Goal: Task Accomplishment & Management: Use online tool/utility

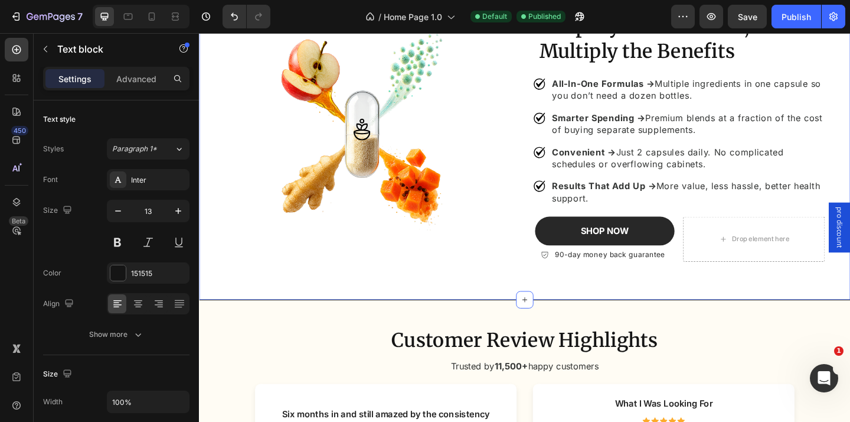
scroll to position [1502, 0]
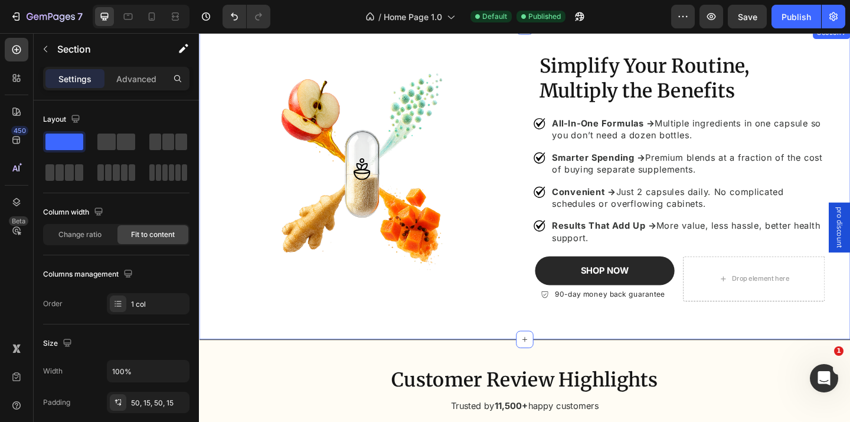
click at [516, 348] on div "Simplify Your Routine, Multiply the Benefits Heading All-In-One Formulas → Mult…" at bounding box center [553, 195] width 709 height 341
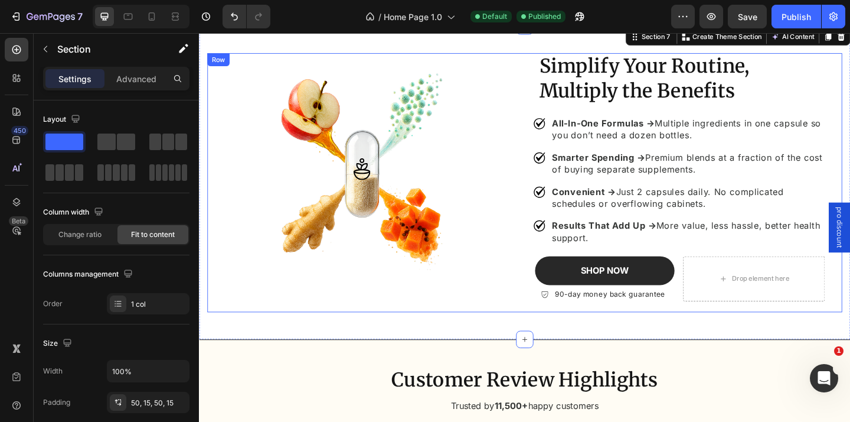
click at [266, 327] on div "Image" at bounding box center [376, 196] width 337 height 282
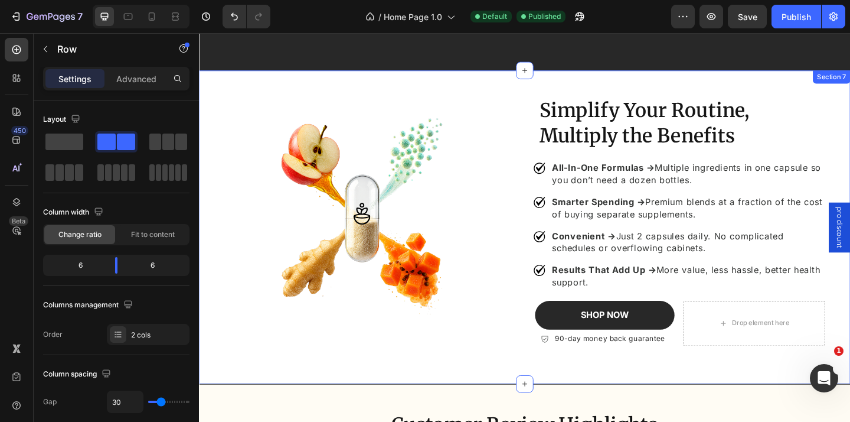
scroll to position [1449, 0]
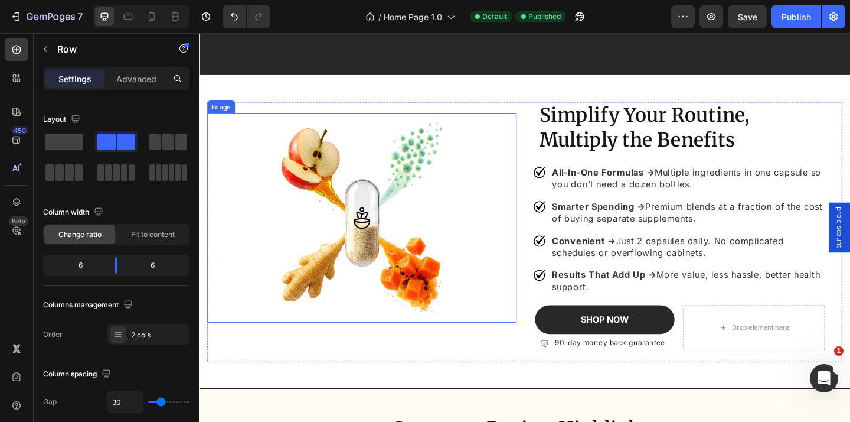
click at [368, 321] on img at bounding box center [376, 233] width 303 height 227
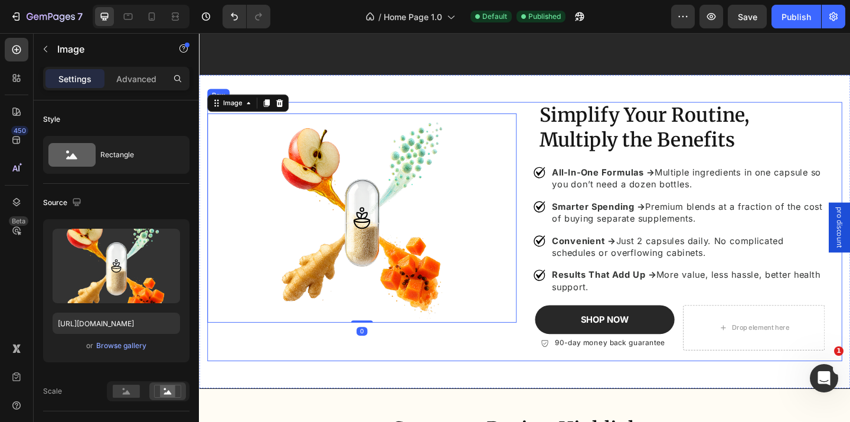
click at [554, 325] on div "Simplify Your Routine, Multiply the Benefits Heading All-In-One Formulas → Mult…" at bounding box center [553, 249] width 691 height 282
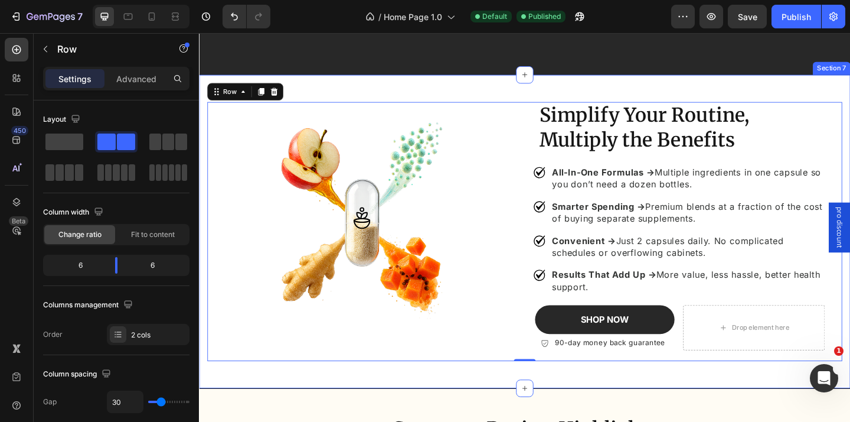
click at [387, 95] on div "Simplify Your Routine, Multiply the Benefits Heading All-In-One Formulas → Mult…" at bounding box center [553, 249] width 709 height 341
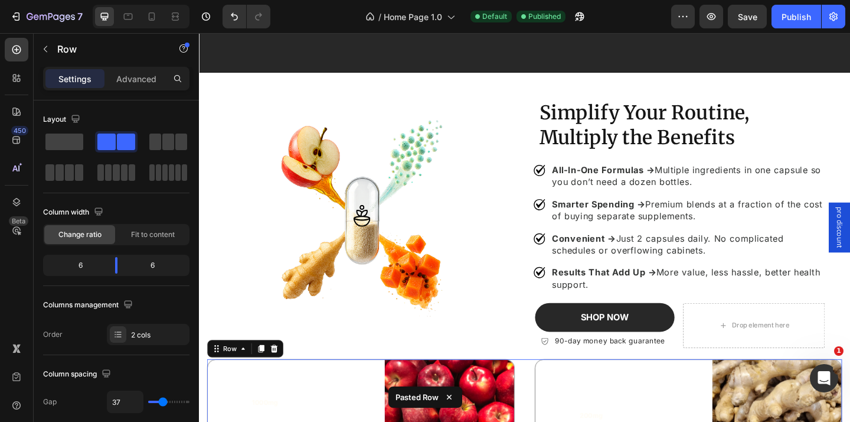
scroll to position [1764, 0]
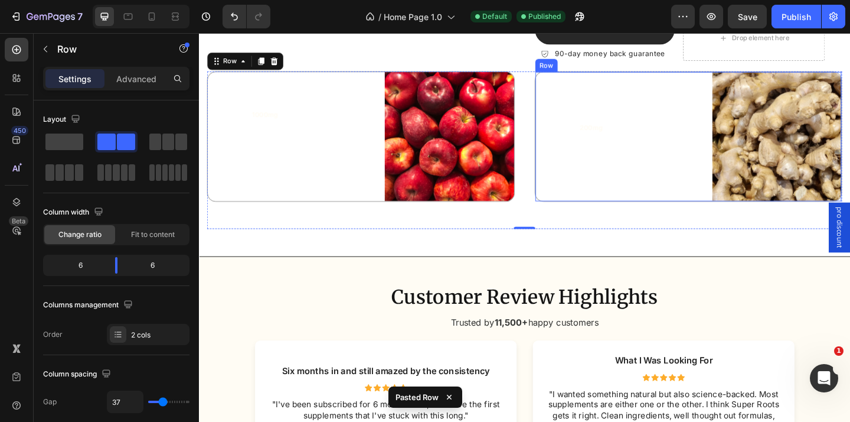
click at [577, 153] on div "Icon" at bounding box center [590, 146] width 33 height 141
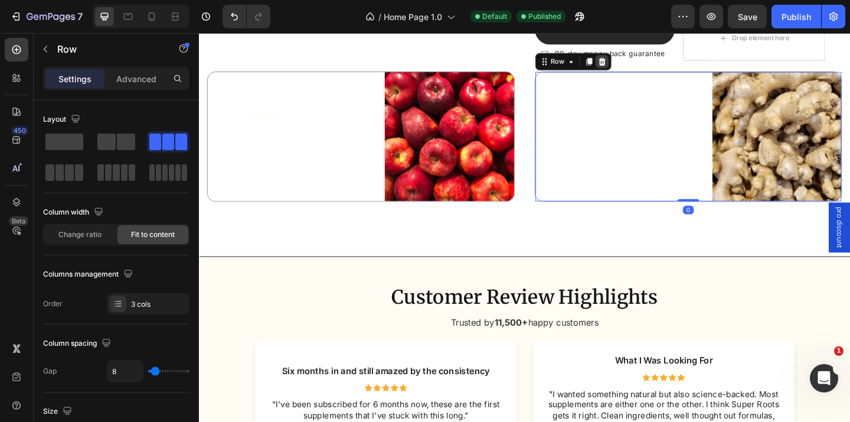
click at [637, 64] on icon at bounding box center [638, 64] width 8 height 8
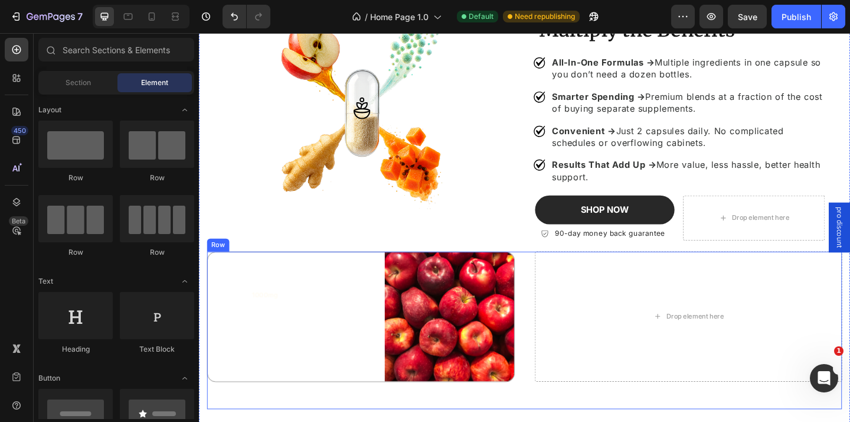
scroll to position [1683, 0]
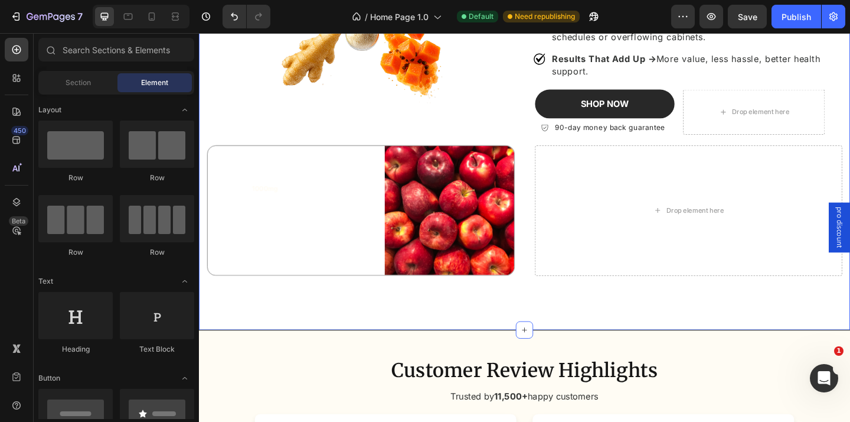
click at [204, 311] on div "Simplify Your Routine, Multiply the Benefits Heading All-In-One Formulas → Mult…" at bounding box center [553, 100] width 709 height 512
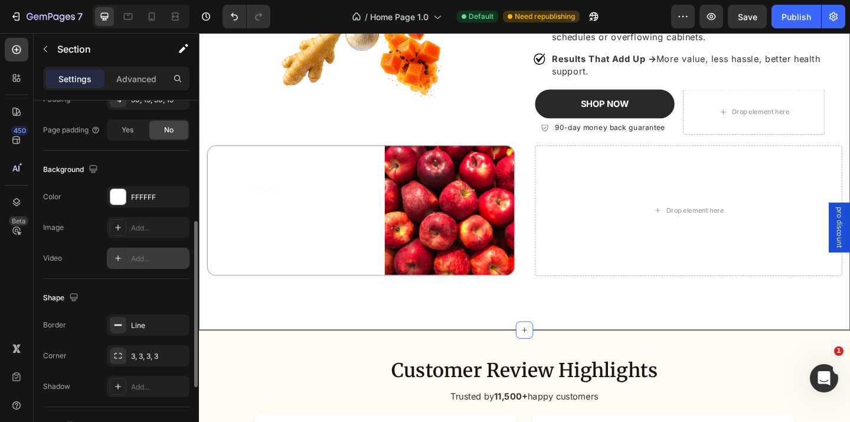
scroll to position [305, 0]
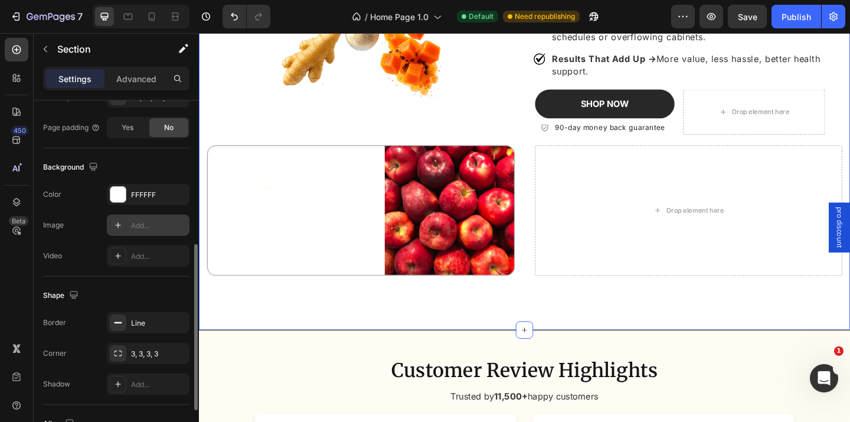
click at [144, 227] on div "Add..." at bounding box center [159, 225] width 56 height 11
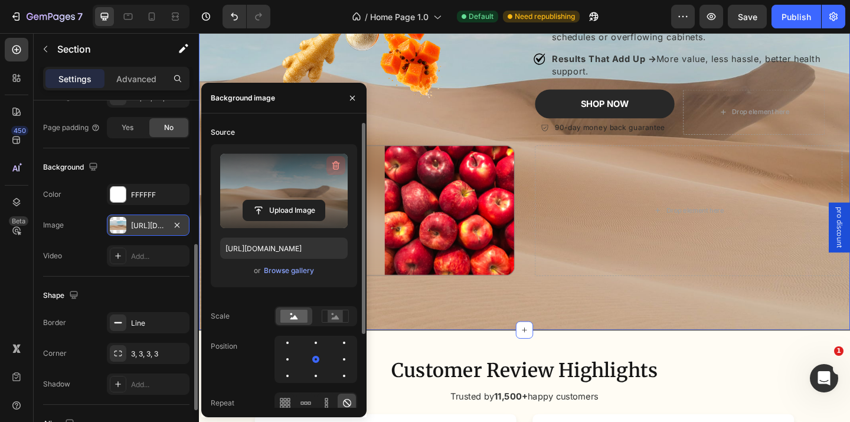
click at [334, 164] on icon "button" at bounding box center [336, 165] width 12 height 12
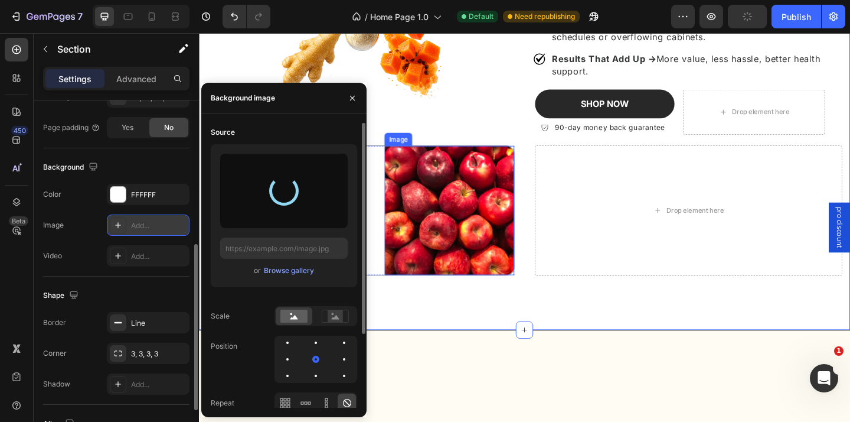
scroll to position [1529, 0]
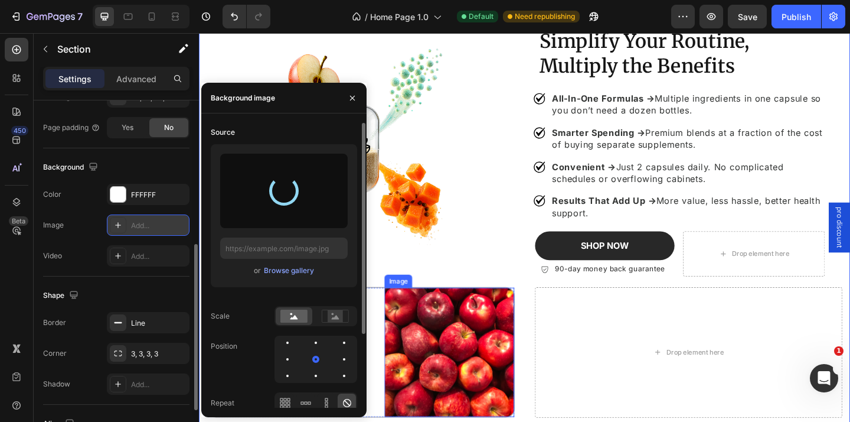
type input "[URL][DOMAIN_NAME]"
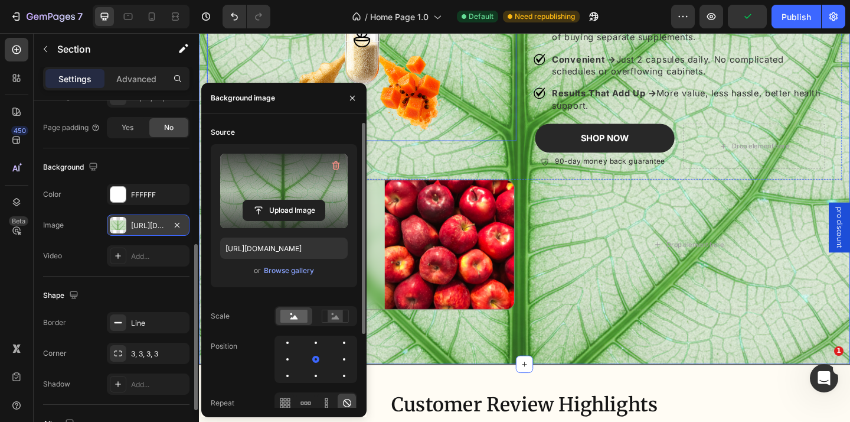
scroll to position [1448, 0]
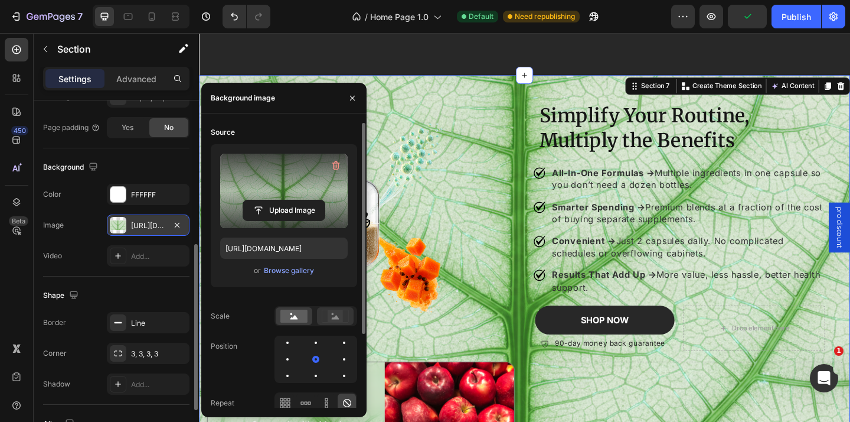
click at [337, 307] on div at bounding box center [335, 316] width 37 height 18
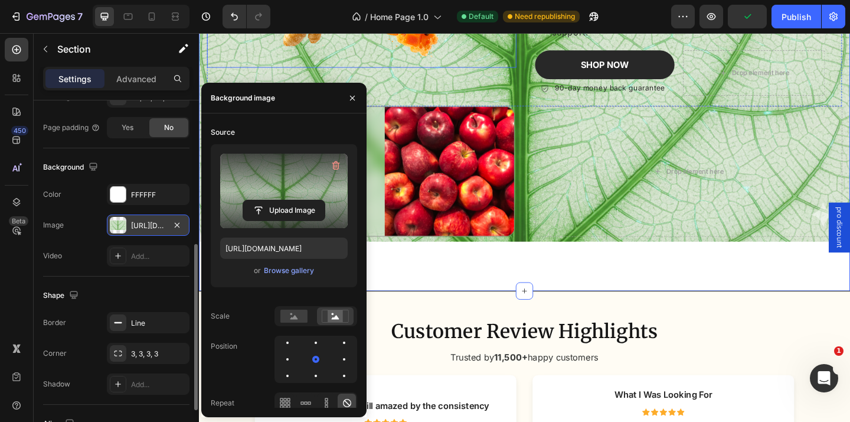
scroll to position [1728, 0]
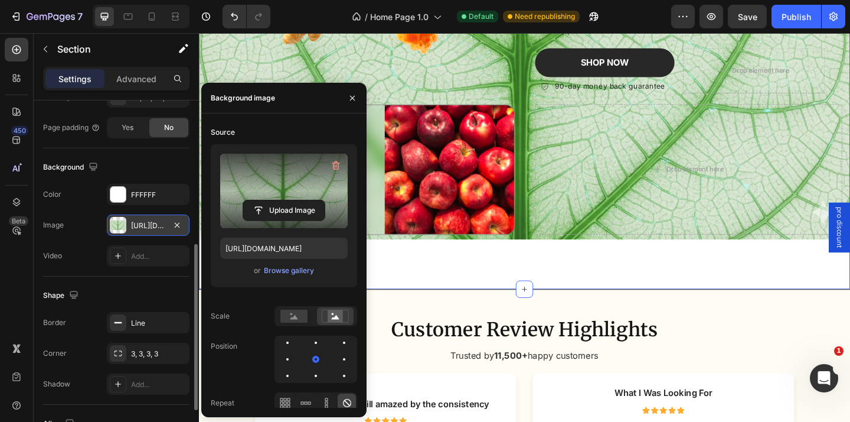
click at [504, 292] on div "Simplify Your Routine, Multiply the Benefits Heading All-In-One Formulas → Mult…" at bounding box center [553, 55] width 709 height 512
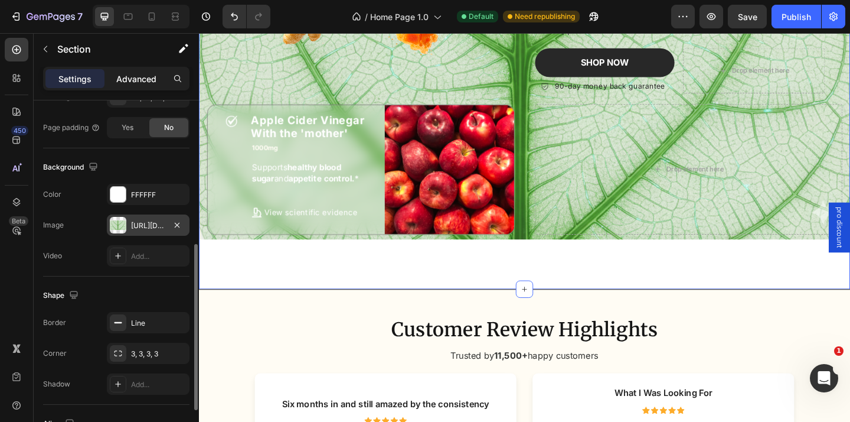
click at [125, 77] on p "Advanced" at bounding box center [136, 79] width 40 height 12
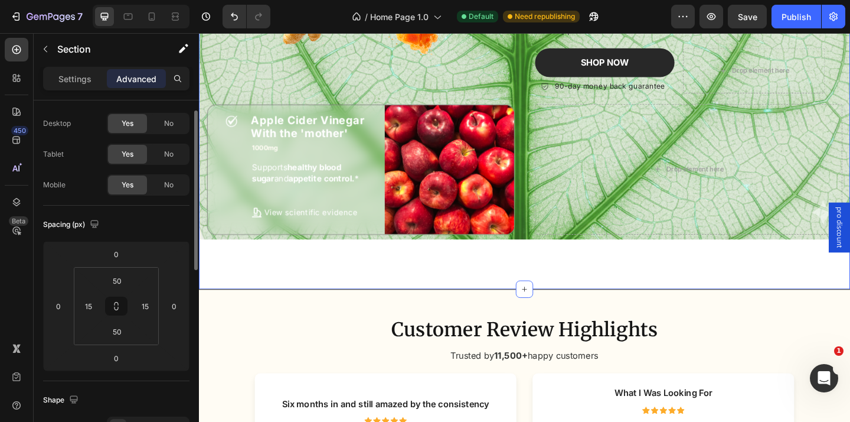
scroll to position [0, 0]
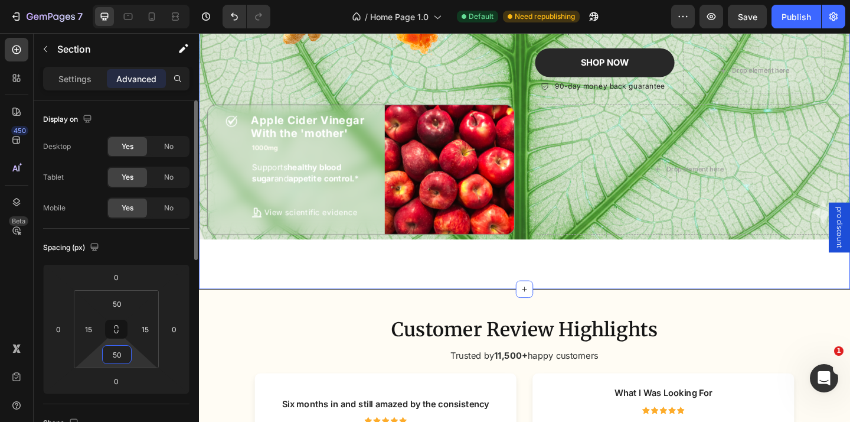
click at [118, 351] on input "50" at bounding box center [117, 354] width 24 height 18
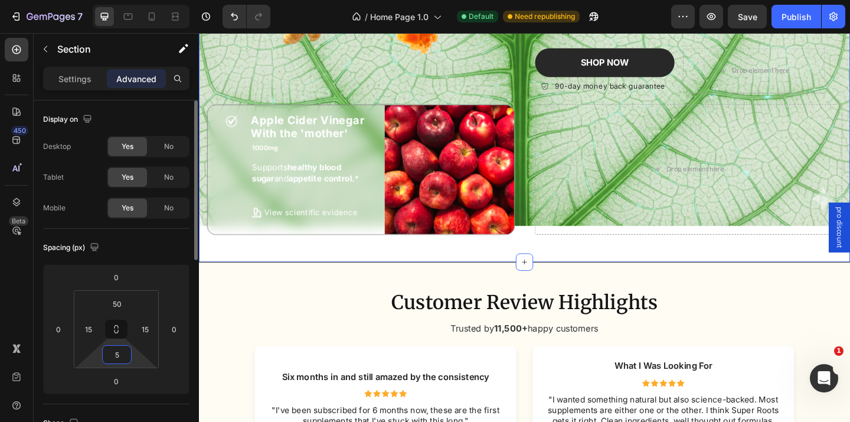
type input "50"
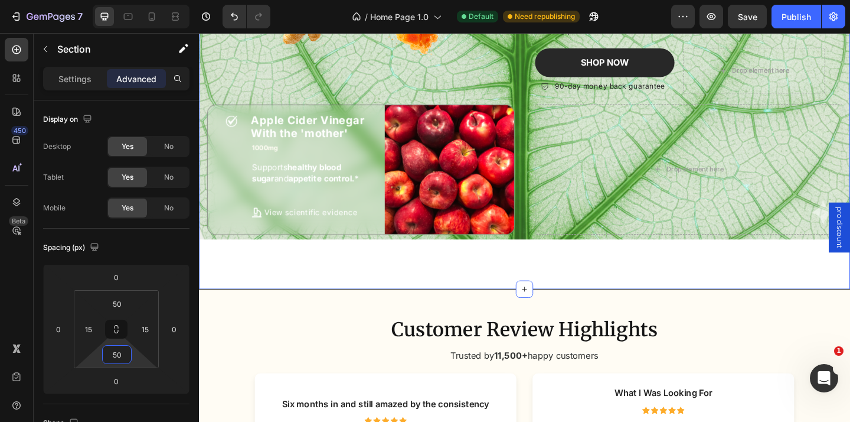
click at [205, 257] on div "Simplify Your Routine, Multiply the Benefits Heading All-In-One Formulas → Mult…" at bounding box center [553, 55] width 709 height 512
click at [79, 76] on p "Settings" at bounding box center [74, 79] width 33 height 12
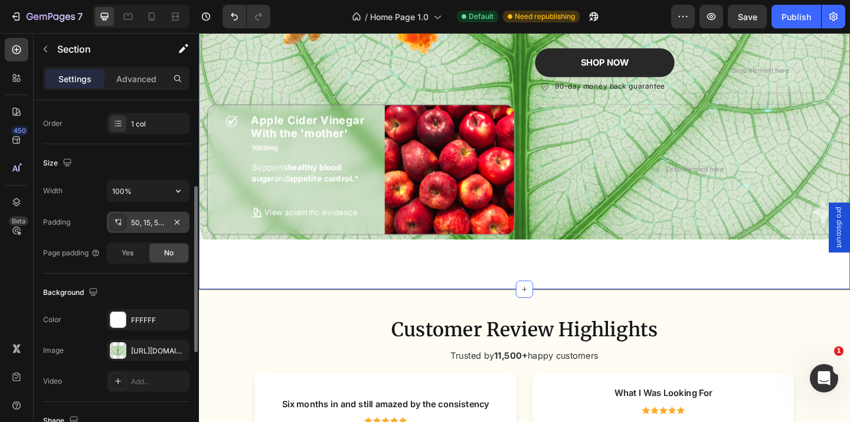
scroll to position [181, 0]
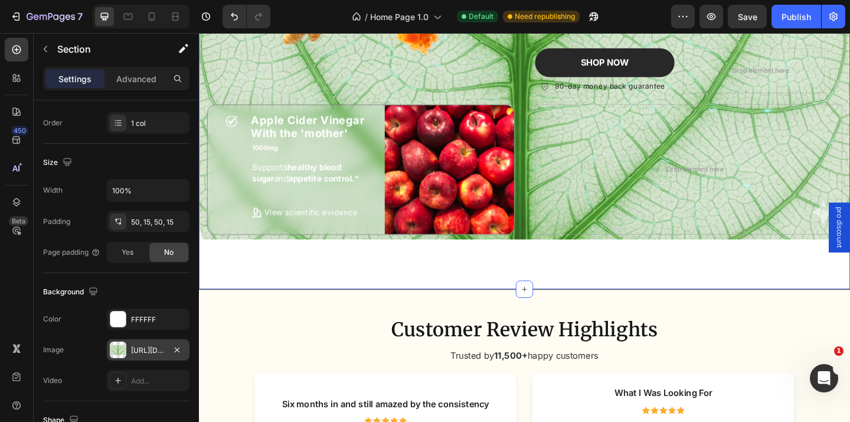
click at [138, 341] on div "[URL][DOMAIN_NAME]" at bounding box center [148, 349] width 83 height 21
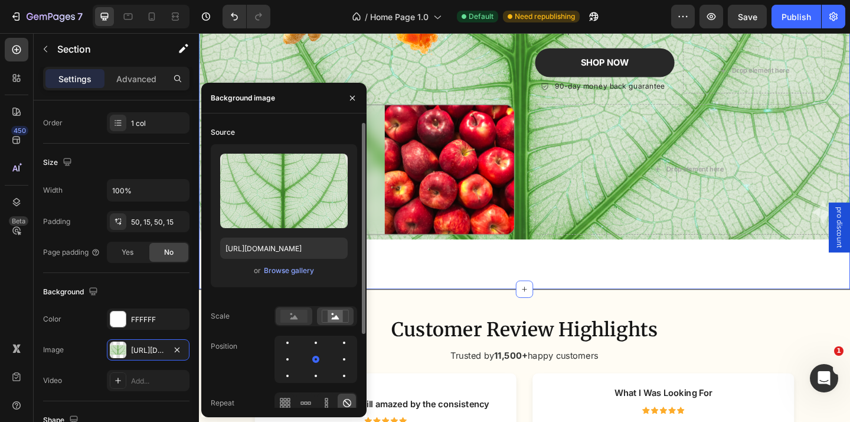
click at [288, 316] on rect at bounding box center [293, 315] width 27 height 13
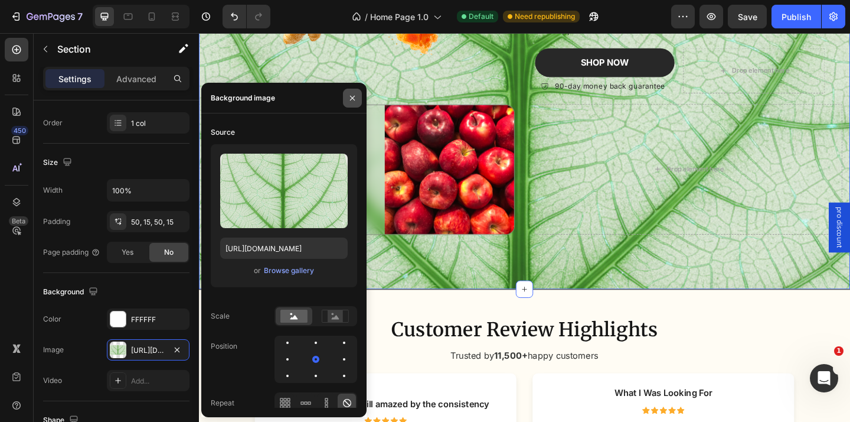
click at [353, 95] on icon "button" at bounding box center [352, 97] width 9 height 9
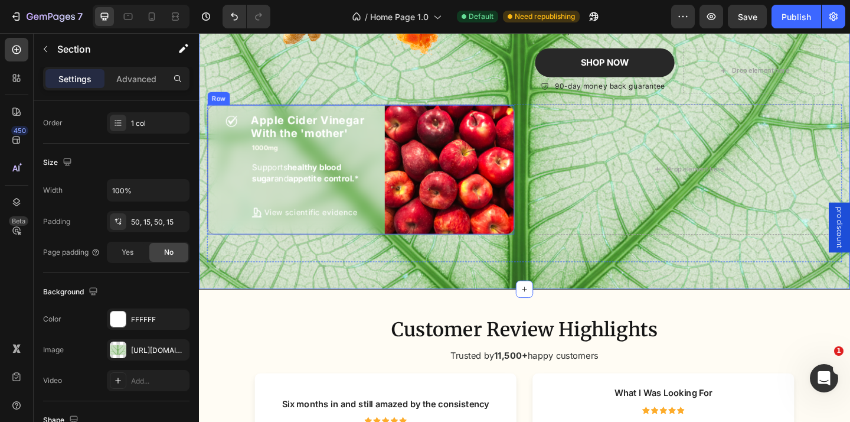
click at [234, 234] on div "Icon" at bounding box center [234, 181] width 33 height 141
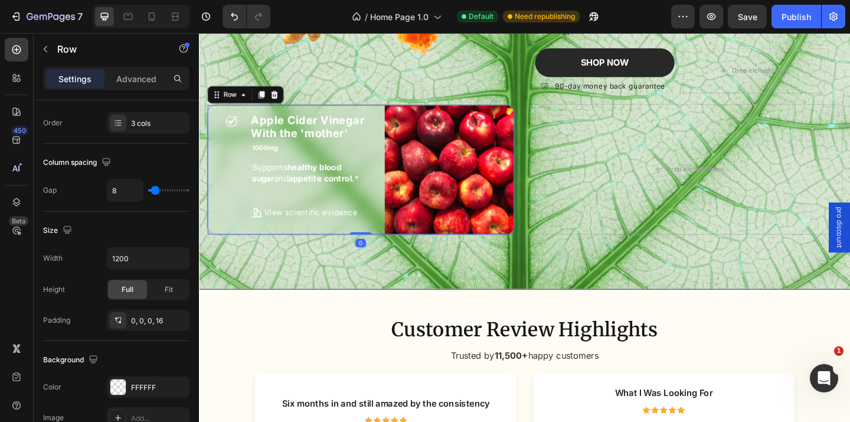
scroll to position [0, 0]
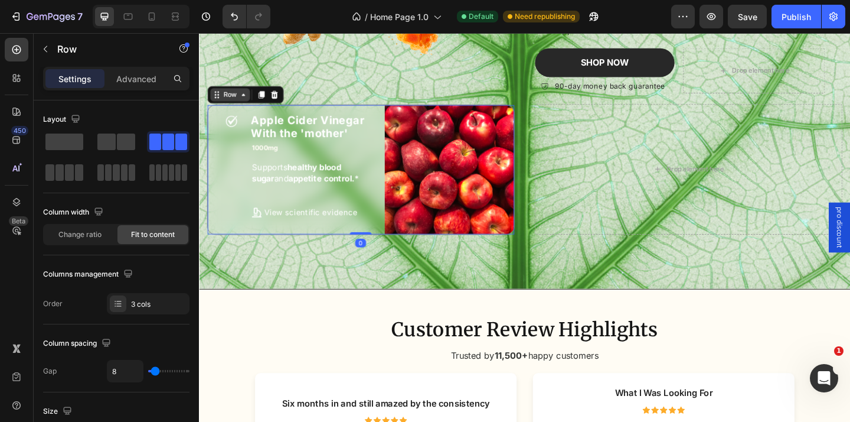
click at [236, 104] on div "Row" at bounding box center [232, 99] width 19 height 11
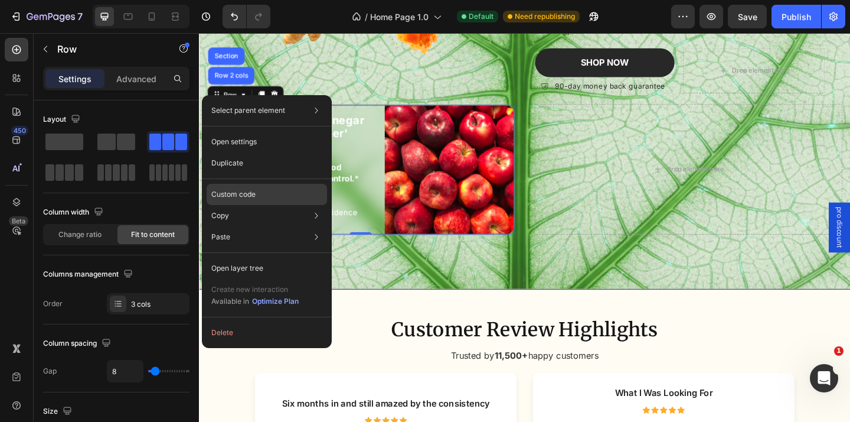
click at [287, 200] on div "Custom code" at bounding box center [267, 194] width 120 height 21
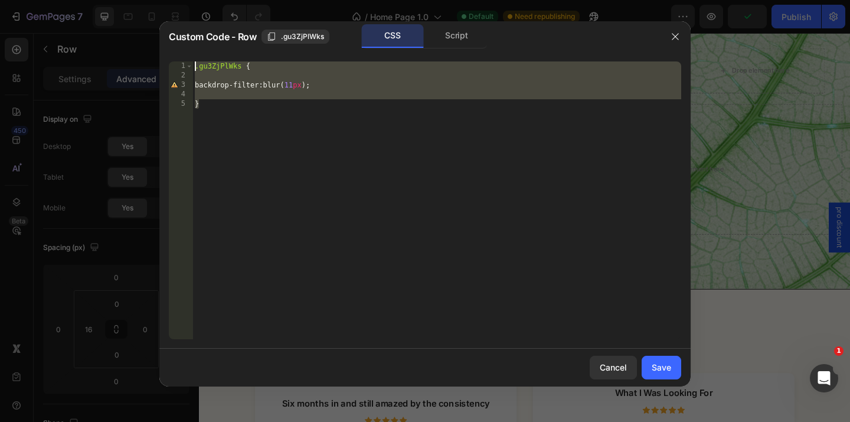
drag, startPoint x: 253, startPoint y: 109, endPoint x: 194, endPoint y: 66, distance: 72.6
click at [194, 66] on div ".gu3ZjPlWks { backdrop-filter : blur( 11 px ) ; }" at bounding box center [436, 209] width 489 height 296
type textarea ".gu3ZjPlWks {"
drag, startPoint x: 618, startPoint y: 359, endPoint x: 456, endPoint y: 355, distance: 161.8
click at [618, 359] on button "Cancel" at bounding box center [613, 367] width 47 height 24
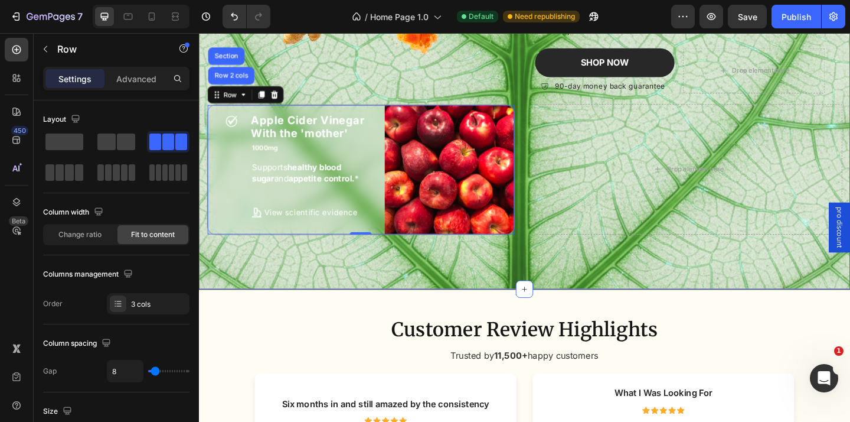
click at [414, 288] on div "Simplify Your Routine, Multiply the Benefits Heading All-In-One Formulas → Mult…" at bounding box center [553, 55] width 709 height 512
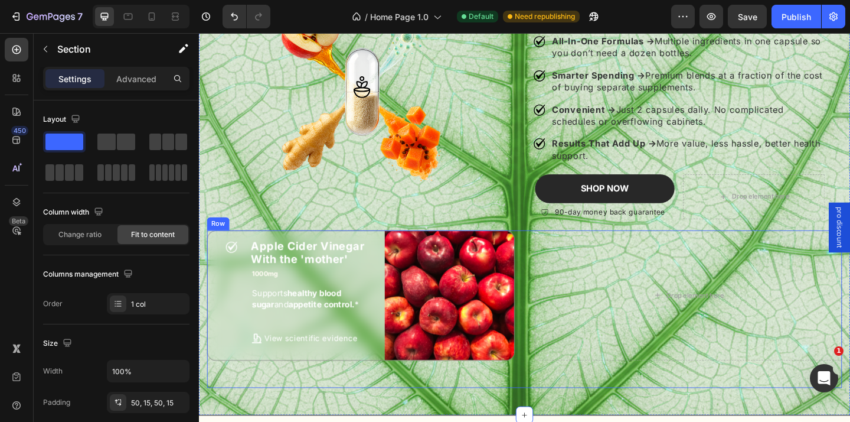
scroll to position [1574, 0]
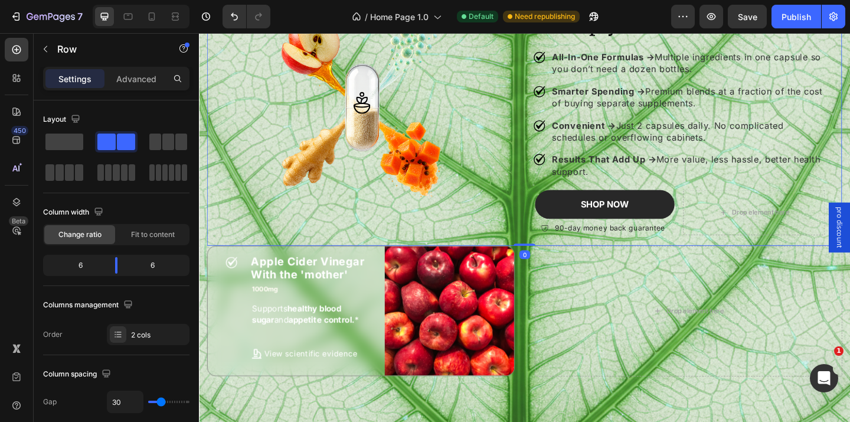
click at [360, 243] on div "Image" at bounding box center [376, 124] width 337 height 282
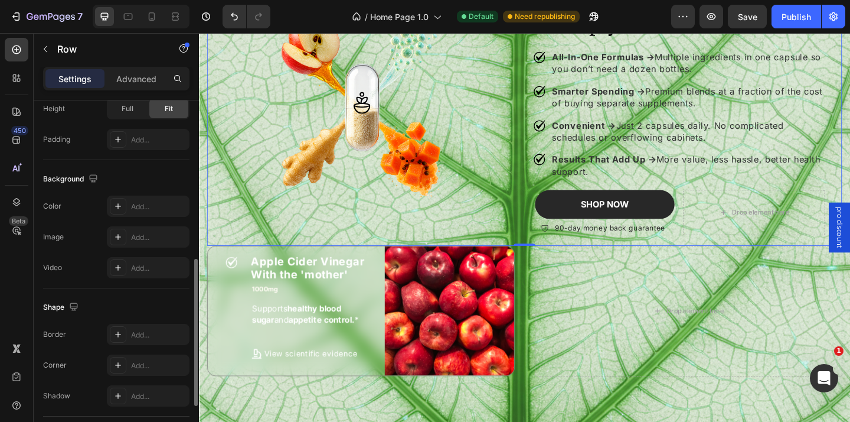
scroll to position [397, 0]
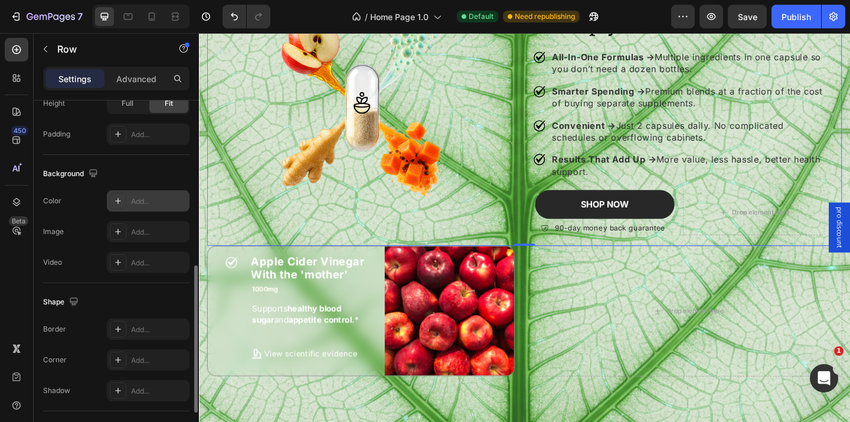
click at [142, 198] on div "Add..." at bounding box center [159, 201] width 56 height 11
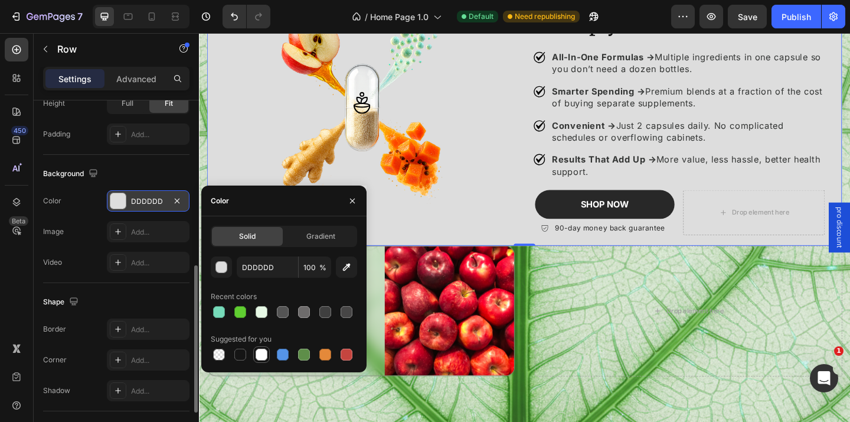
click at [262, 352] on div at bounding box center [262, 354] width 12 height 12
type input "FFFFFF"
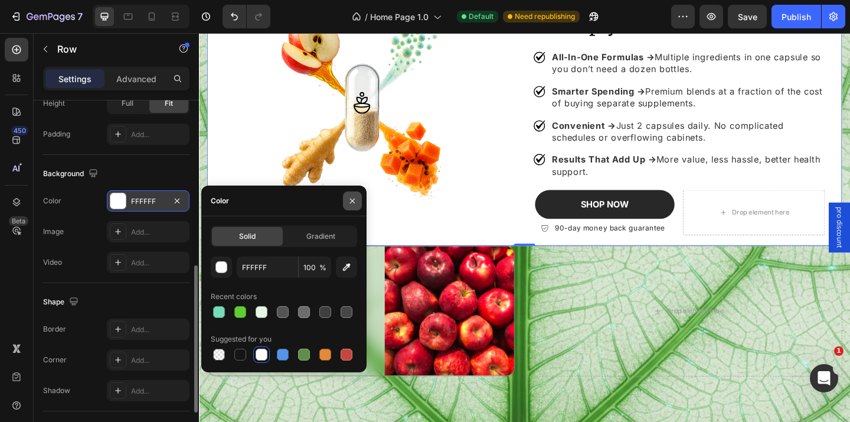
click at [351, 205] on button "button" at bounding box center [352, 200] width 19 height 19
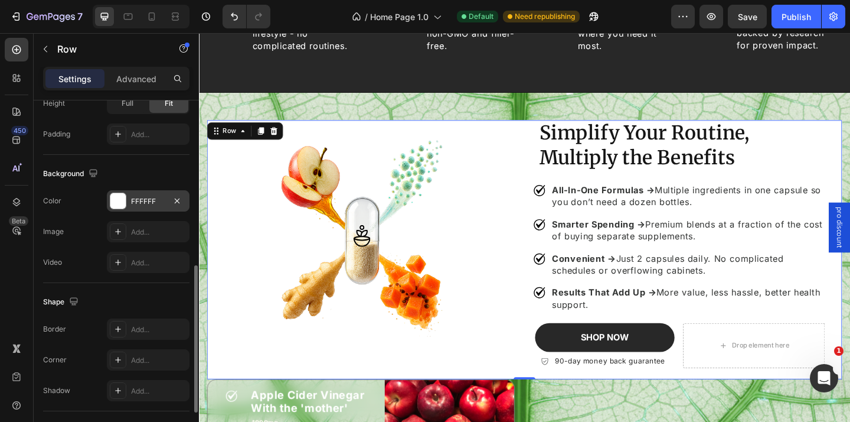
scroll to position [1414, 0]
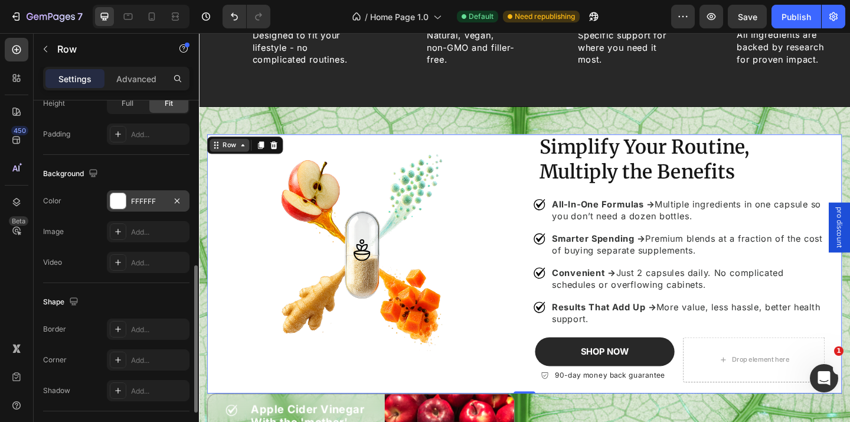
click at [242, 157] on icon at bounding box center [246, 154] width 9 height 9
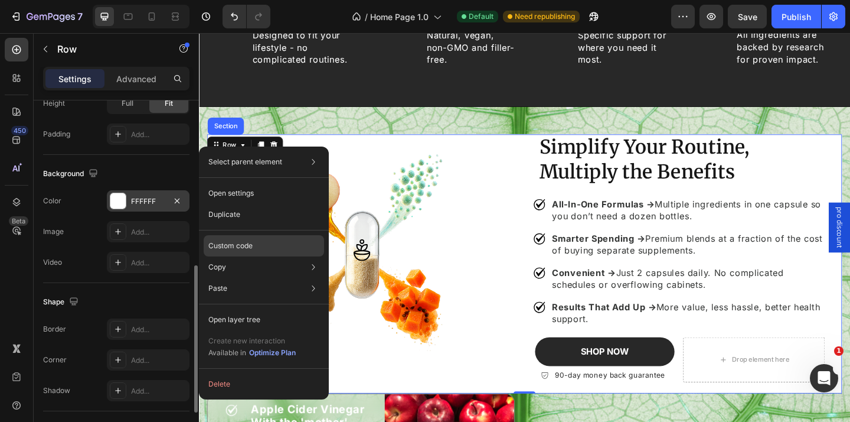
click at [263, 237] on div "Custom code" at bounding box center [264, 245] width 120 height 21
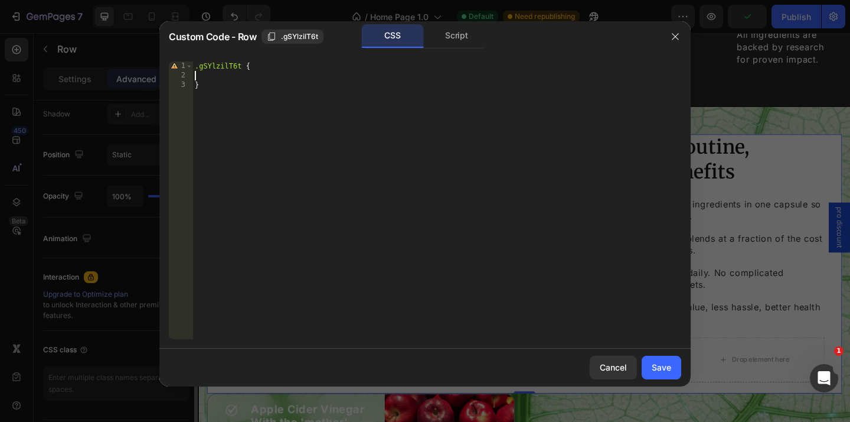
click at [244, 79] on div ".gSYlzilT6t { }" at bounding box center [436, 209] width 489 height 296
paste textarea "}"
type textarea "}"
click at [406, 175] on div ".gSYlzilT6t { .gu3ZjPlWks { backdrop-filter : blur( 11 px ) ; } }" at bounding box center [436, 209] width 489 height 296
click at [369, 88] on div ".gSYlzilT6t { .gu3ZjPlWks { backdrop-filter : blur( 11 px ) ; } }" at bounding box center [436, 209] width 489 height 296
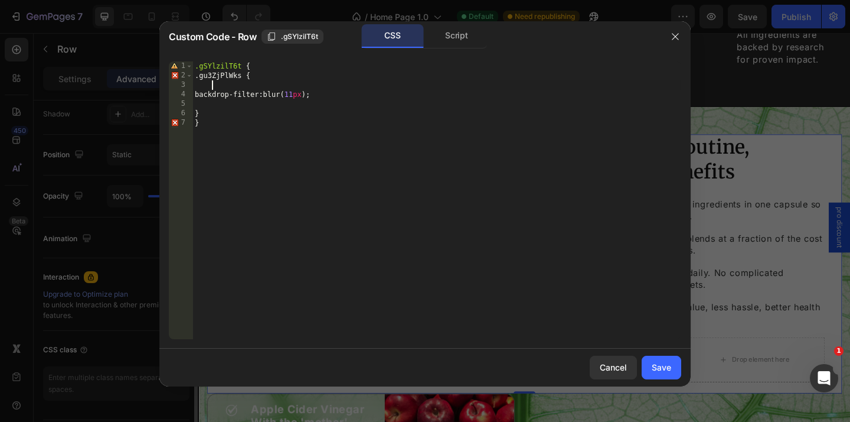
click at [348, 80] on div ".gSYlzilT6t { .gu3ZjPlWks { backdrop-filter : blur( 11 px ) ; } }" at bounding box center [436, 209] width 489 height 296
click at [340, 74] on div ".gSYlzilT6t { .gu3ZjPlWks { backdrop-filter : blur( 11 px ) ; } }" at bounding box center [436, 209] width 489 height 296
type textarea ".gu3ZjPlWks {"
drag, startPoint x: 290, startPoint y: 78, endPoint x: 194, endPoint y: 79, distance: 95.7
click at [194, 79] on div ".gSYlzilT6t { .gu3ZjPlWks { backdrop-filter : blur( 11 px ) ; } }" at bounding box center [436, 209] width 489 height 296
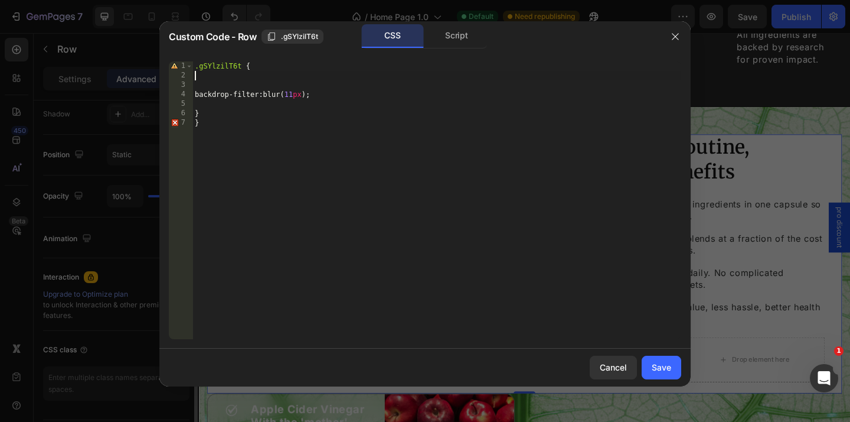
type textarea ".gSYlzilT6t {"
click at [254, 79] on div ".gSYlzilT6t { backdrop-filter : blur( 11 px ) ; } }" at bounding box center [436, 209] width 489 height 296
click at [220, 99] on div ".gSYlzilT6t { backdrop-filter : blur( 11 px ) ; } }" at bounding box center [436, 209] width 489 height 296
click at [218, 103] on div ".gSYlzilT6t { backdrop-filter : blur( 11 px ) ; } }" at bounding box center [436, 209] width 489 height 296
type textarea "}"
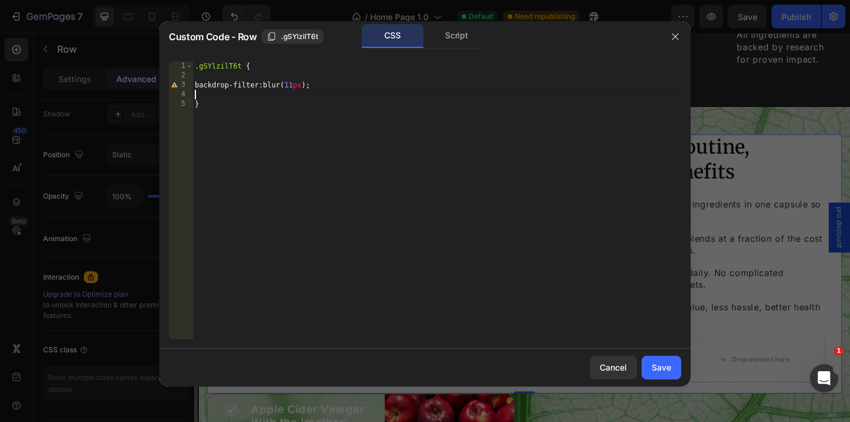
click at [279, 74] on div ".gSYlzilT6t { backdrop-filter : blur( 11 px ) ; }" at bounding box center [436, 209] width 489 height 296
type textarea ".gSYlzilT6t {"
click at [304, 67] on div ".gSYlzilT6t { backdrop-filter : blur( 11 px ) ; }" at bounding box center [436, 209] width 489 height 296
click at [668, 366] on div "Save" at bounding box center [661, 367] width 19 height 12
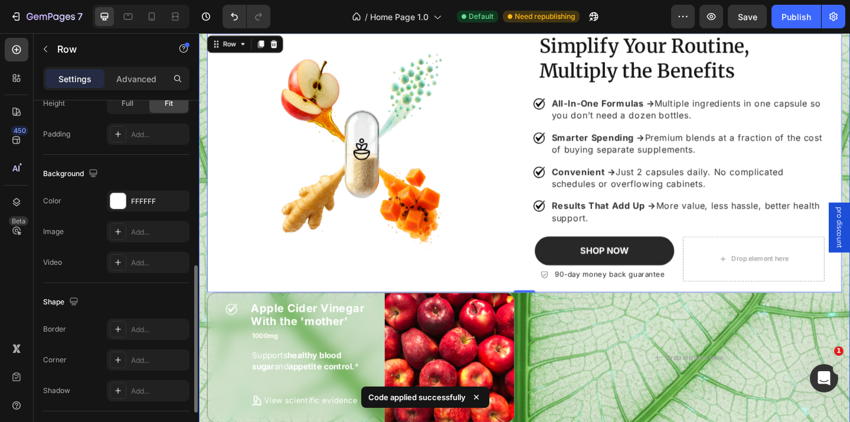
scroll to position [1537, 0]
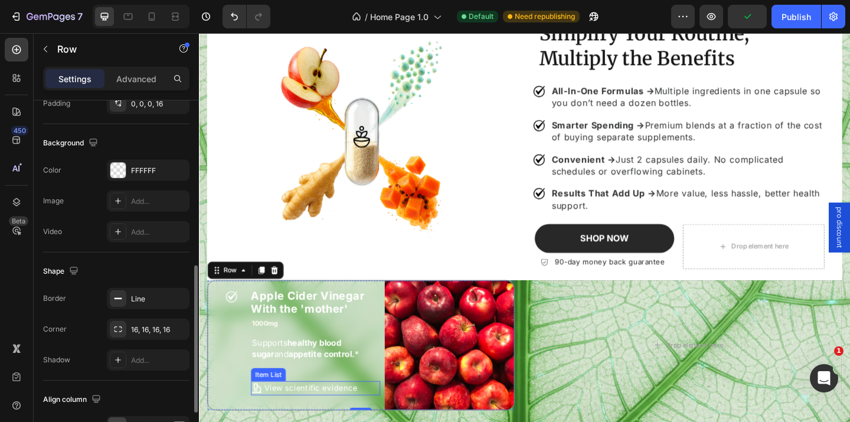
click at [244, 412] on div "Icon" at bounding box center [234, 372] width 33 height 141
click at [243, 400] on div "Icon" at bounding box center [234, 372] width 33 height 141
click at [240, 390] on div "Icon" at bounding box center [234, 372] width 33 height 141
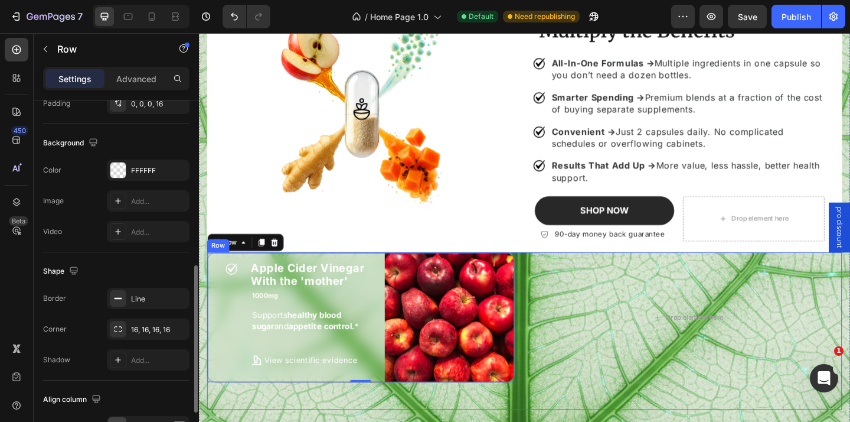
click at [226, 421] on div "Icon Apple Cider Vinegar With the 'mother' Heading 1000mg Text Block Supports h…" at bounding box center [553, 357] width 691 height 171
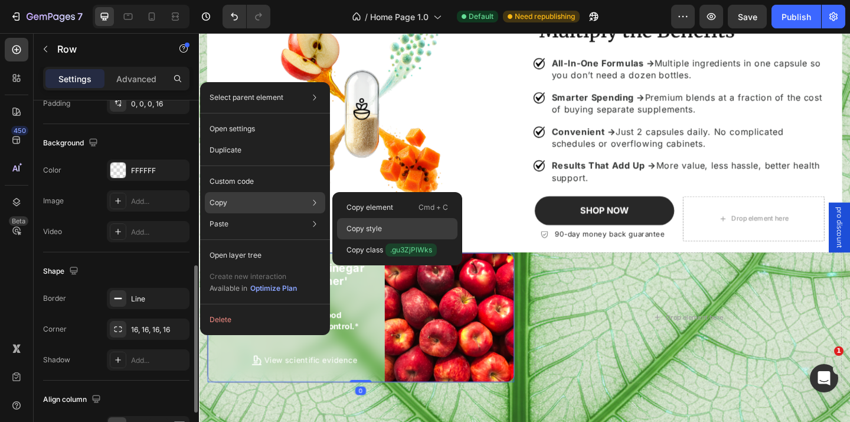
click at [361, 221] on div "Copy style" at bounding box center [397, 228] width 120 height 21
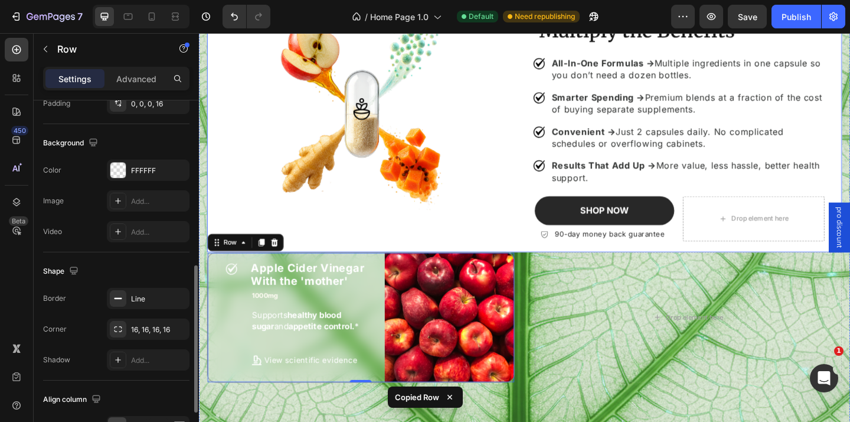
click at [386, 247] on div "Image" at bounding box center [376, 131] width 337 height 282
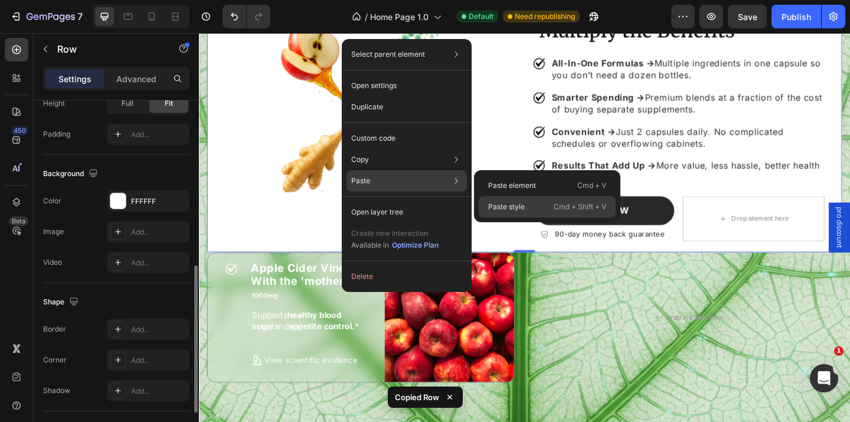
click at [520, 201] on div "Paste style Cmd + Shift + V" at bounding box center [547, 206] width 137 height 21
type input "8"
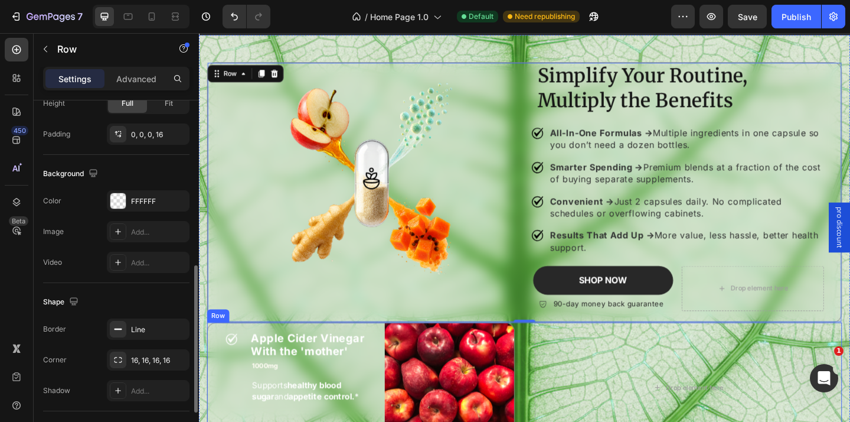
scroll to position [1527, 0]
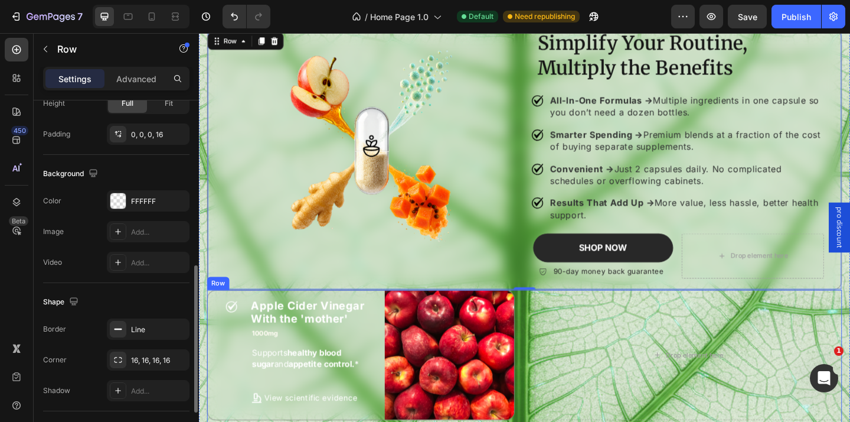
click at [556, 366] on div "Icon Apple Cider Vinegar With the 'mother' Heading 1000mg Text Block Supports h…" at bounding box center [553, 397] width 691 height 171
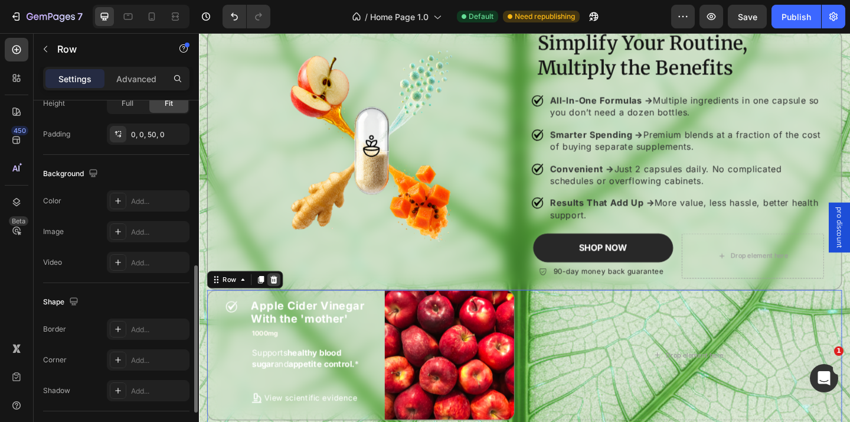
click at [281, 301] on icon at bounding box center [280, 300] width 9 height 9
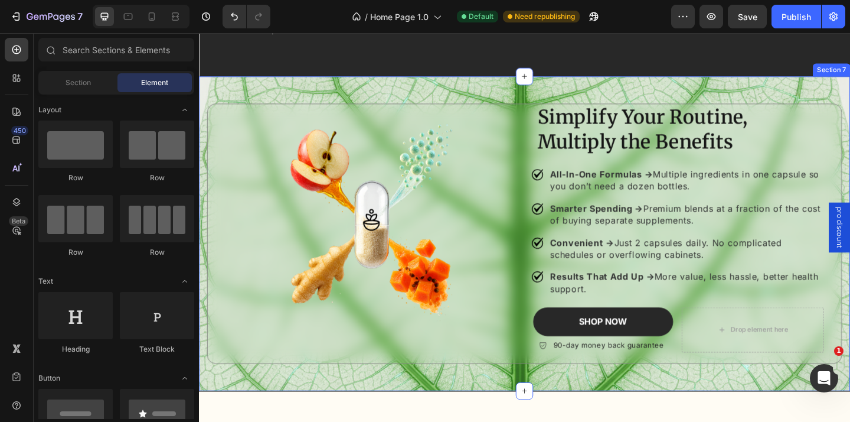
scroll to position [1446, 0]
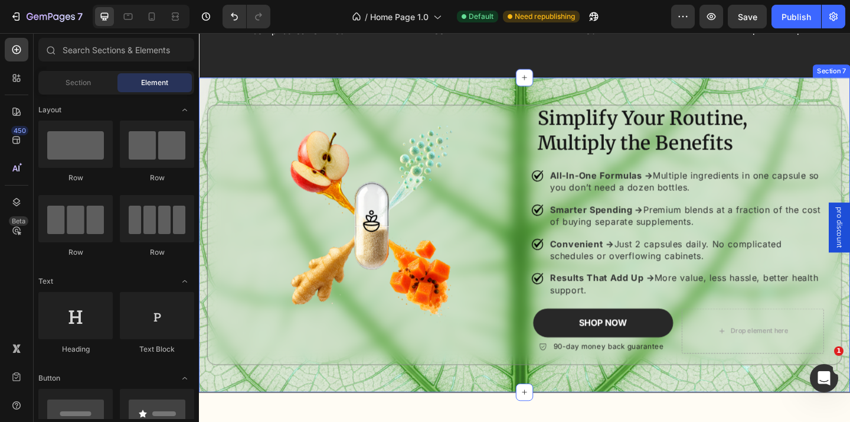
click at [483, 101] on div "Simplify Your Routine, Multiply the Benefits Heading All-In-One Formulas → Mult…" at bounding box center [553, 252] width 709 height 342
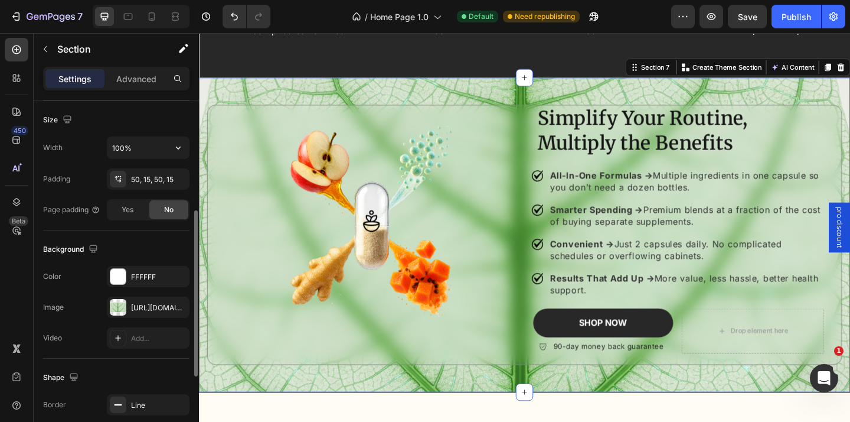
scroll to position [230, 0]
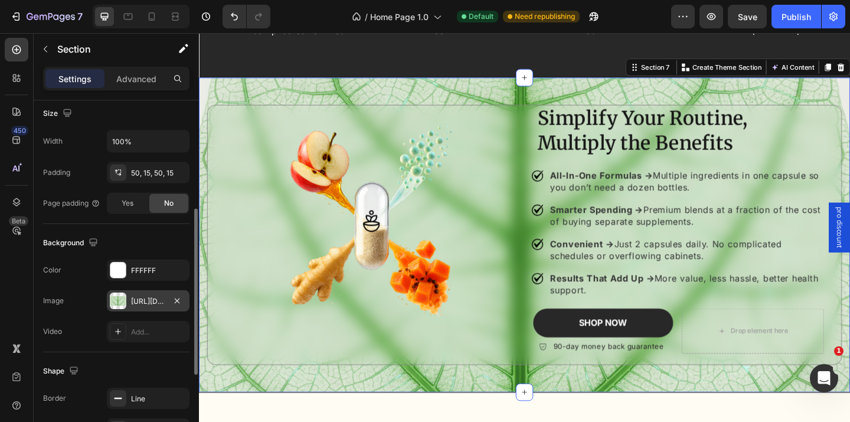
click at [150, 302] on div "[URL][DOMAIN_NAME]" at bounding box center [148, 301] width 34 height 11
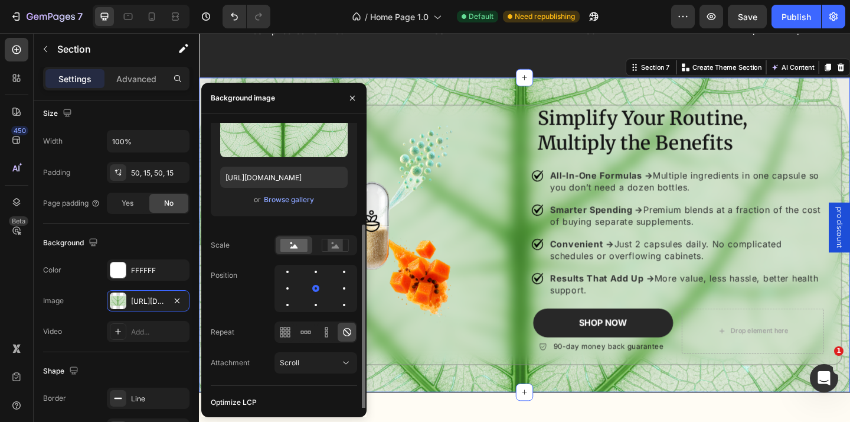
scroll to position [99, 0]
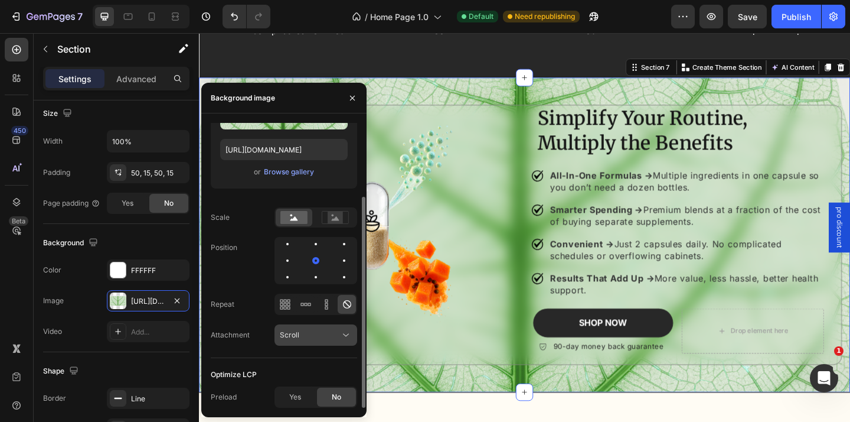
click at [342, 342] on button "Scroll" at bounding box center [316, 334] width 83 height 21
click at [229, 273] on div "Position" at bounding box center [284, 260] width 146 height 47
click at [333, 331] on div "Scroll" at bounding box center [310, 334] width 60 height 11
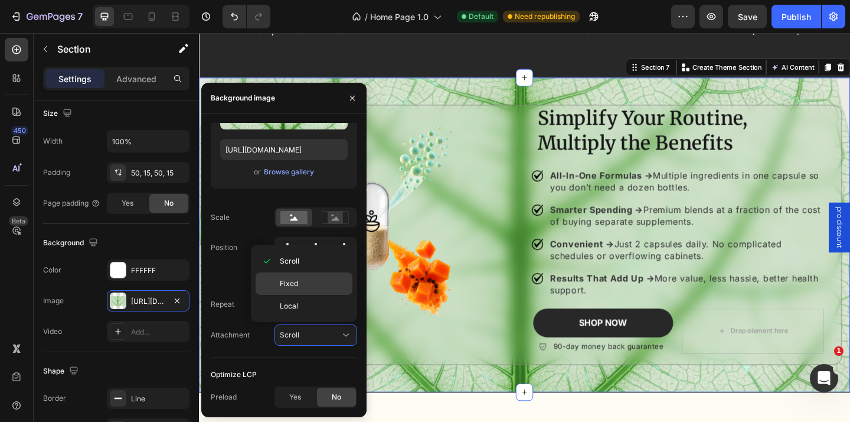
click at [328, 289] on div "Fixed" at bounding box center [304, 283] width 97 height 22
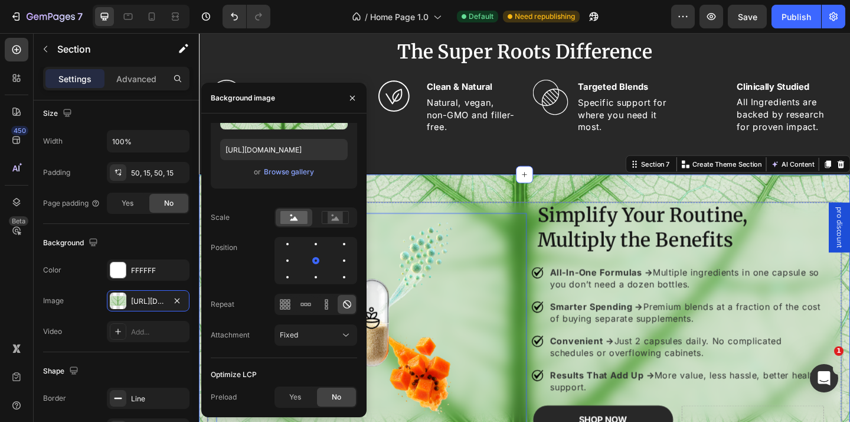
scroll to position [1369, 0]
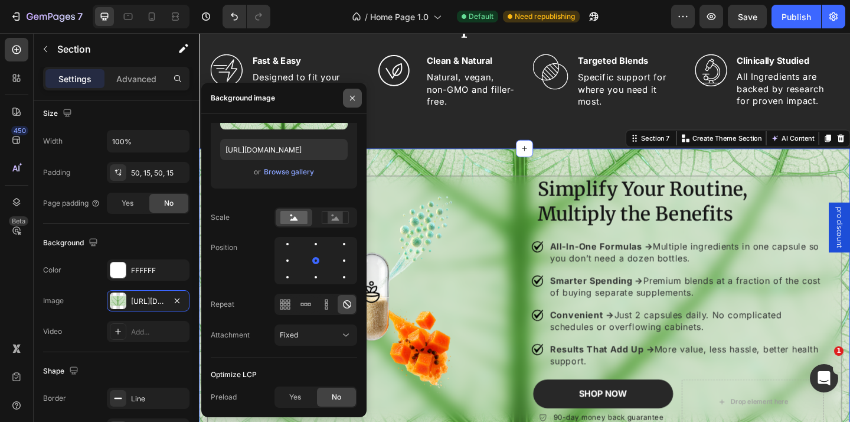
click at [354, 94] on icon "button" at bounding box center [352, 97] width 9 height 9
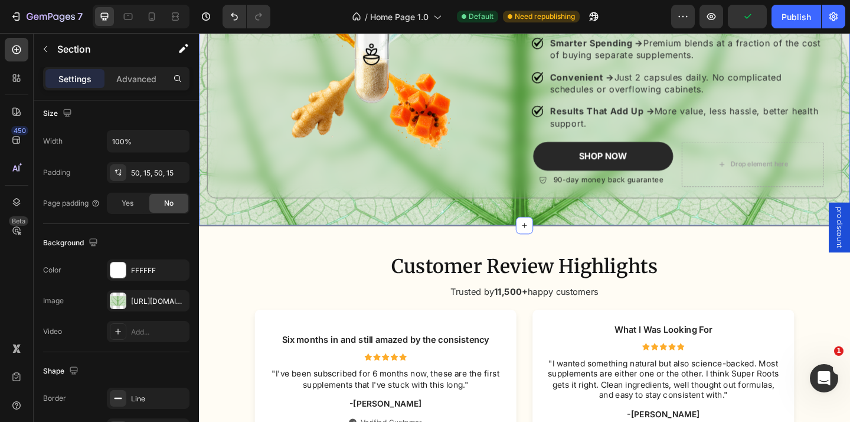
scroll to position [1679, 0]
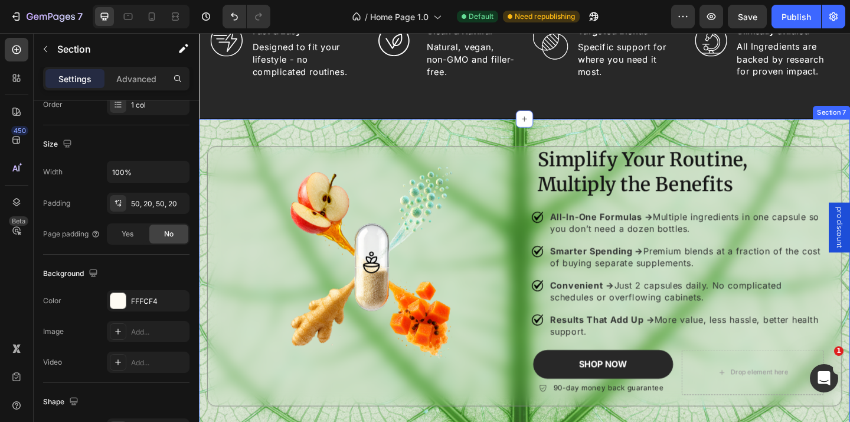
scroll to position [1409, 0]
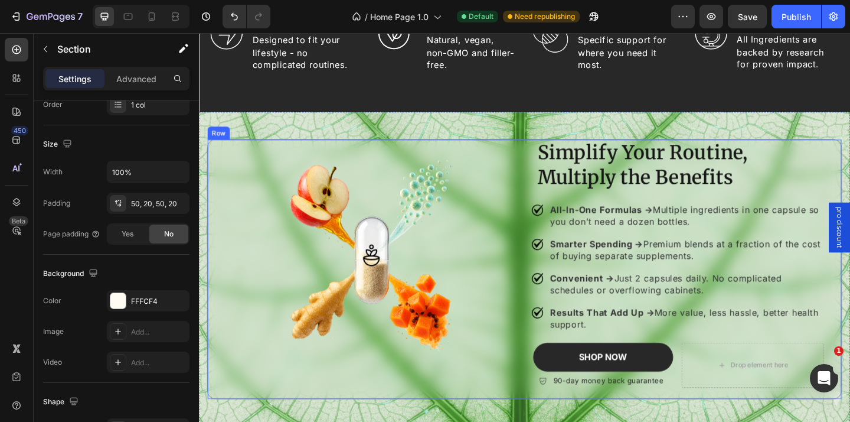
click at [214, 226] on div "Simplify Your Routine, Multiply the Benefits Heading All-In-One Formulas → Mult…" at bounding box center [553, 289] width 691 height 283
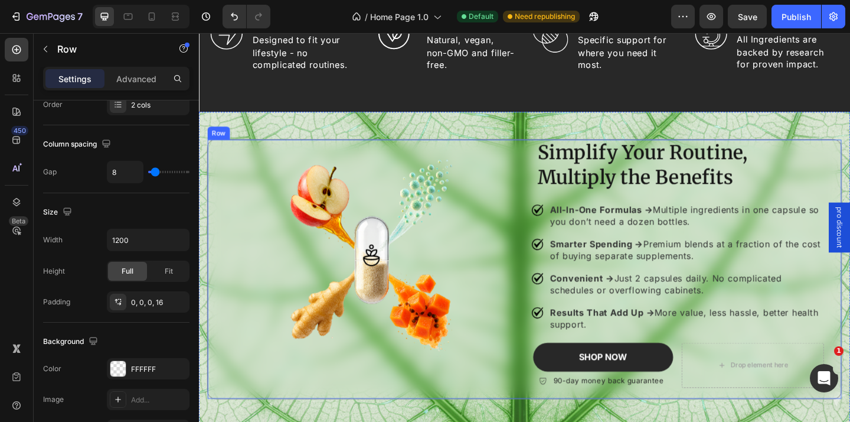
scroll to position [0, 0]
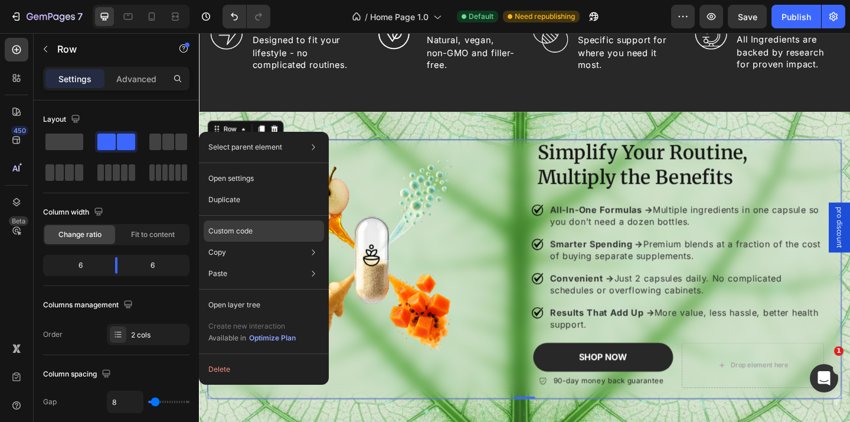
click at [253, 232] on p "Custom code" at bounding box center [230, 231] width 44 height 11
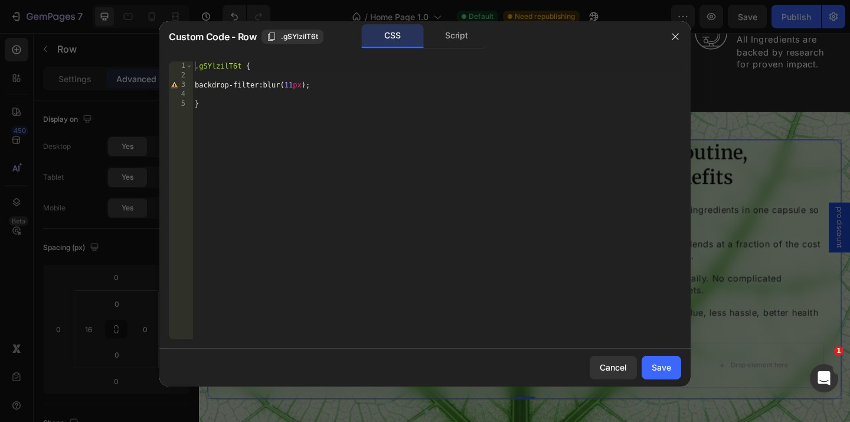
click at [295, 84] on div ".gSYlzilT6t { backdrop-filter : blur( 11 px ) ; }" at bounding box center [436, 209] width 489 height 296
type textarea "backdrop-filter: blur(14px);"
click at [651, 367] on button "Save" at bounding box center [662, 367] width 40 height 24
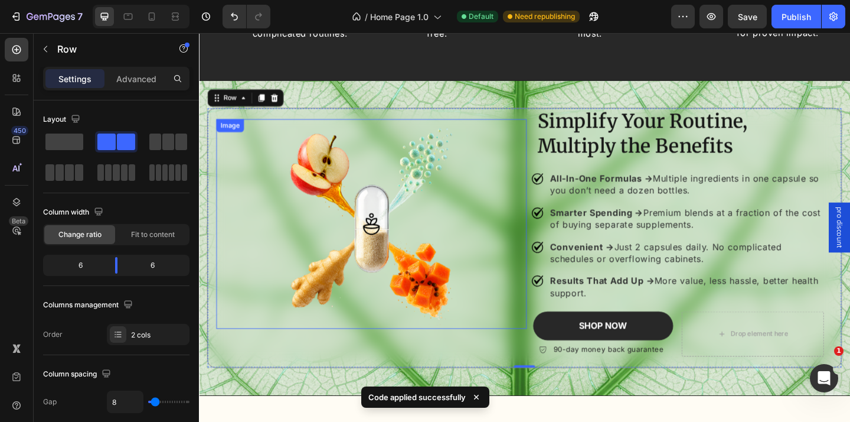
scroll to position [1449, 0]
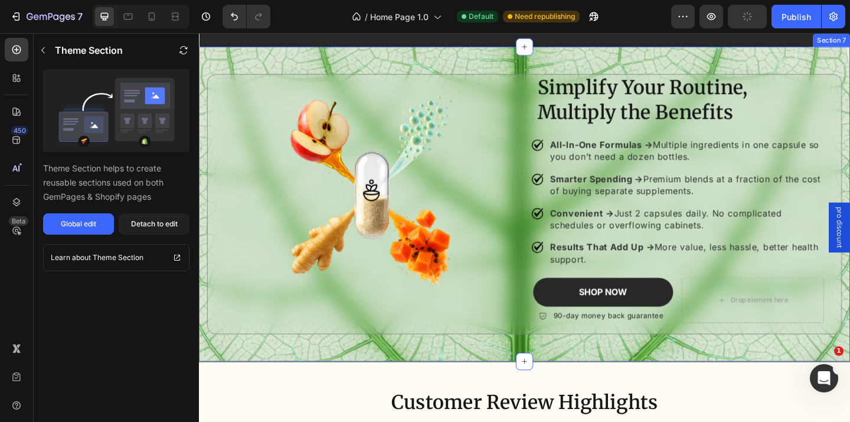
scroll to position [1564, 0]
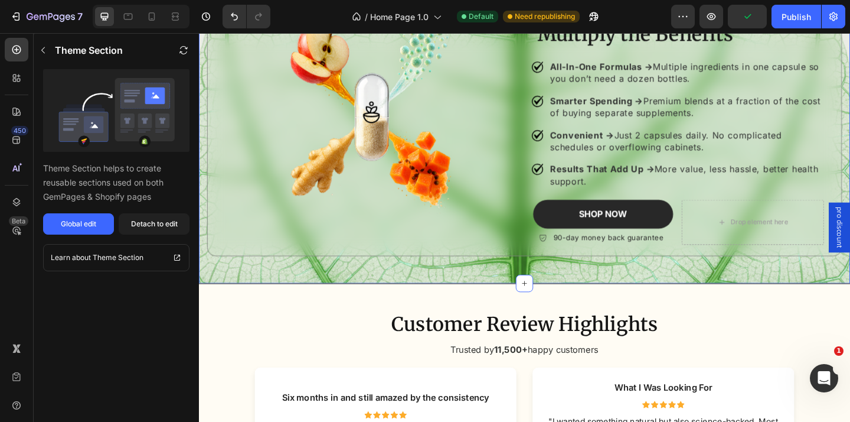
click at [437, 289] on div "Simplify Your Routine, Multiply the Benefits Heading All-In-One Formulas → Mult…" at bounding box center [553, 134] width 709 height 342
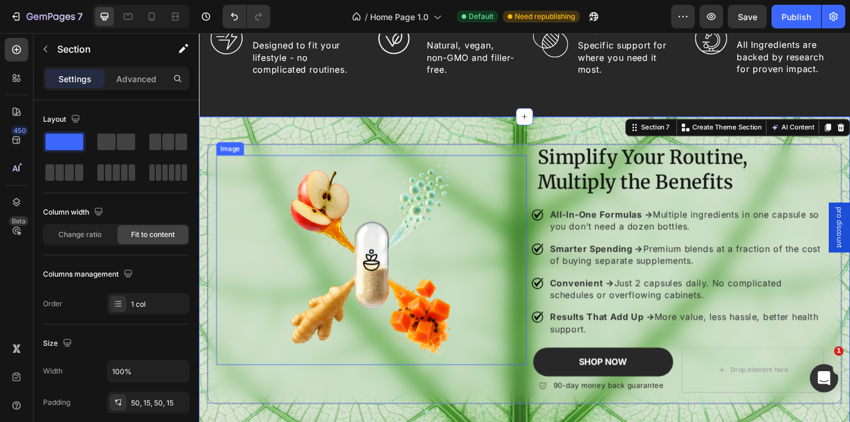
scroll to position [1459, 0]
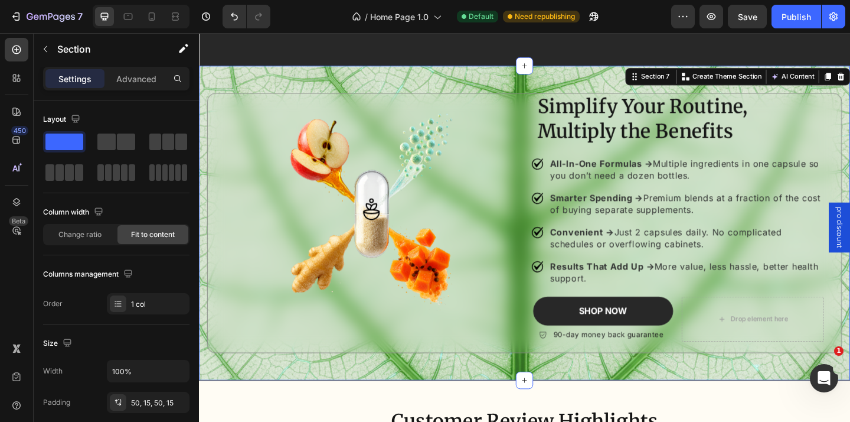
click at [739, 28] on div "7 Version history / Home Page 1.0 Default Need republishing Preview Save Publish" at bounding box center [425, 17] width 850 height 34
click at [751, 24] on button "Save" at bounding box center [747, 17] width 39 height 24
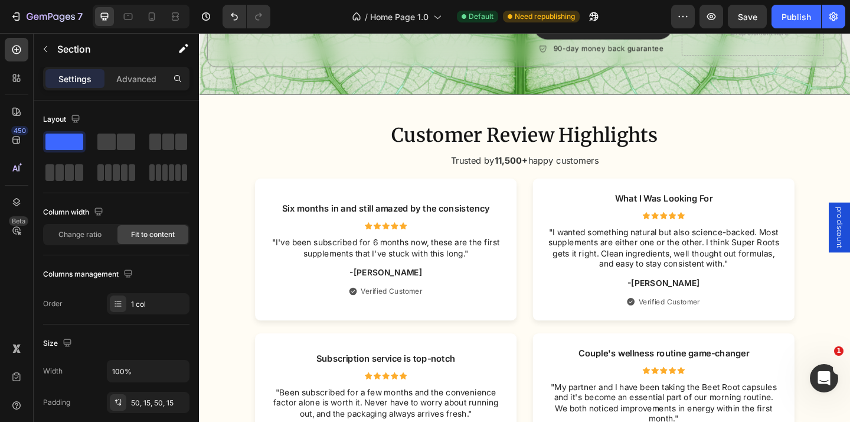
scroll to position [1804, 0]
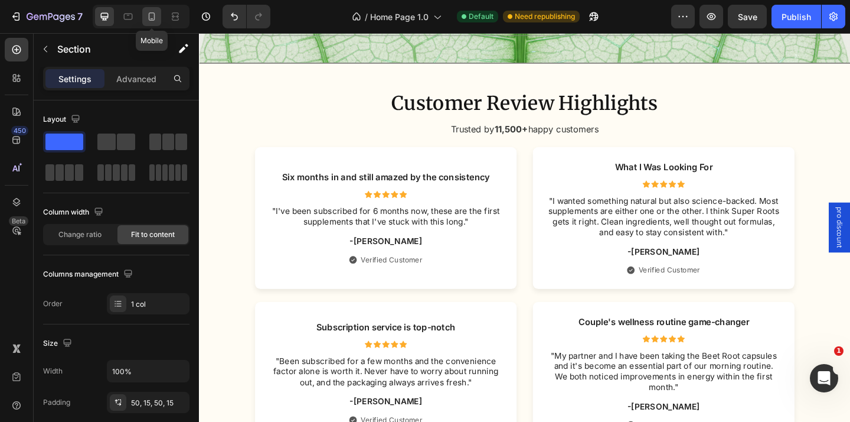
click at [152, 16] on icon at bounding box center [152, 17] width 12 height 12
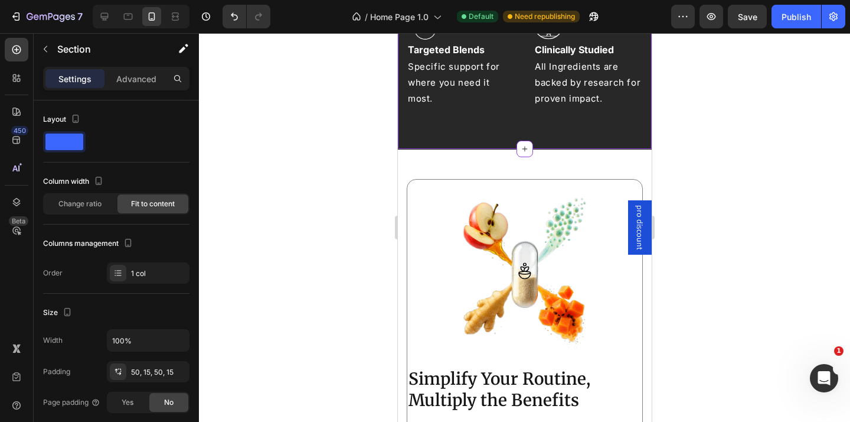
scroll to position [1550, 0]
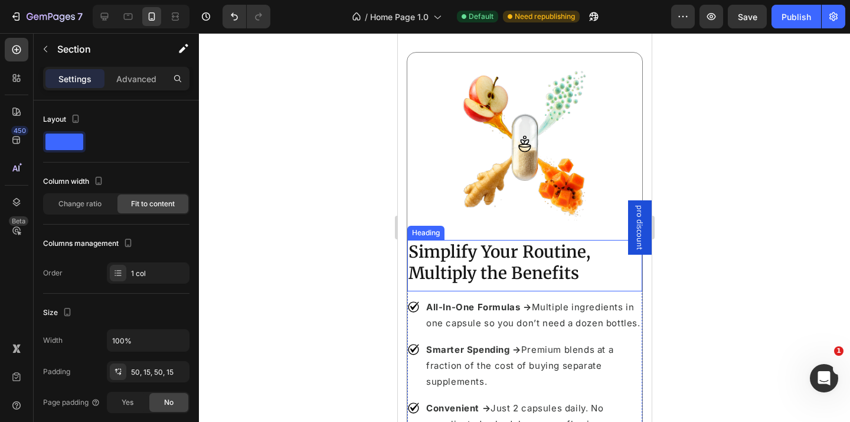
scroll to position [1618, 0]
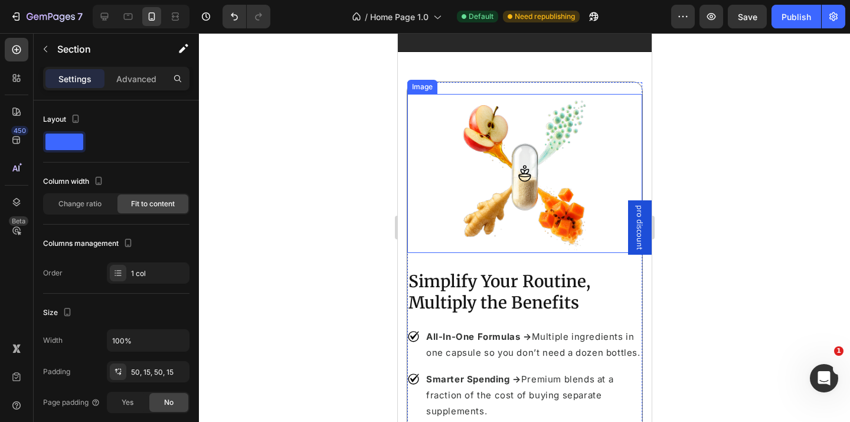
click at [558, 172] on img at bounding box center [524, 173] width 211 height 159
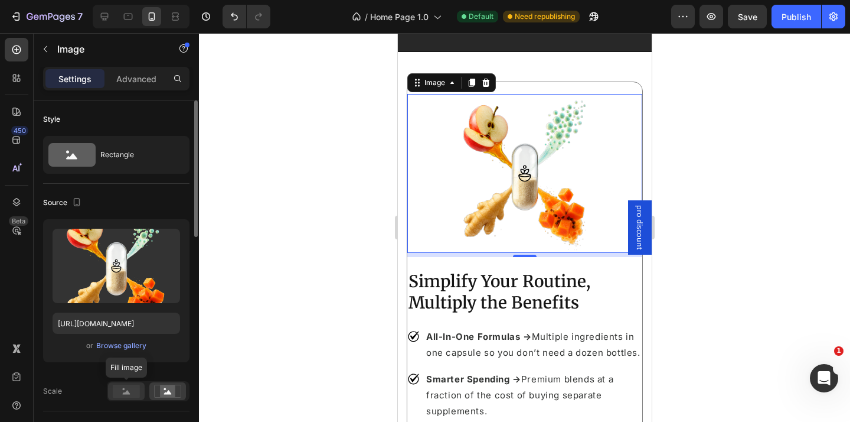
click at [130, 389] on rect at bounding box center [126, 390] width 27 height 13
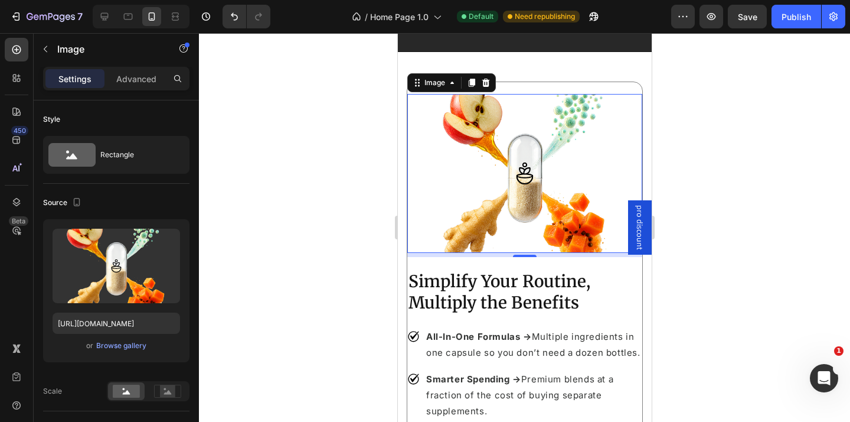
click at [297, 272] on div at bounding box center [524, 227] width 651 height 389
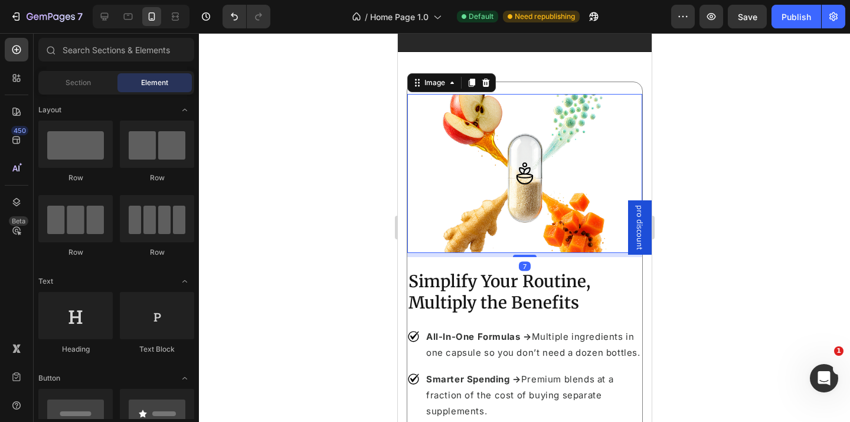
click at [464, 164] on img at bounding box center [524, 173] width 211 height 159
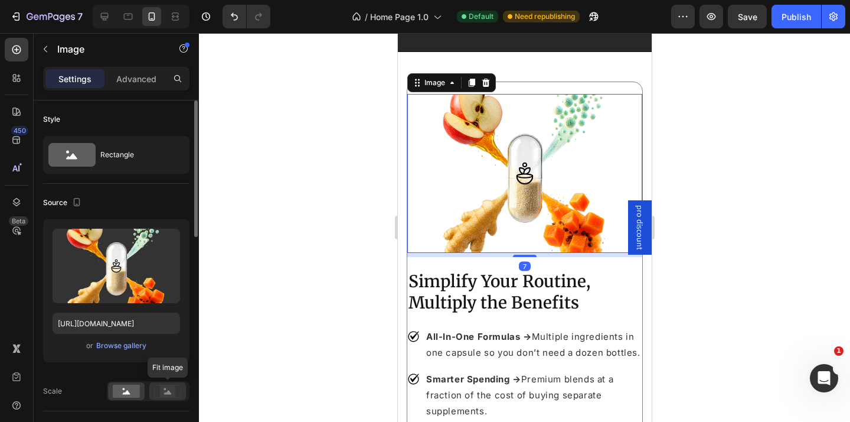
click at [164, 390] on rect at bounding box center [167, 391] width 15 height 12
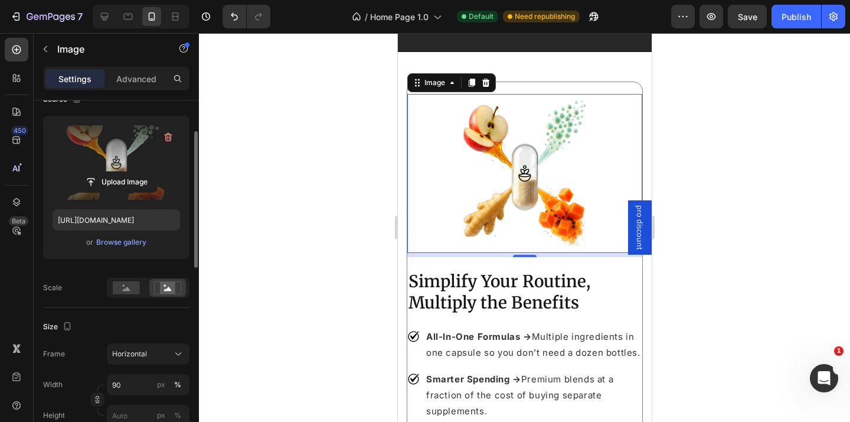
scroll to position [103, 0]
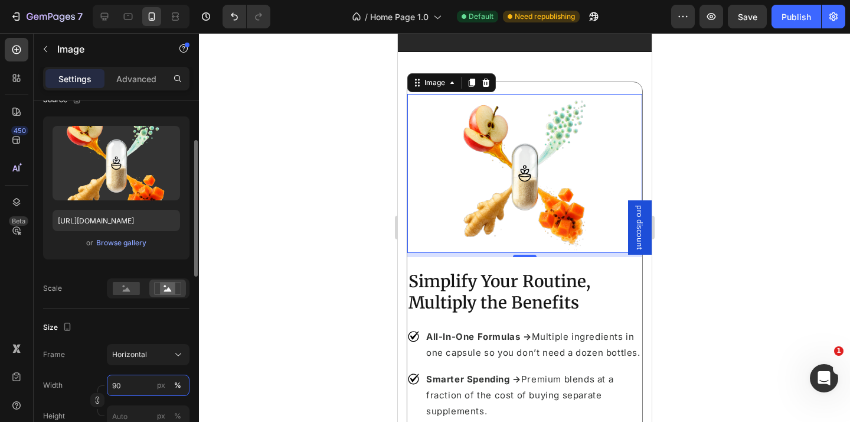
click at [124, 387] on input "90" at bounding box center [148, 384] width 83 height 21
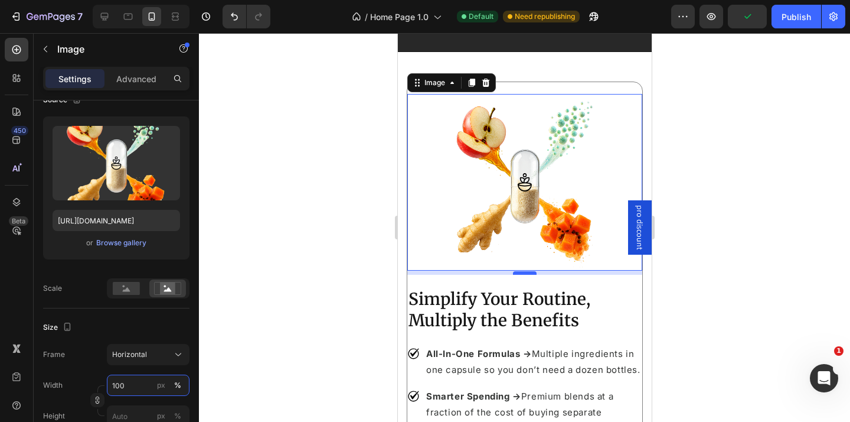
type input "100"
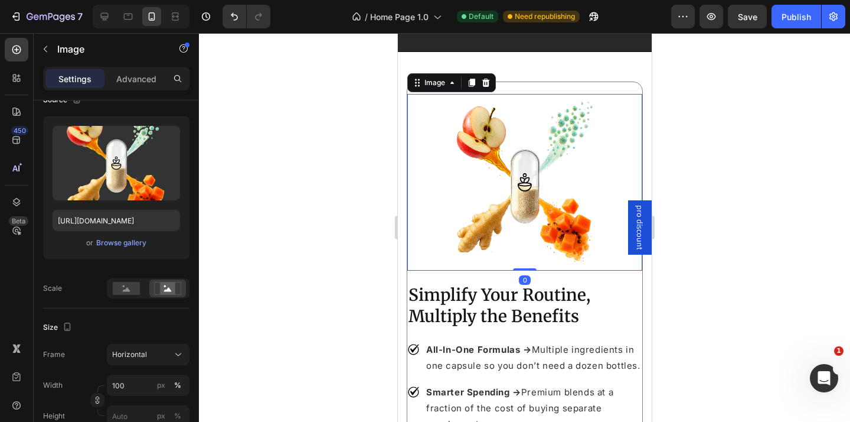
drag, startPoint x: 520, startPoint y: 273, endPoint x: 521, endPoint y: 260, distance: 13.0
click at [521, 260] on div "Image 0" at bounding box center [524, 182] width 235 height 177
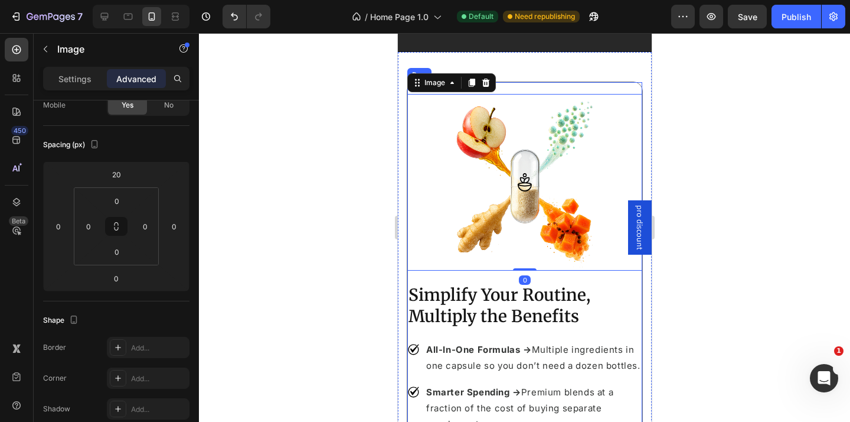
click at [358, 266] on div at bounding box center [524, 227] width 651 height 389
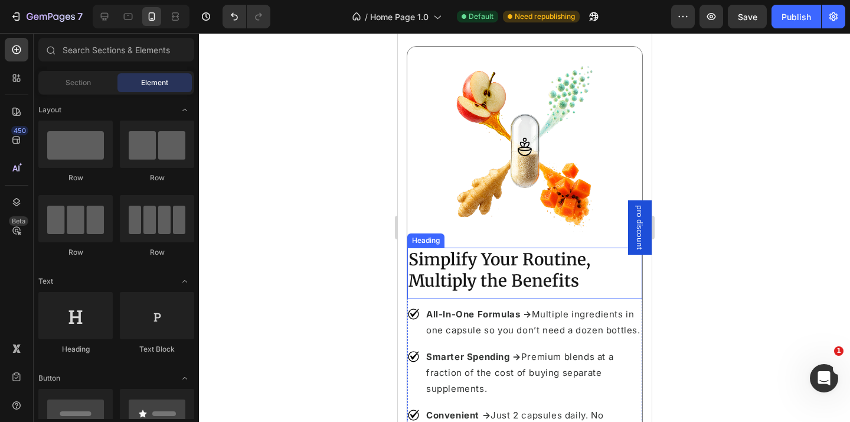
scroll to position [1677, 0]
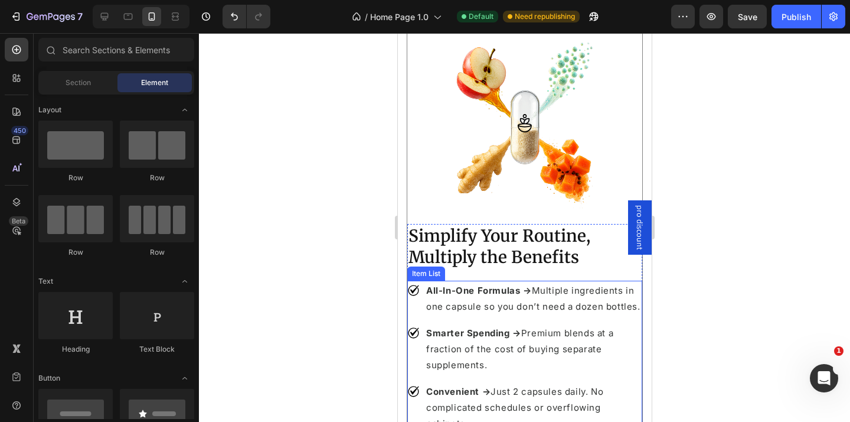
click at [418, 314] on div "All-In-One Formulas → Multiple ingredients in one capsule so you don’t need a d…" at bounding box center [524, 297] width 235 height 35
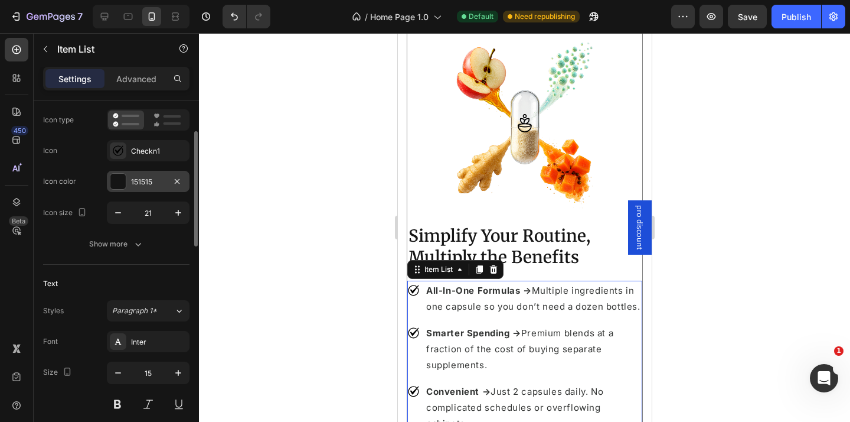
scroll to position [94, 0]
click at [140, 83] on p "Advanced" at bounding box center [136, 79] width 40 height 12
type input "100%"
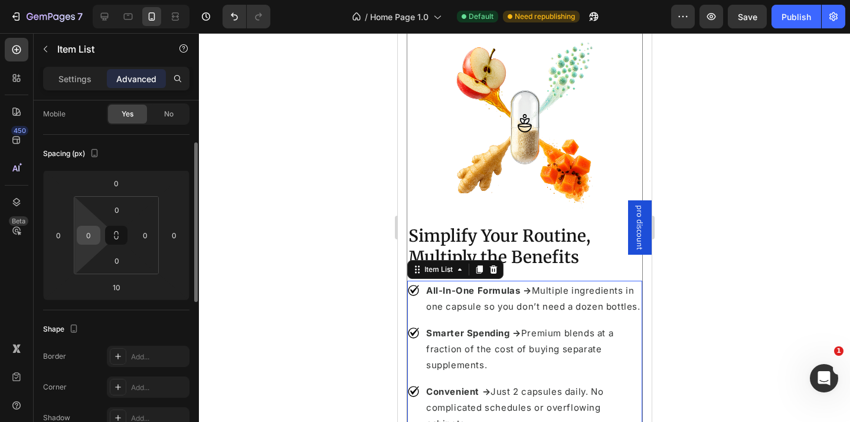
click at [96, 234] on input "0" at bounding box center [89, 235] width 18 height 18
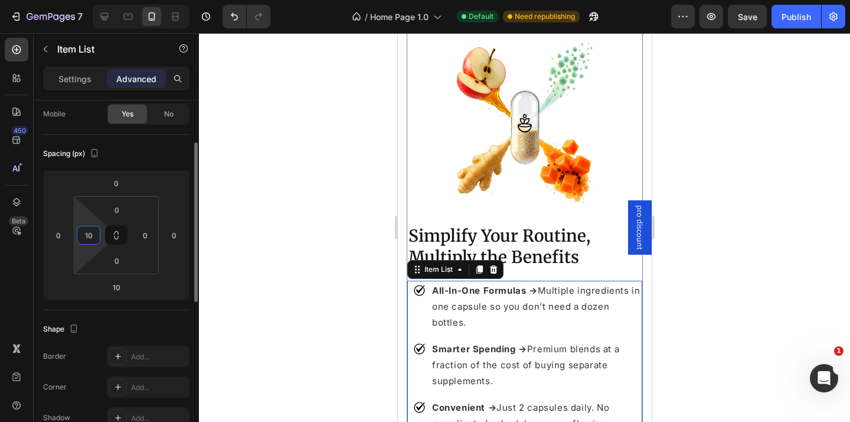
type input "1"
type input "5"
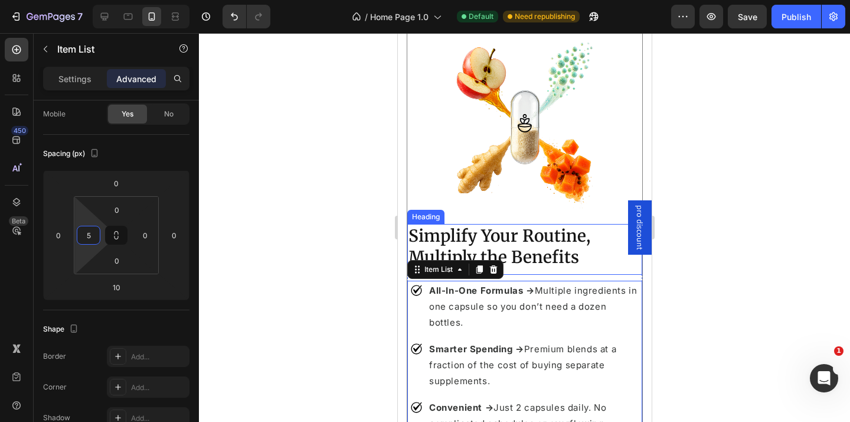
click at [492, 238] on strong "Simplify Your Routine, Multiply the Benefits" at bounding box center [499, 246] width 182 height 43
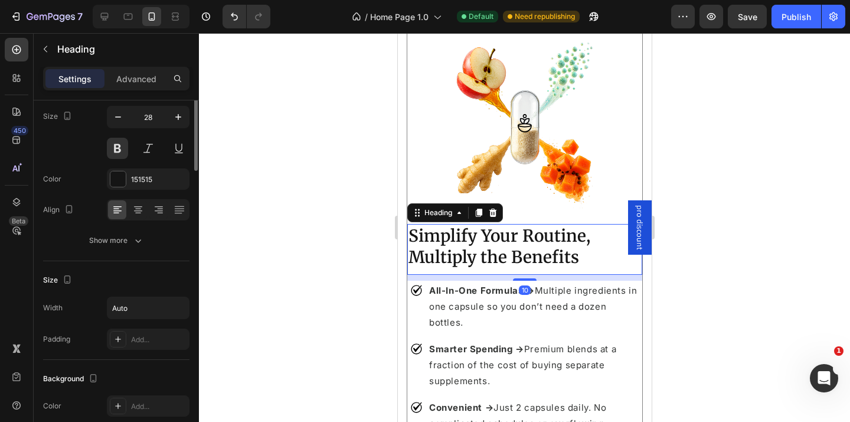
scroll to position [0, 0]
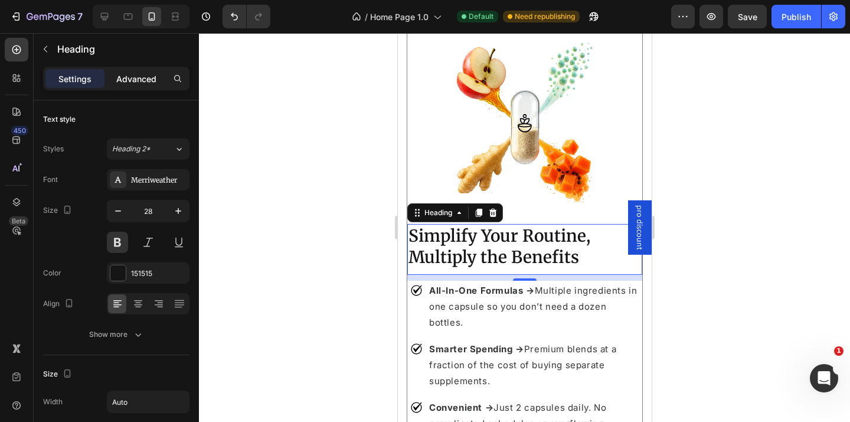
click at [149, 80] on p "Advanced" at bounding box center [136, 79] width 40 height 12
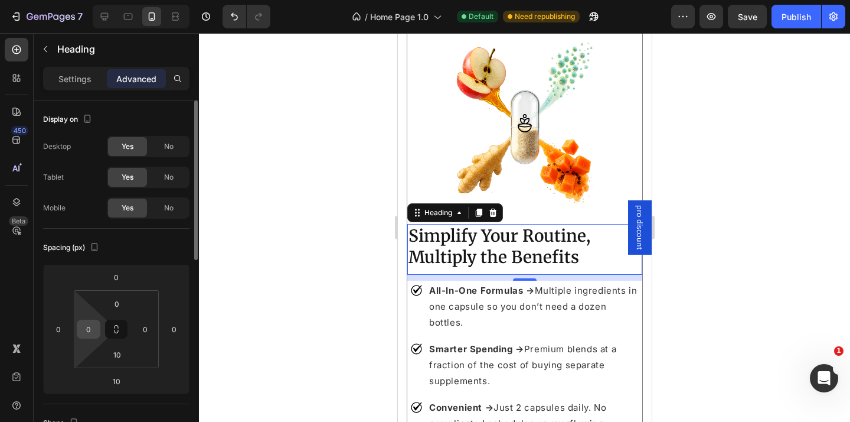
click at [88, 334] on input "0" at bounding box center [89, 329] width 18 height 18
type input "5"
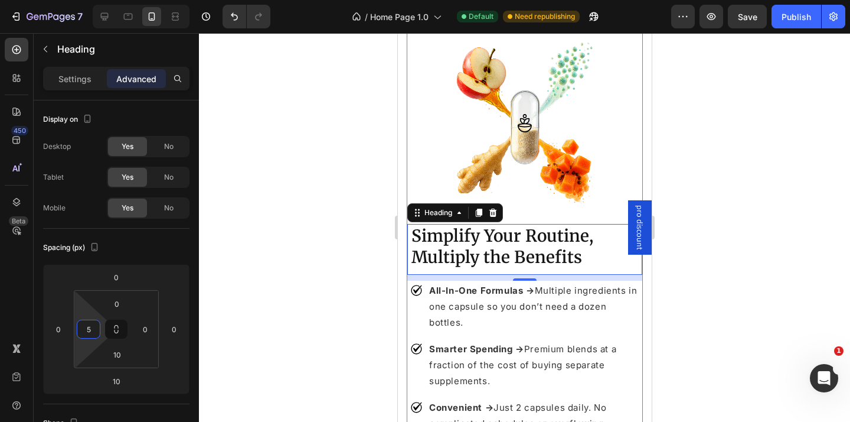
click at [287, 249] on div at bounding box center [524, 227] width 651 height 389
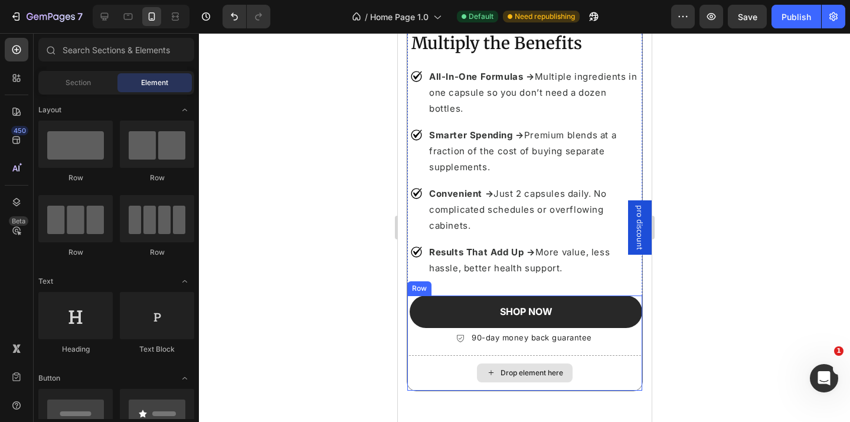
scroll to position [1963, 0]
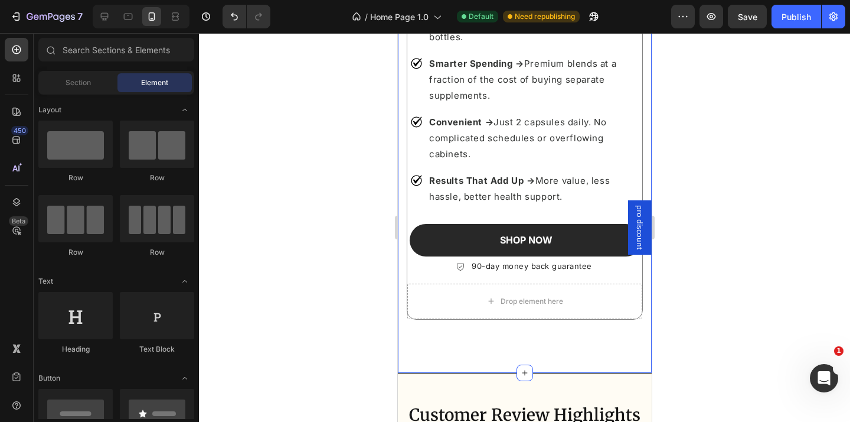
click at [420, 350] on div "Simplify Your Routine, Multiply the Benefits Heading All-In-One Formulas → Mult…" at bounding box center [524, 40] width 254 height 665
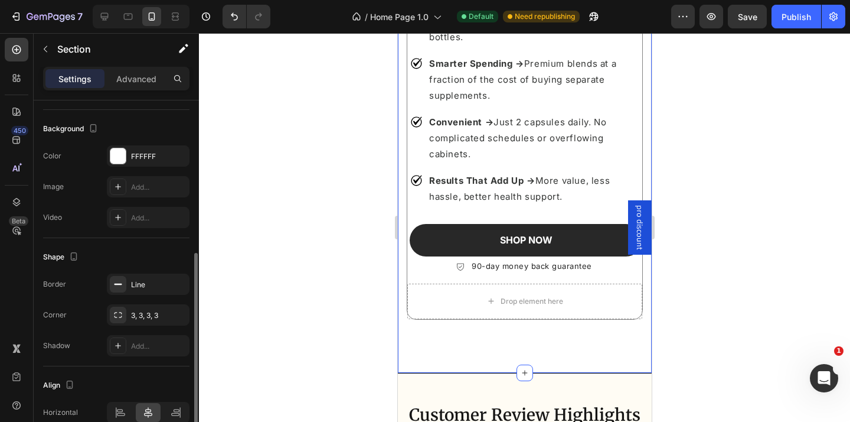
scroll to position [309, 0]
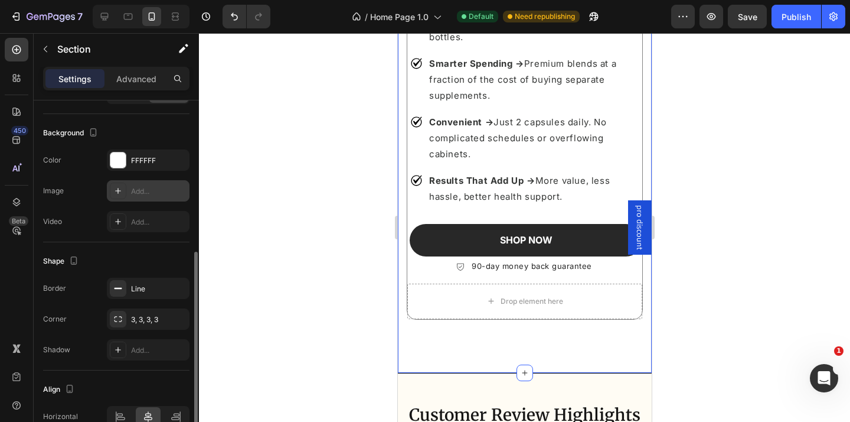
click at [147, 199] on div "Add..." at bounding box center [148, 190] width 83 height 21
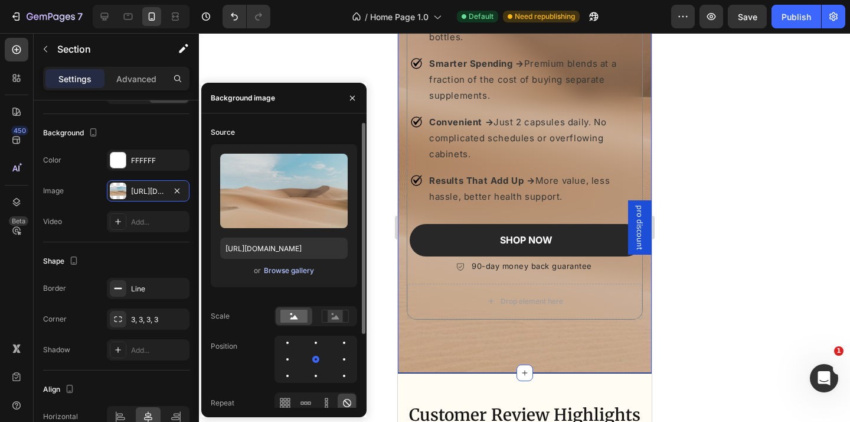
click at [290, 269] on div "Browse gallery" at bounding box center [289, 270] width 50 height 11
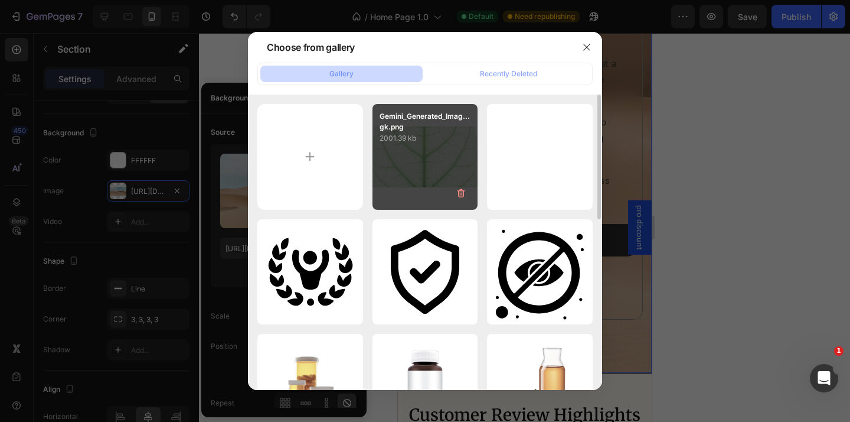
click at [424, 159] on div "Gemini_Generated_Imag...gk.png 2001.39 kb" at bounding box center [426, 157] width 106 height 106
type input "[URL][DOMAIN_NAME]"
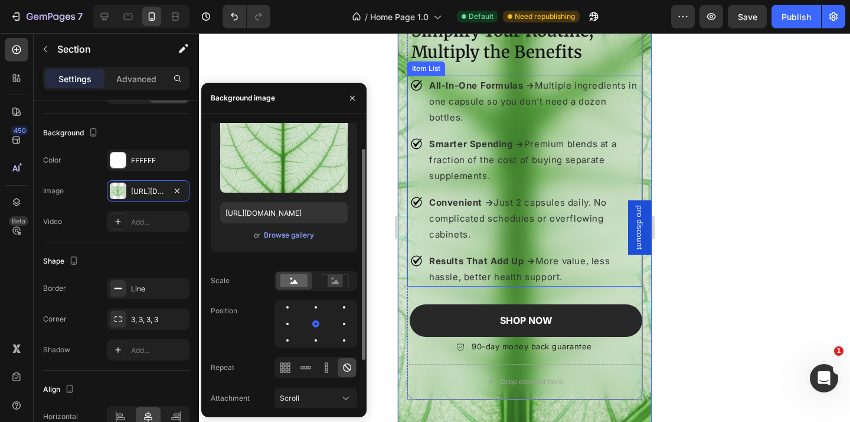
scroll to position [99, 0]
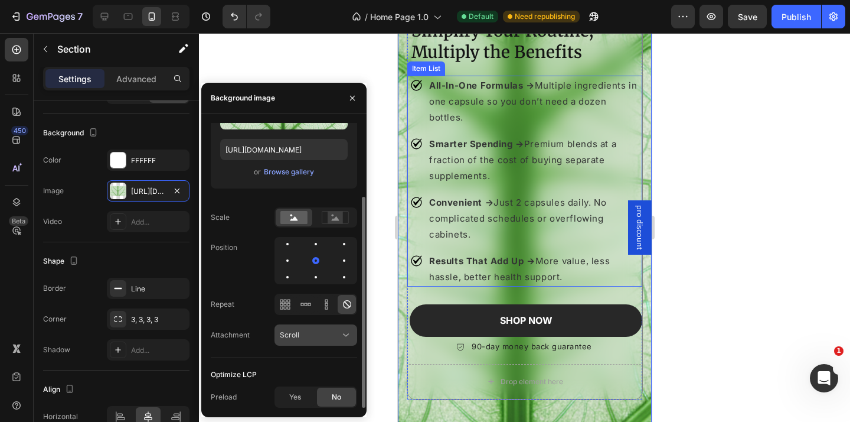
click at [325, 330] on div "Scroll" at bounding box center [310, 334] width 60 height 11
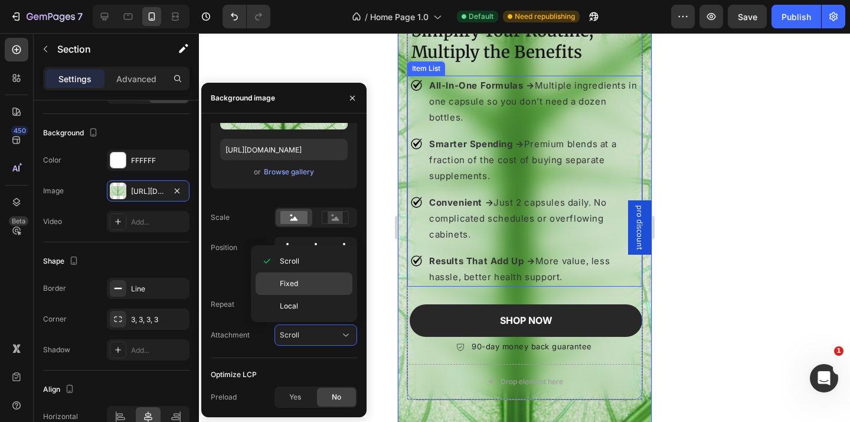
click at [335, 288] on p "Fixed" at bounding box center [313, 283] width 67 height 11
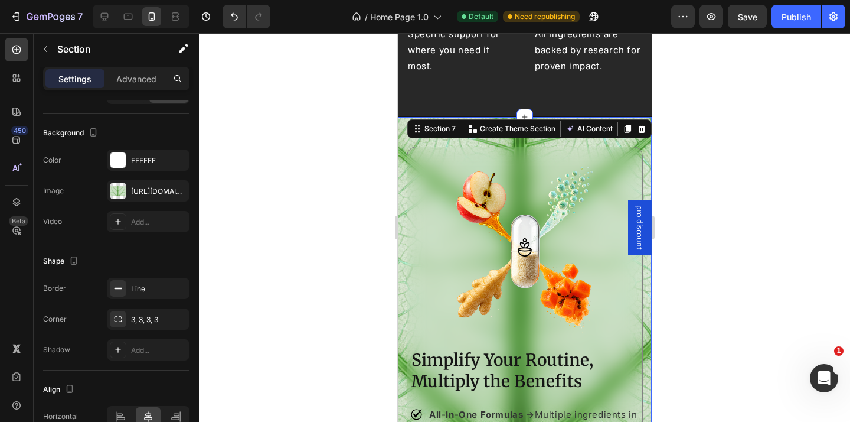
scroll to position [1569, 0]
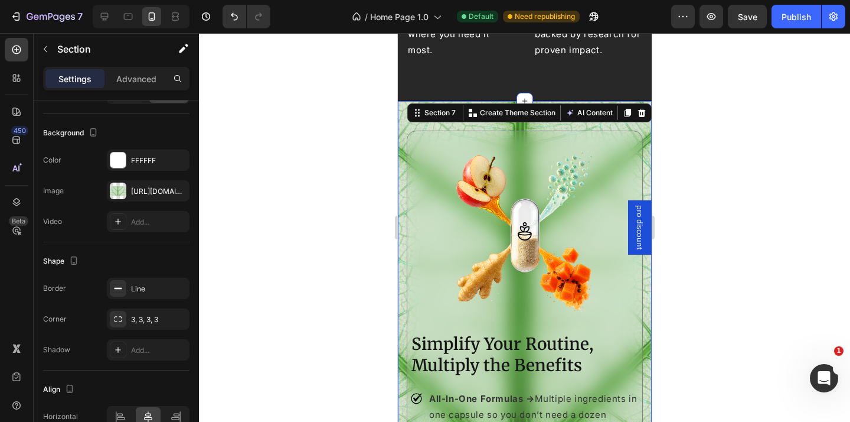
click at [288, 172] on div at bounding box center [524, 227] width 651 height 389
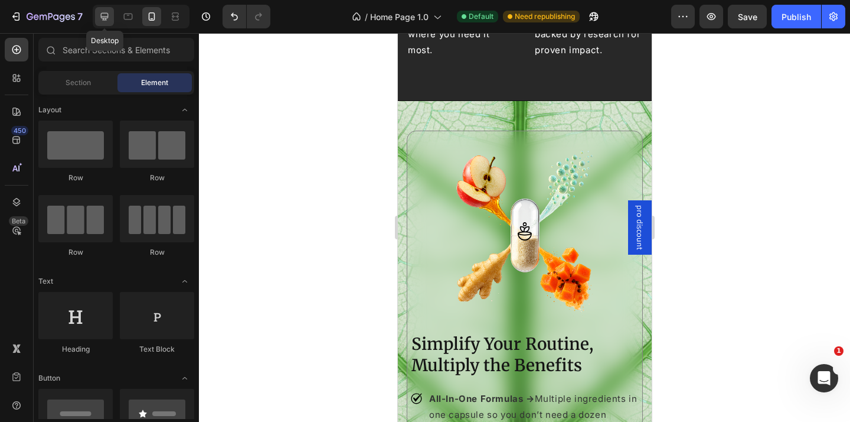
click at [113, 22] on div at bounding box center [104, 16] width 19 height 19
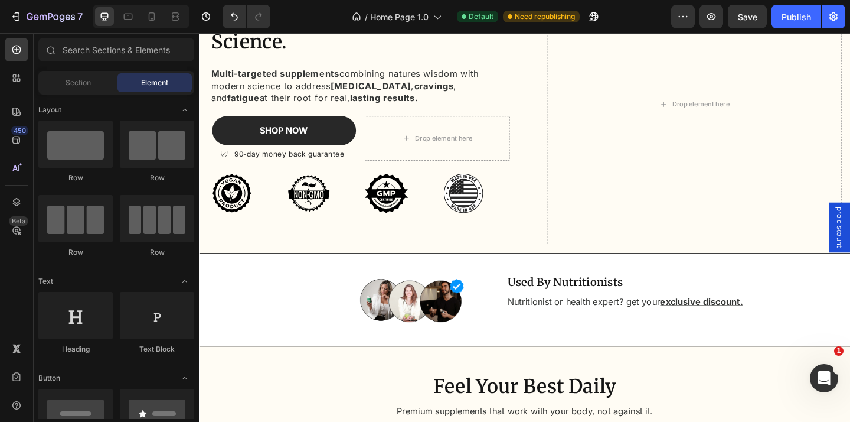
scroll to position [154, 0]
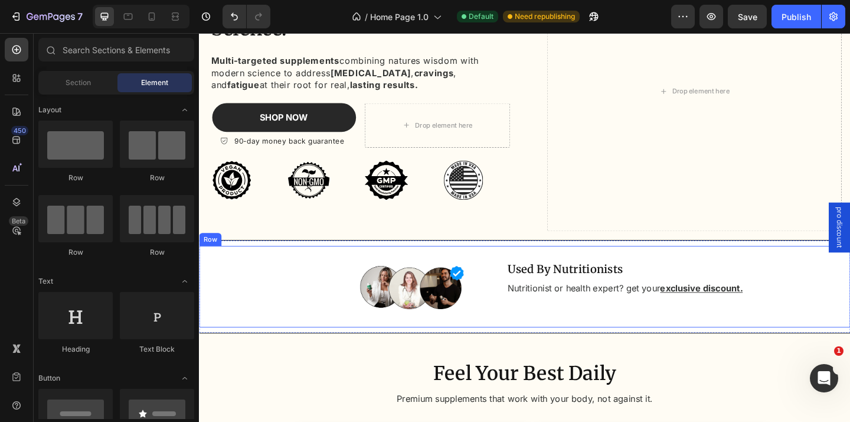
click at [520, 331] on div "Used By Nutritionists Heading Nutritionist or health expert? get your exclusive…" at bounding box center [704, 309] width 408 height 89
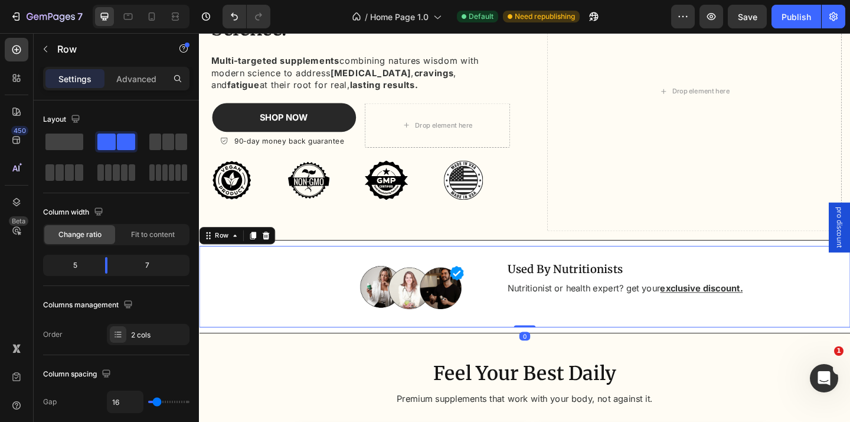
click at [132, 88] on div "Settings Advanced" at bounding box center [116, 79] width 146 height 24
click at [134, 77] on p "Advanced" at bounding box center [136, 79] width 40 height 12
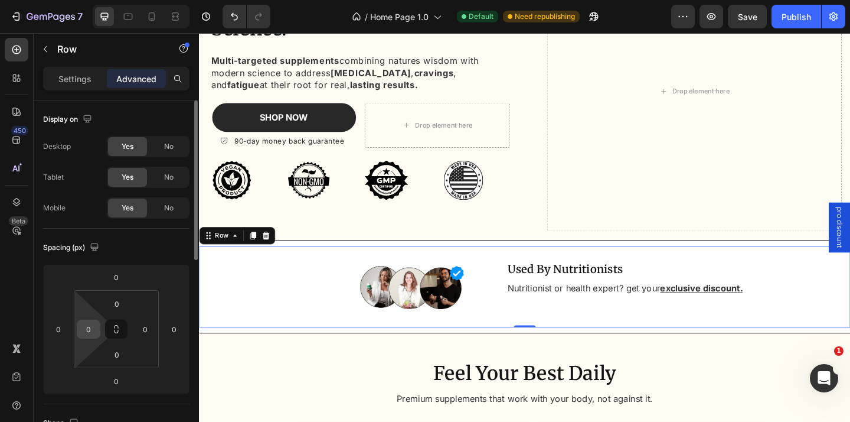
click at [93, 331] on input "0" at bounding box center [89, 329] width 18 height 18
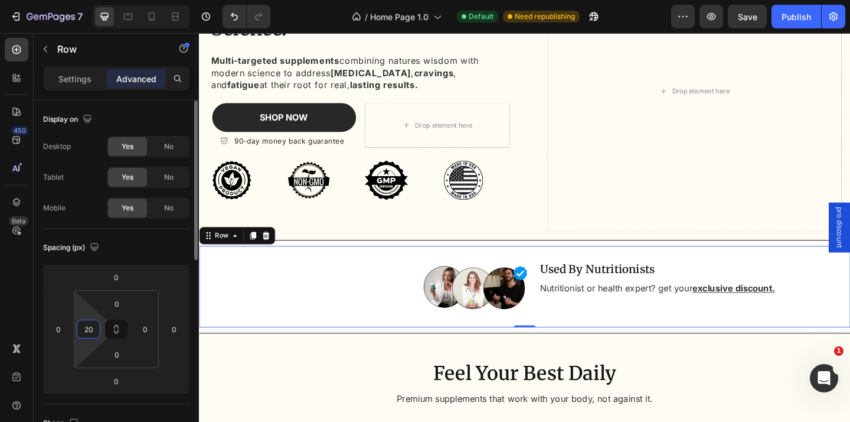
type input "2"
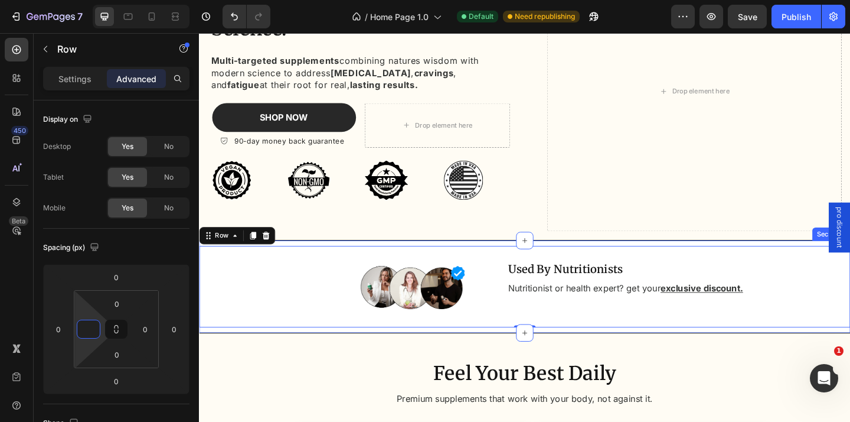
click at [214, 355] on div "Image Used By Nutritionists Heading Nutritionist or health expert? get your exc…" at bounding box center [553, 308] width 709 height 101
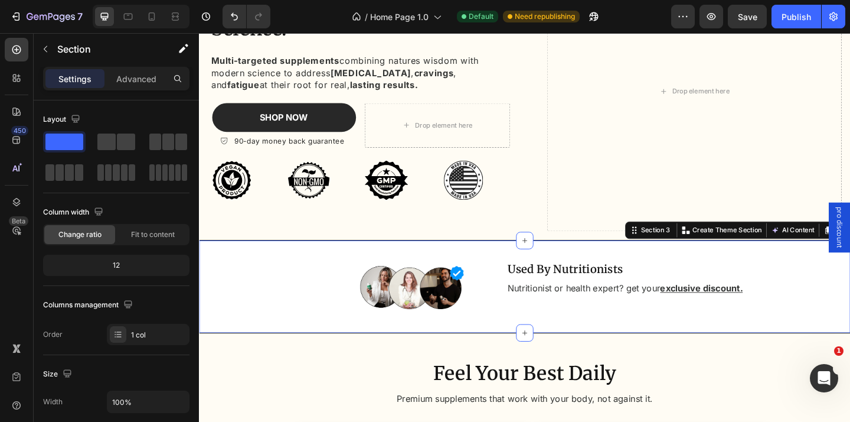
click at [443, 354] on div "Image Used By Nutritionists Heading Nutritionist or health expert? get your exc…" at bounding box center [553, 308] width 709 height 101
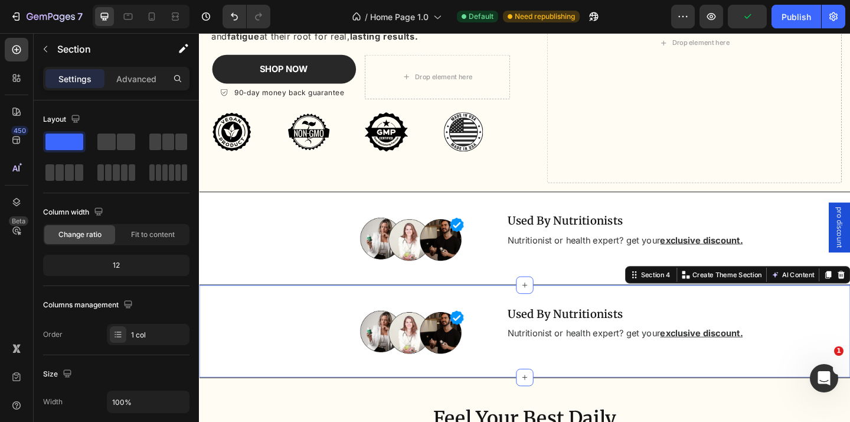
scroll to position [309, 0]
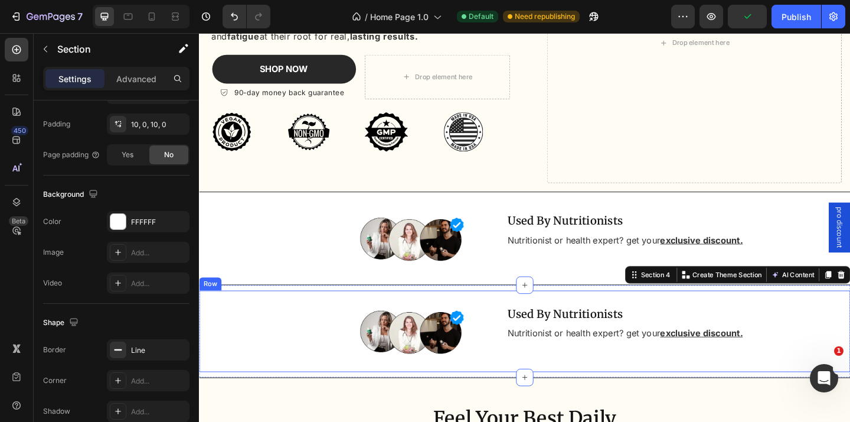
click at [504, 391] on div "Used By Nutritionists Heading Nutritionist or health expert? get your exclusive…" at bounding box center [704, 357] width 408 height 89
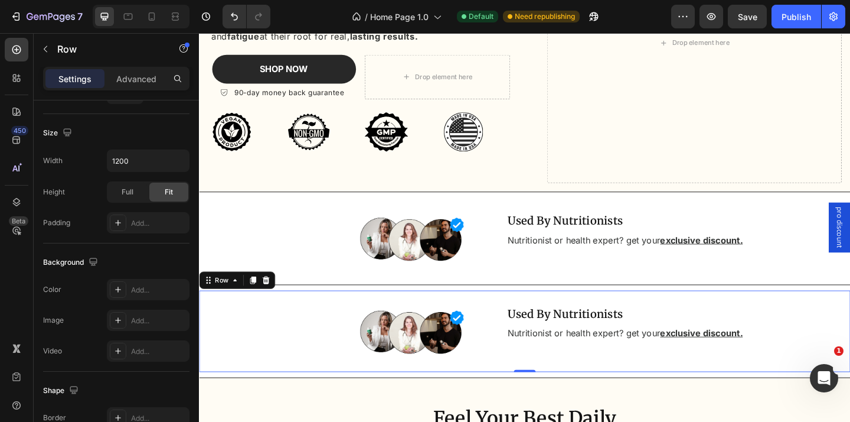
scroll to position [0, 0]
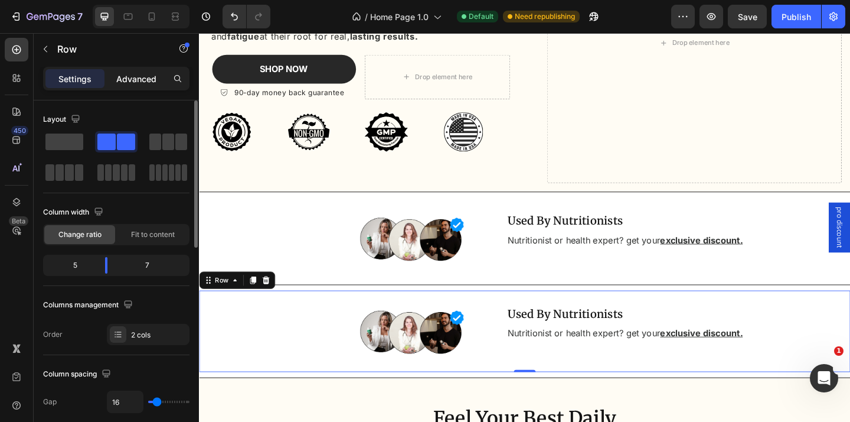
click at [131, 78] on p "Advanced" at bounding box center [136, 79] width 40 height 12
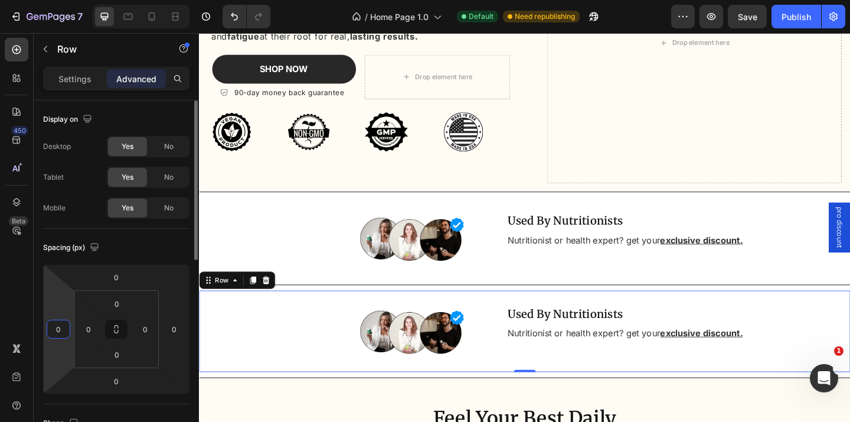
click at [63, 331] on input "0" at bounding box center [59, 329] width 18 height 18
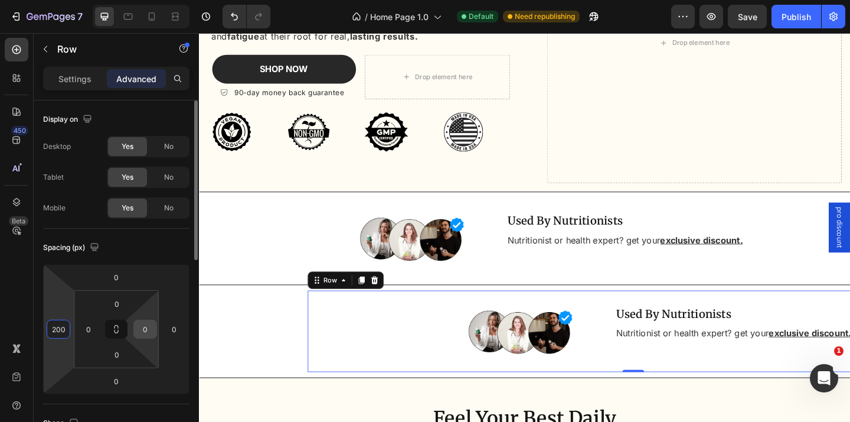
type input "200"
click at [143, 324] on input "0" at bounding box center [145, 329] width 18 height 18
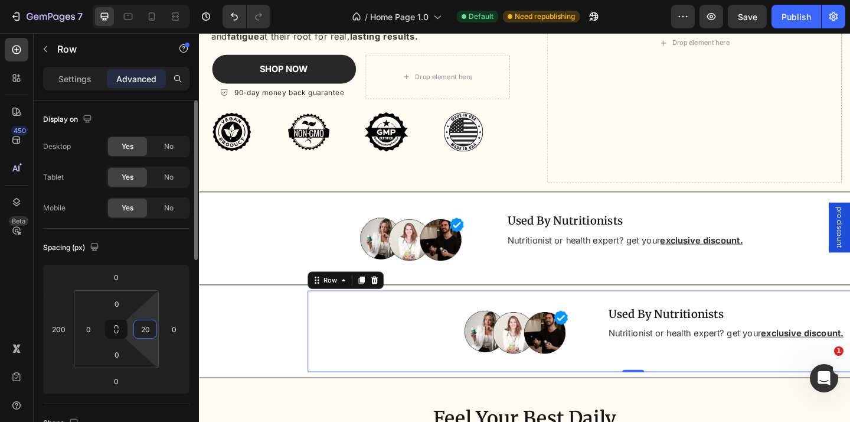
type input "200"
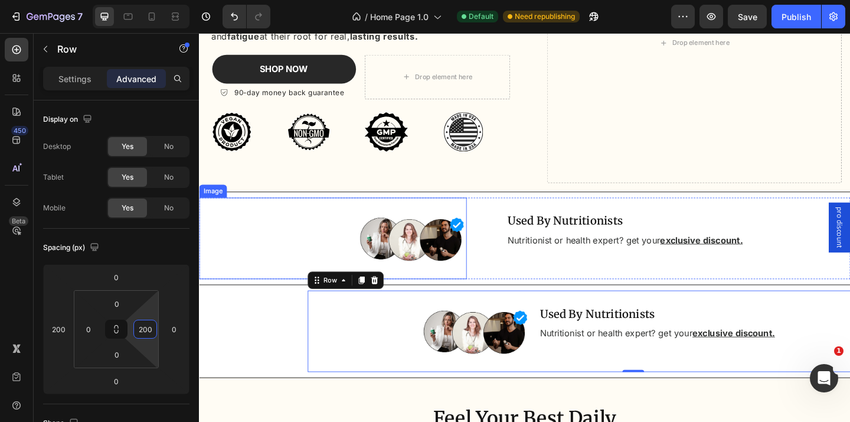
scroll to position [215, 0]
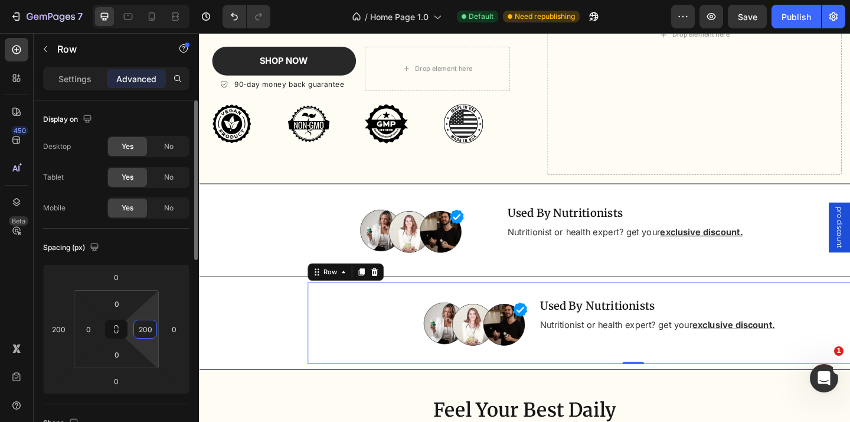
click at [145, 331] on input "200" at bounding box center [145, 329] width 18 height 18
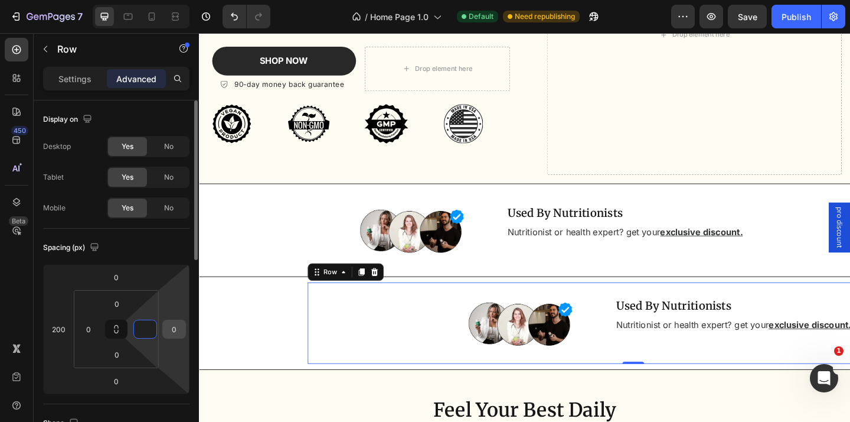
click at [177, 329] on input "0" at bounding box center [174, 329] width 18 height 18
type input "0"
type input "200"
click at [187, 0] on html "7 Version history / Home Page 1.0 Default Need republishing Preview Save Publis…" at bounding box center [425, 0] width 850 height 0
click at [174, 329] on input "200" at bounding box center [174, 329] width 18 height 18
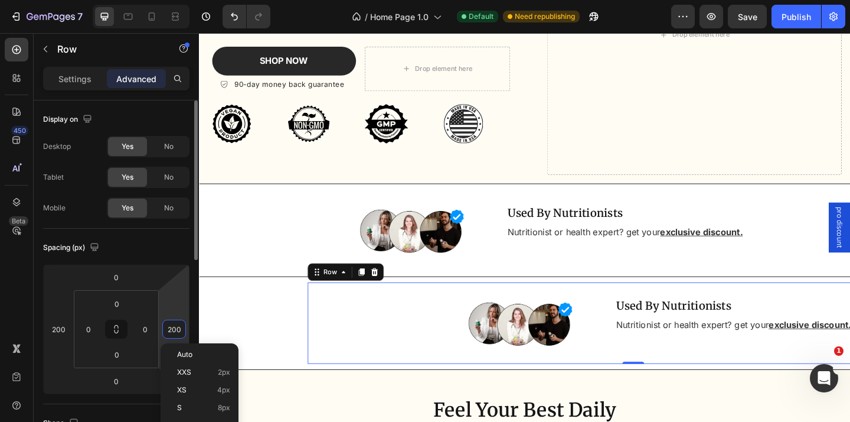
click at [174, 329] on input "200" at bounding box center [174, 329] width 18 height 18
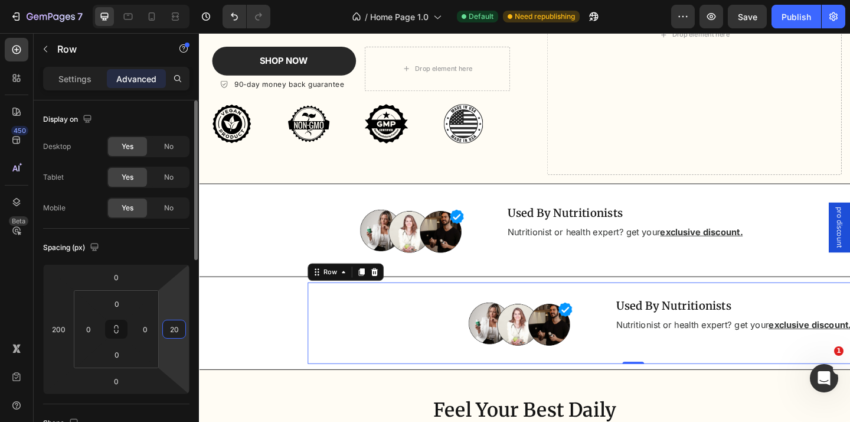
type input "2"
type input "1"
click at [59, 328] on input "200" at bounding box center [59, 329] width 18 height 18
click at [181, 329] on input "0" at bounding box center [174, 329] width 18 height 18
type input "200"
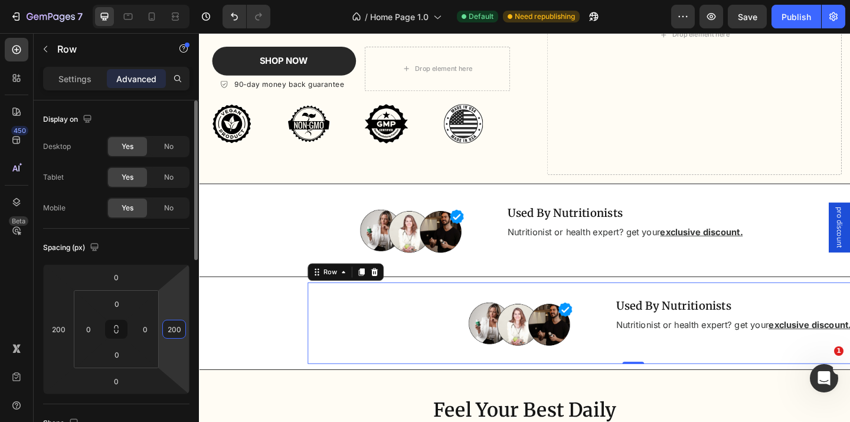
click at [177, 325] on input "200" at bounding box center [174, 329] width 18 height 18
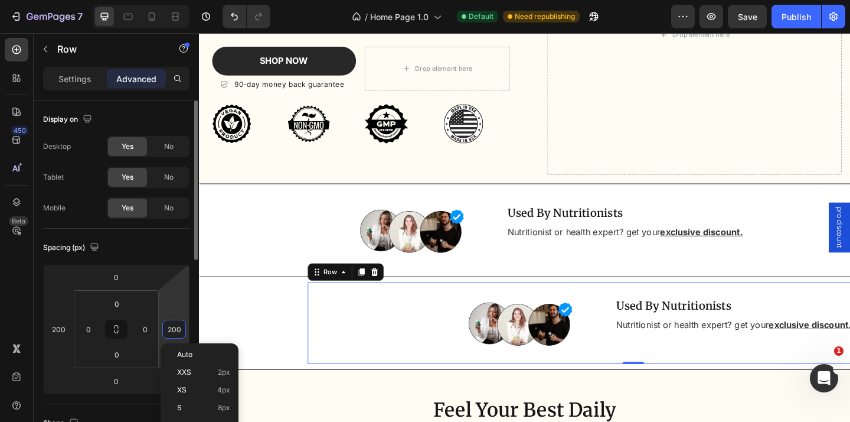
click at [177, 325] on input "200" at bounding box center [174, 329] width 18 height 18
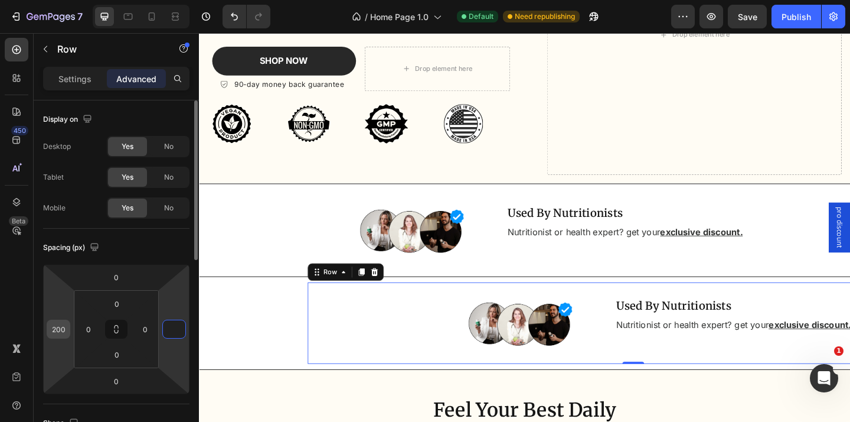
click at [60, 326] on input "200" at bounding box center [59, 329] width 18 height 18
type input "0"
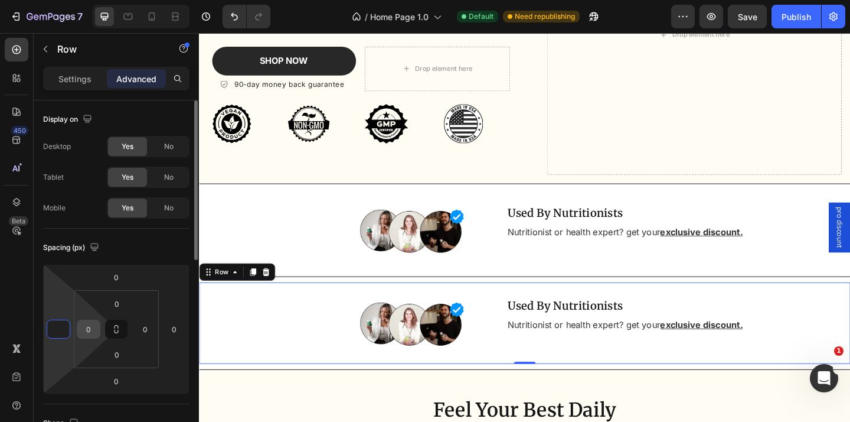
type input "0"
click at [90, 328] on input "0" at bounding box center [89, 329] width 18 height 18
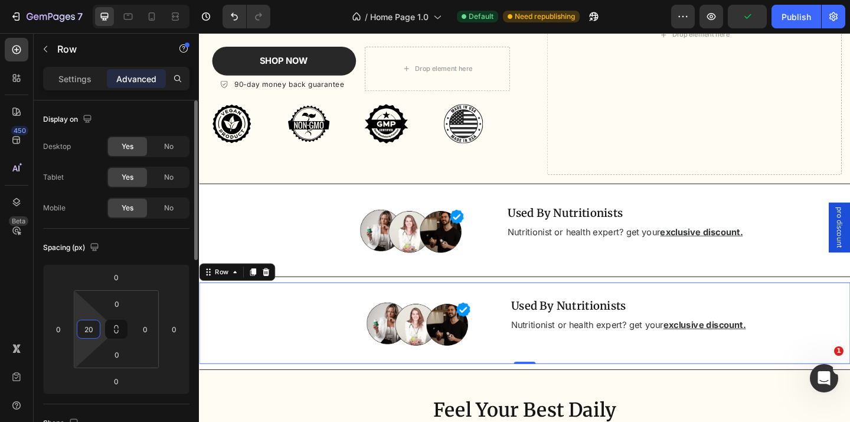
type input "2"
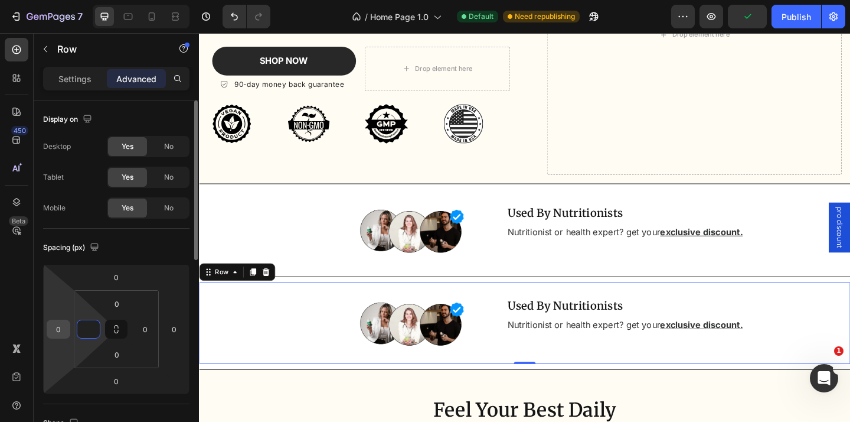
click at [60, 328] on input "0" at bounding box center [59, 329] width 18 height 18
type input "0"
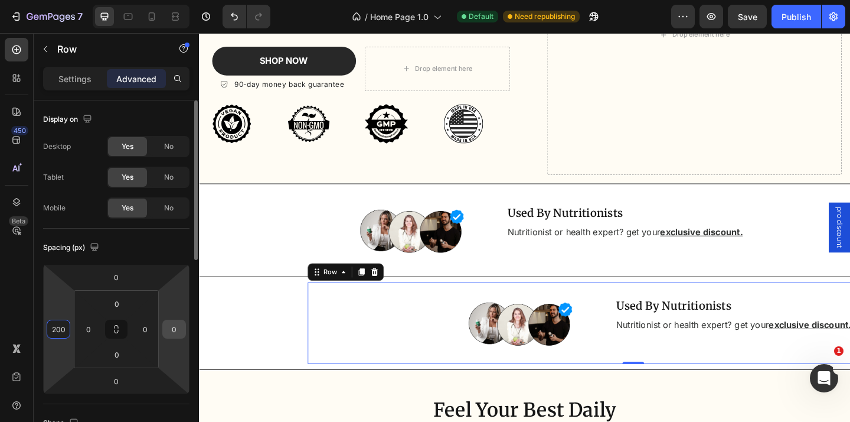
type input "200"
click at [175, 331] on input "0" at bounding box center [174, 329] width 18 height 18
type input "200"
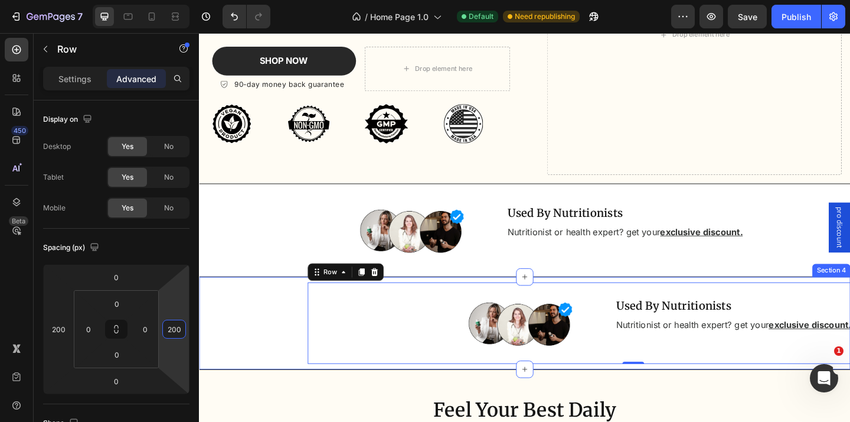
click at [275, 338] on div "Image Used By Nutritionists Heading Nutritionist or health expert? get your exc…" at bounding box center [553, 348] width 709 height 89
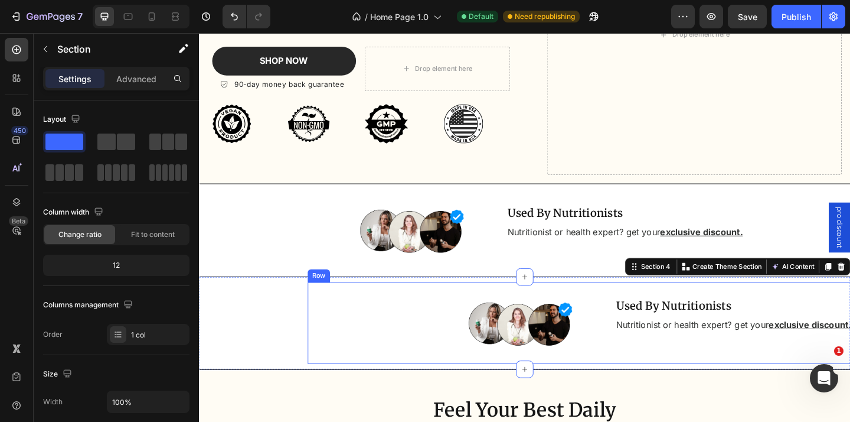
scroll to position [254, 0]
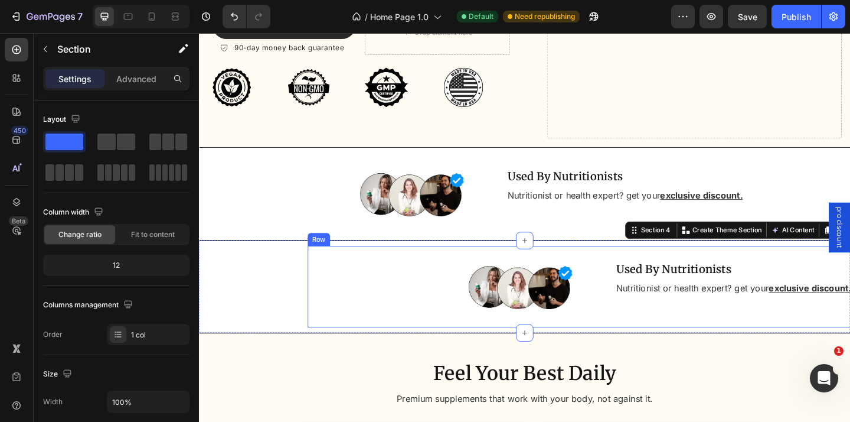
click at [662, 334] on div "Used By Nutritionists Heading Nutritionist or health expert? get your exclusive…" at bounding box center [822, 309] width 408 height 89
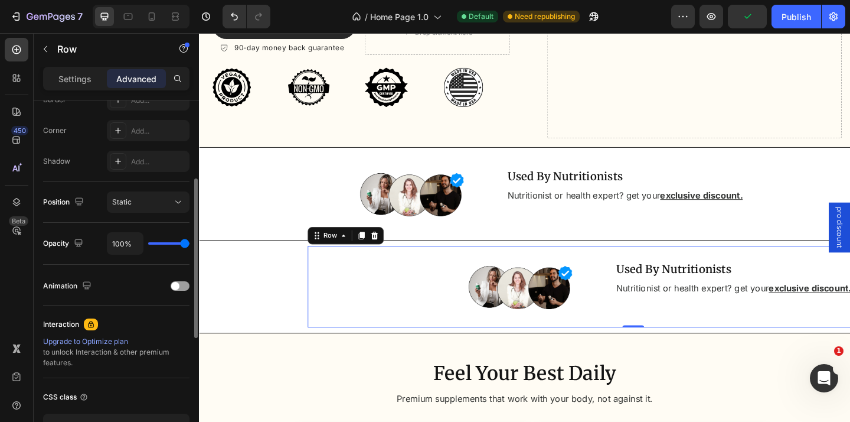
scroll to position [360, 0]
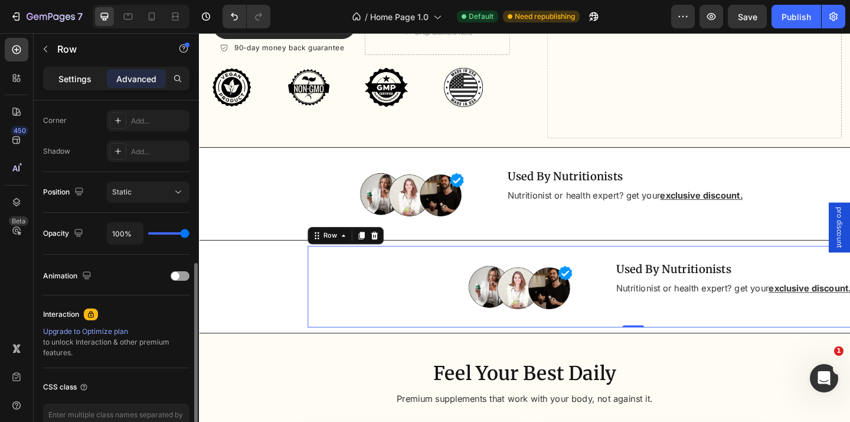
click at [82, 81] on p "Settings" at bounding box center [74, 79] width 33 height 12
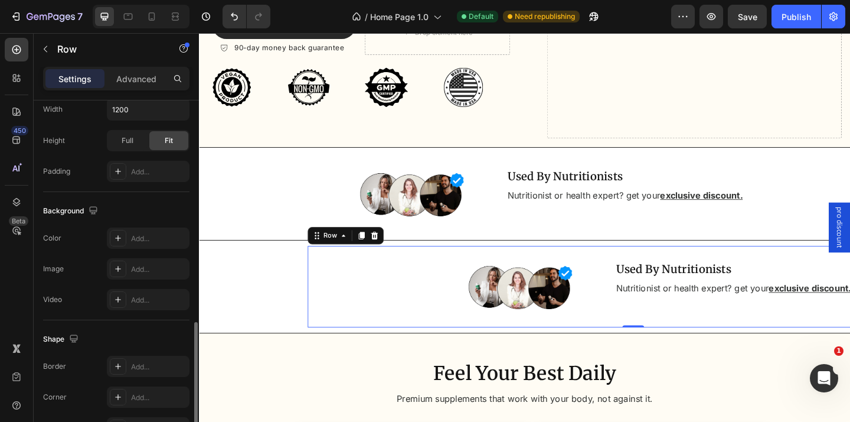
scroll to position [500, 0]
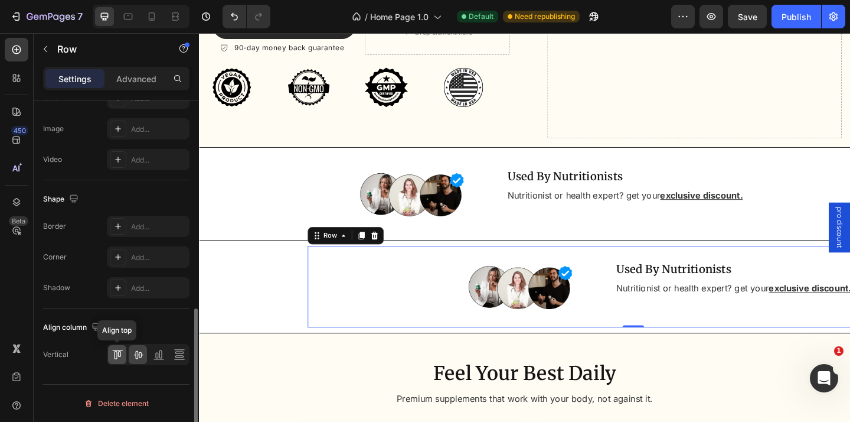
click at [119, 354] on icon at bounding box center [118, 354] width 12 height 12
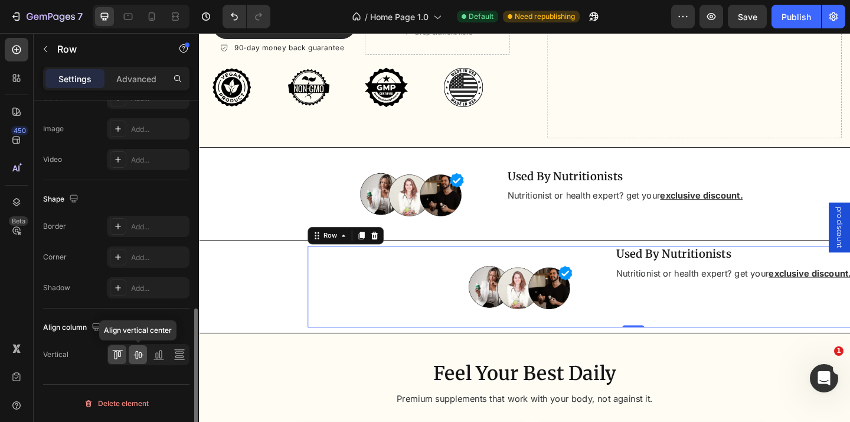
click at [136, 356] on icon at bounding box center [138, 354] width 12 height 12
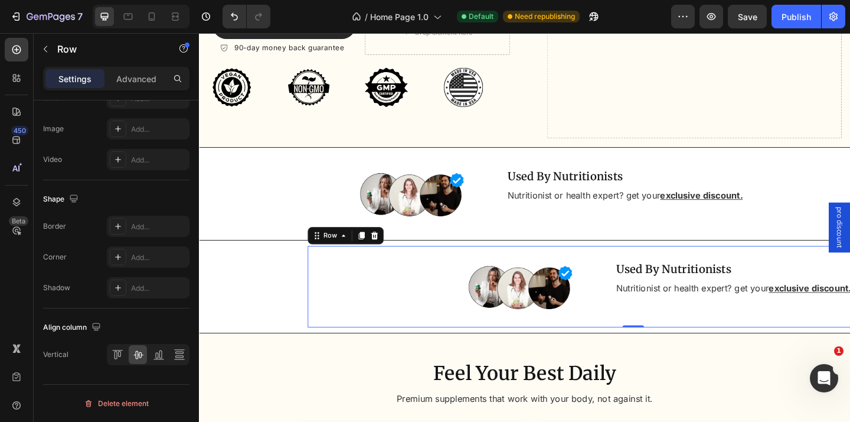
click at [625, 328] on div "Used By Nutritionists Heading Nutritionist or health expert? get your exclusive…" at bounding box center [822, 309] width 408 height 89
click at [560, 332] on img at bounding box center [549, 309] width 118 height 89
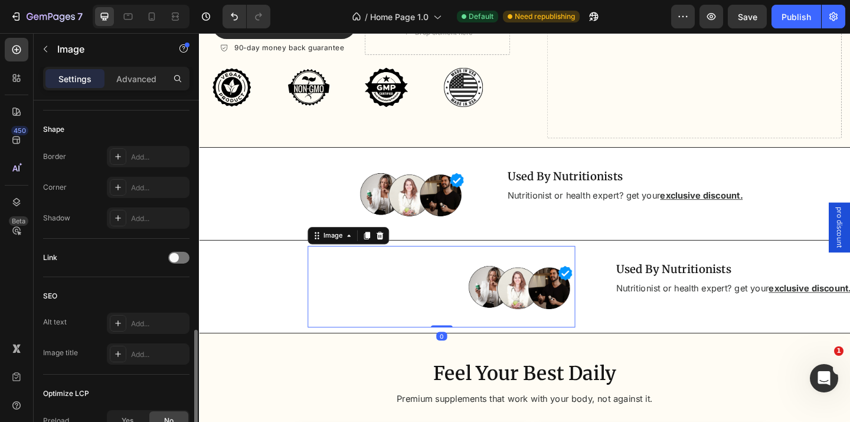
scroll to position [566, 0]
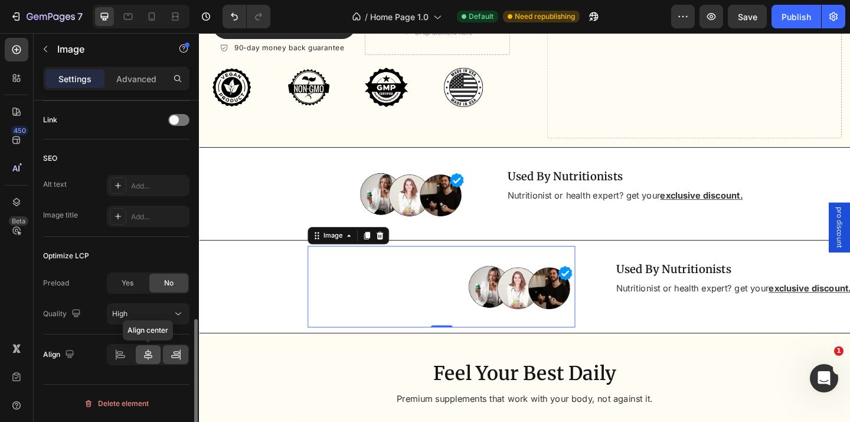
click at [148, 352] on icon at bounding box center [148, 354] width 12 height 12
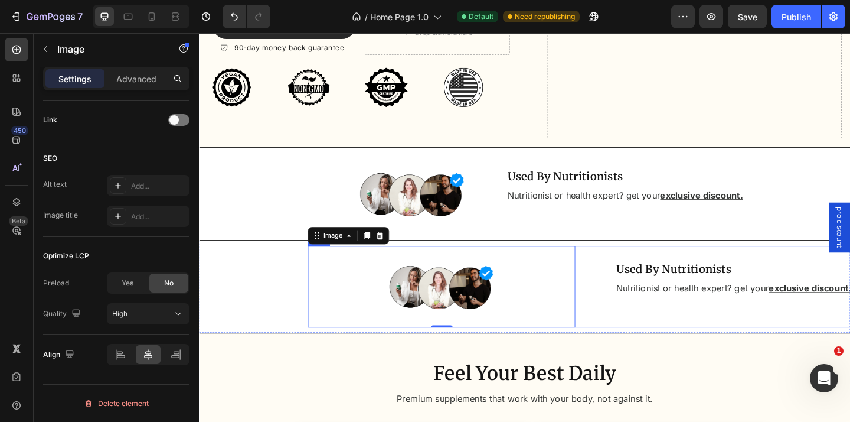
click at [641, 330] on div "Used By Nutritionists Heading Nutritionist or health expert? get your exclusive…" at bounding box center [822, 309] width 408 height 89
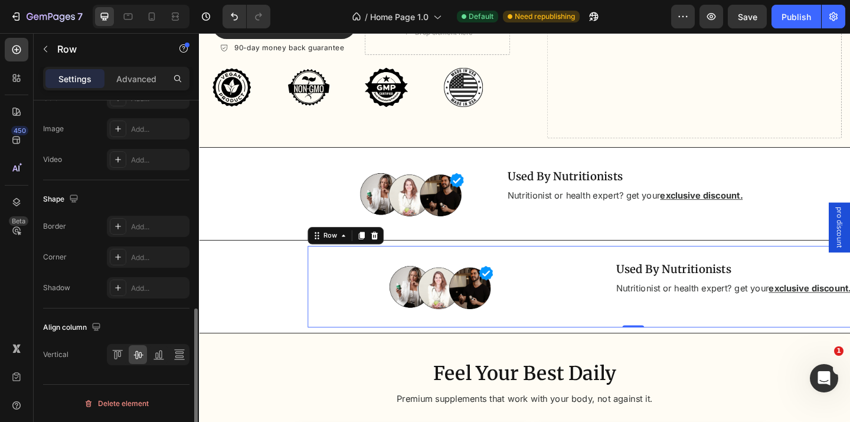
scroll to position [0, 0]
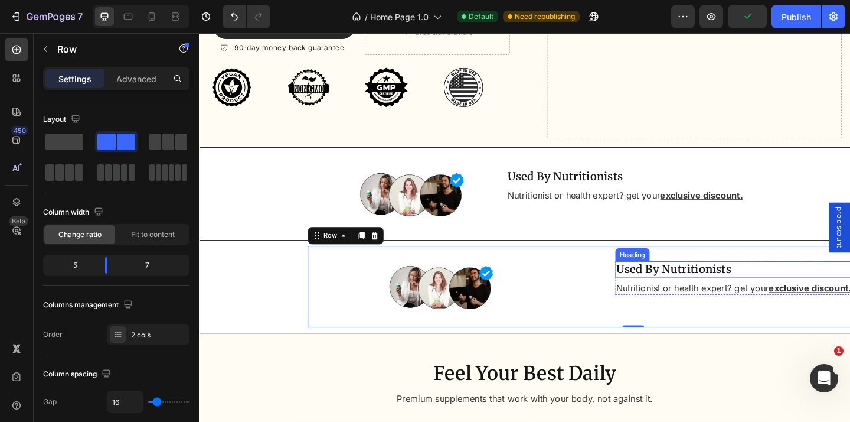
click at [671, 298] on h2 "Used By Nutritionists" at bounding box center [822, 290] width 340 height 18
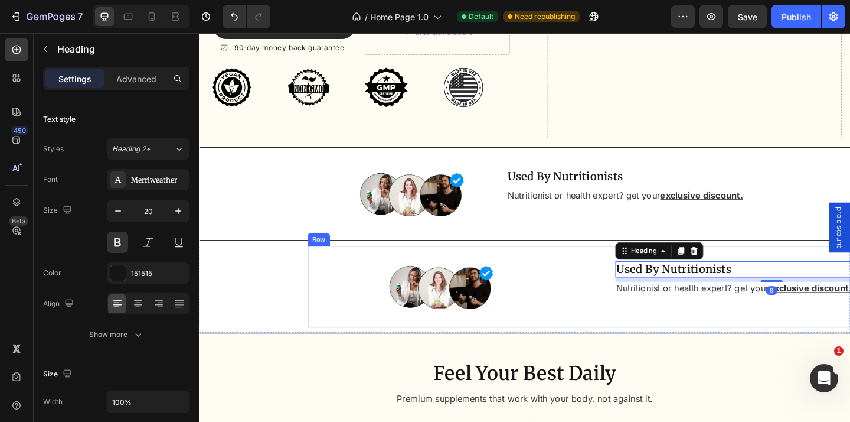
click at [616, 305] on div "Image Used By Nutritionists Heading 8 Nutritionist or health expert? get your e…" at bounding box center [671, 309] width 709 height 89
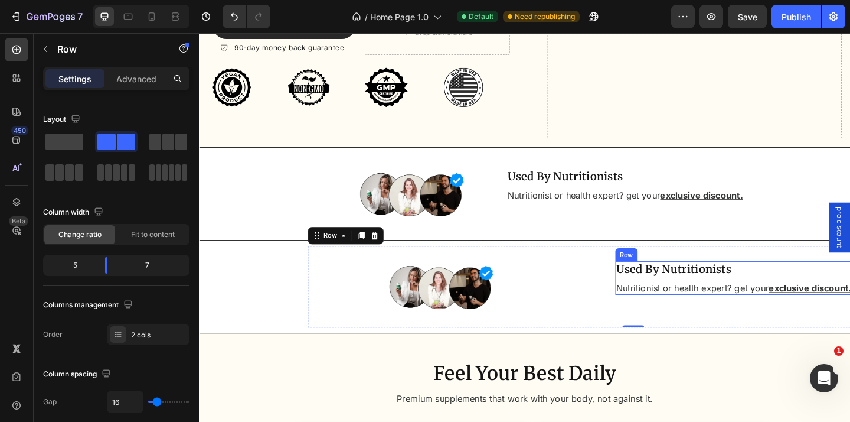
click at [705, 299] on div "Used By Nutritionists Heading Nutritionist or health expert? get your exclusive…" at bounding box center [822, 299] width 340 height 37
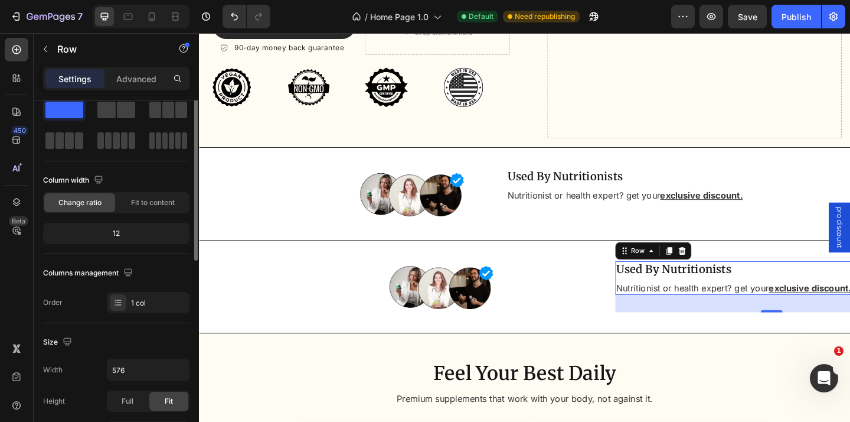
scroll to position [34, 0]
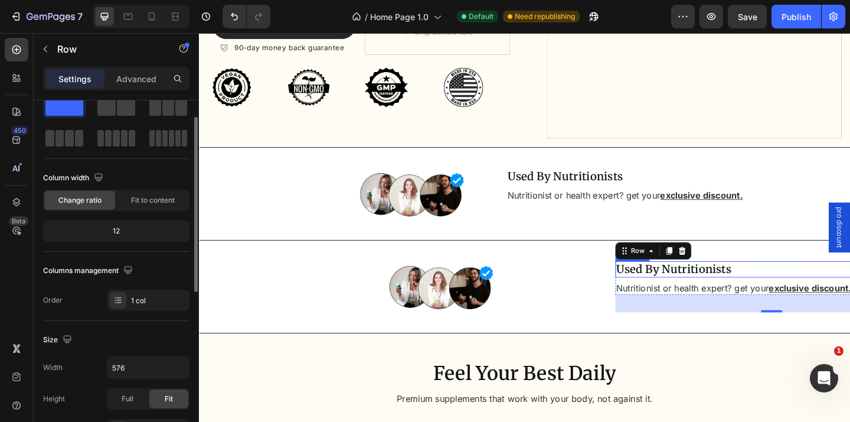
click at [687, 297] on h2 "Used By Nutritionists" at bounding box center [822, 290] width 340 height 18
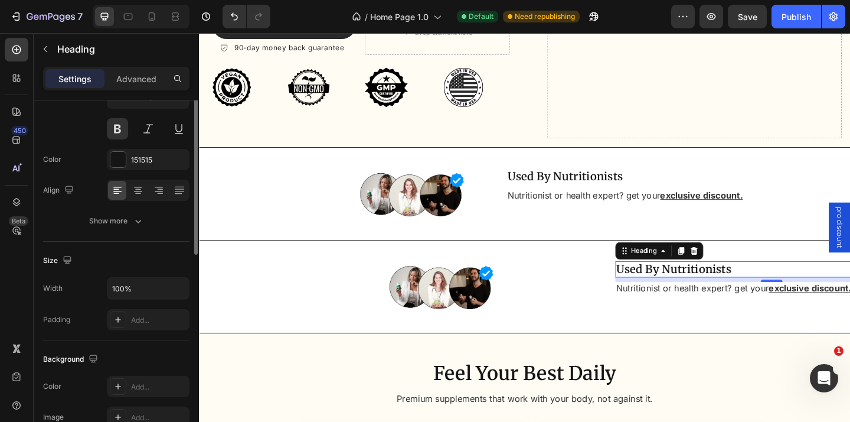
scroll to position [71, 0]
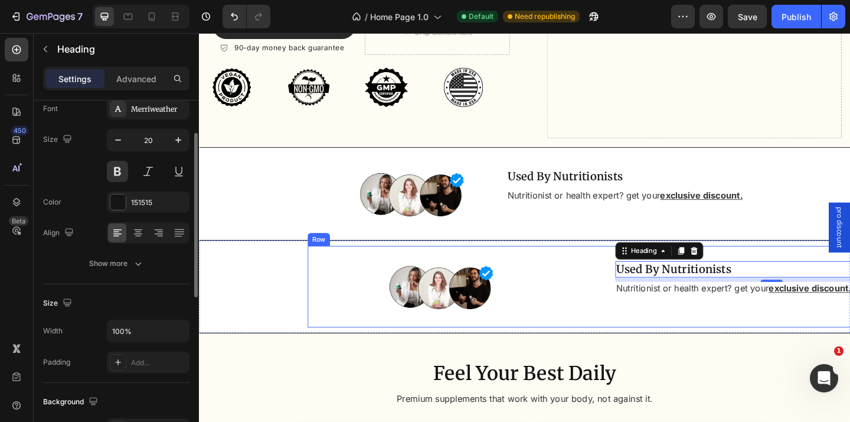
click at [612, 315] on div "Image Used By Nutritionists Heading 8 Nutritionist or health expert? get your e…" at bounding box center [671, 309] width 709 height 89
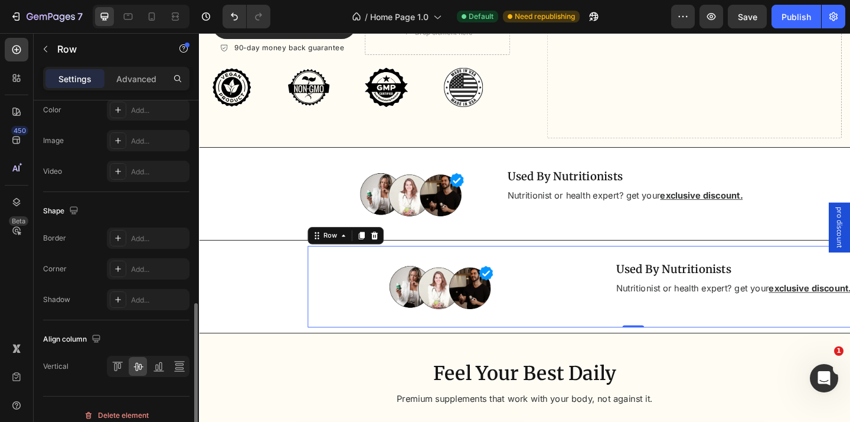
scroll to position [500, 0]
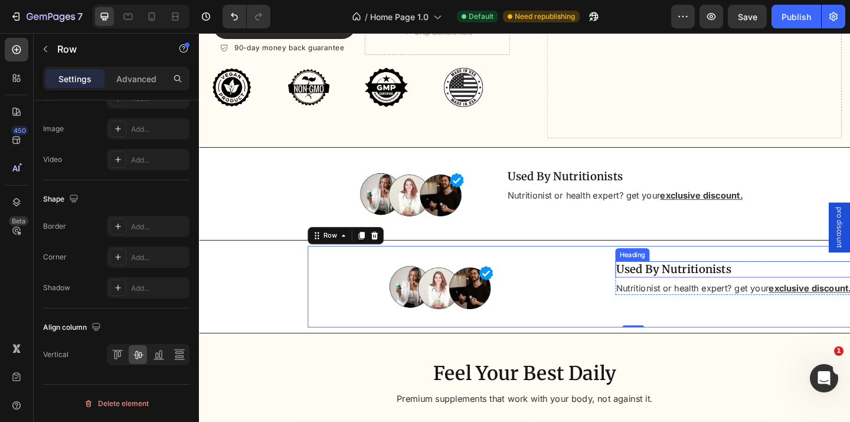
click at [698, 282] on h2 "Used By Nutritionists" at bounding box center [822, 290] width 340 height 18
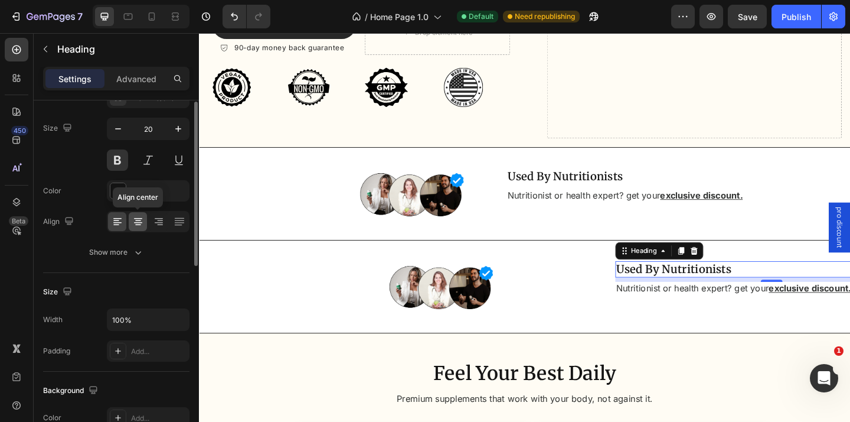
scroll to position [57, 0]
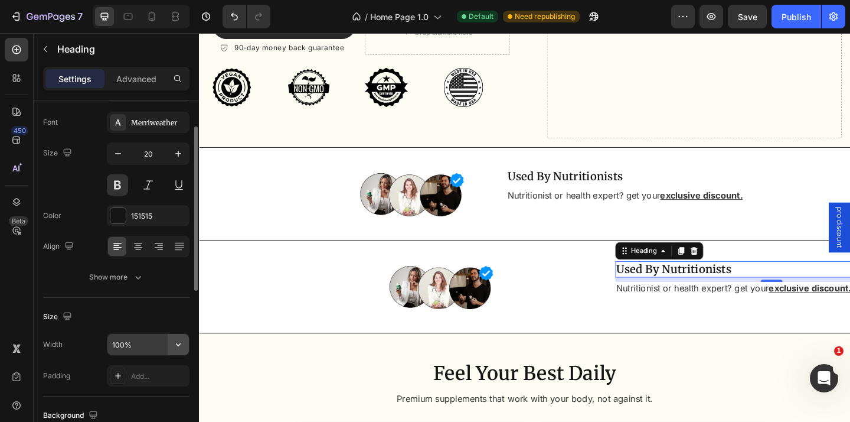
click at [179, 341] on icon "button" at bounding box center [178, 344] width 12 height 12
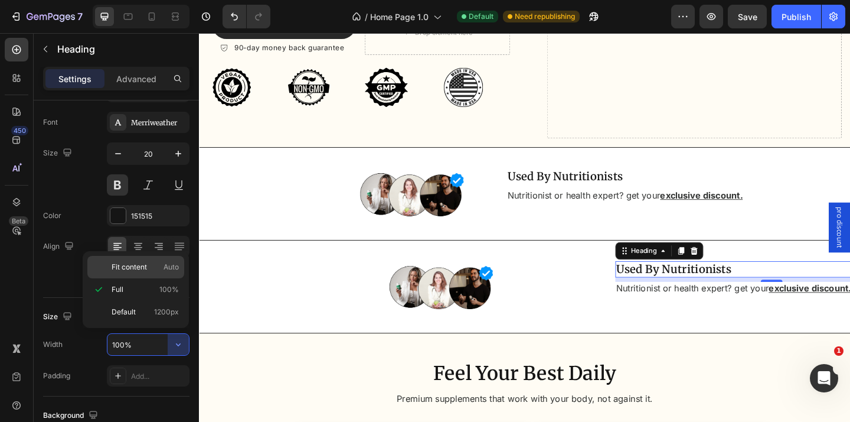
click at [159, 273] on div "Fit content Auto" at bounding box center [135, 267] width 97 height 22
type input "Auto"
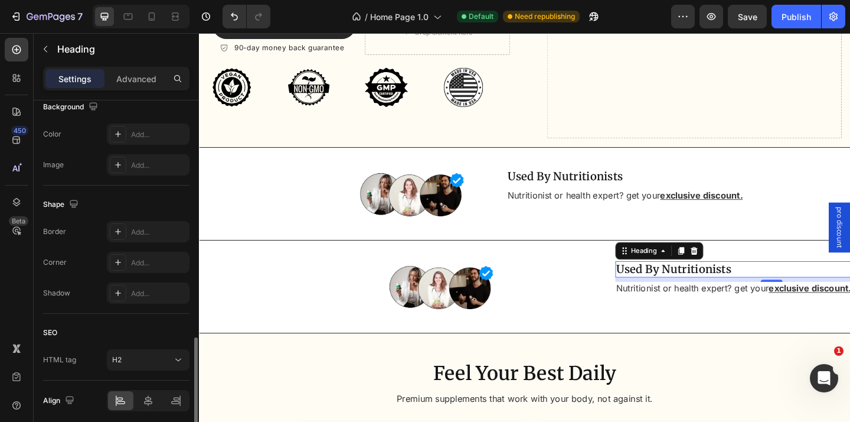
scroll to position [412, 0]
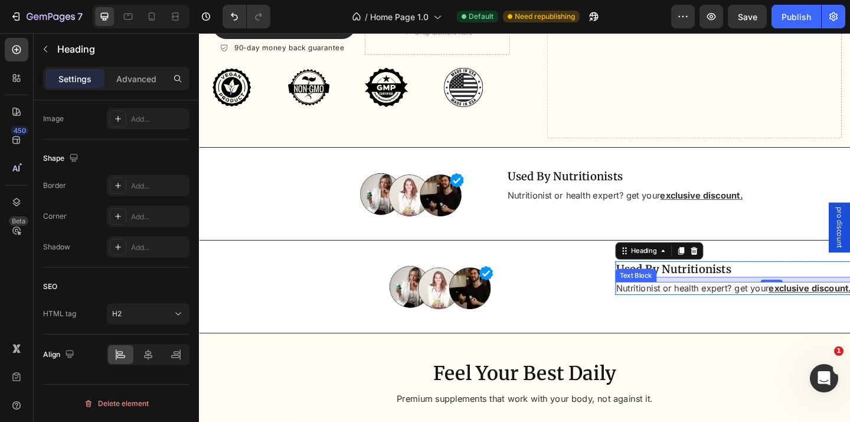
click at [666, 306] on p "Nutritionist or health expert? get your exclusive discount." at bounding box center [822, 311] width 338 height 12
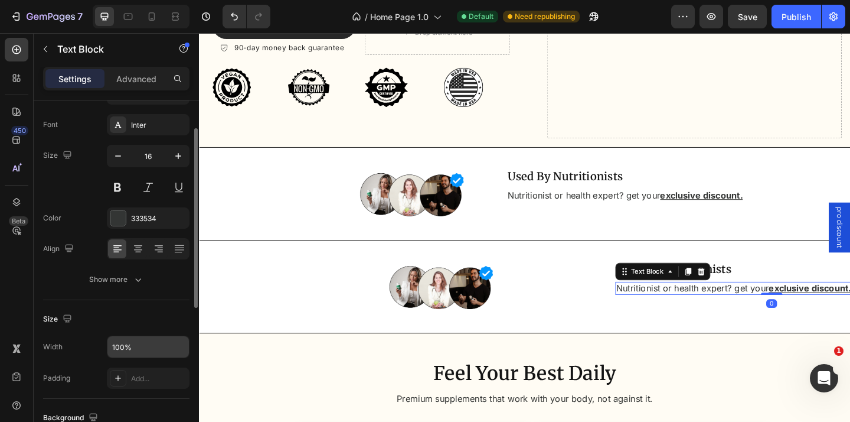
scroll to position [81, 0]
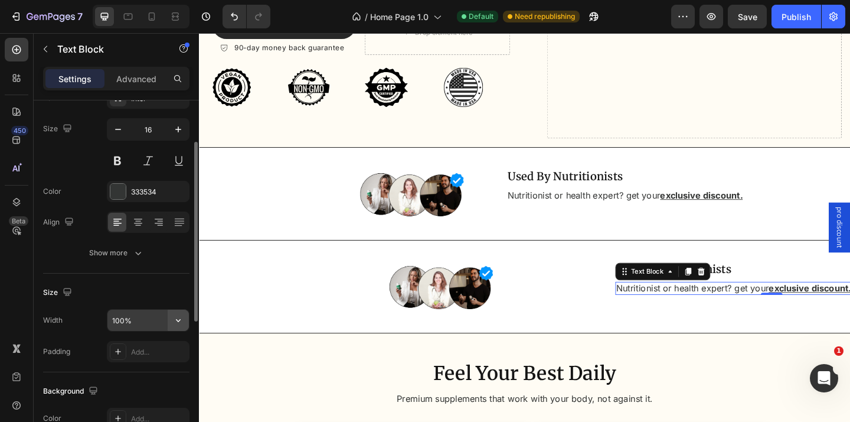
click at [184, 324] on icon "button" at bounding box center [178, 320] width 12 height 12
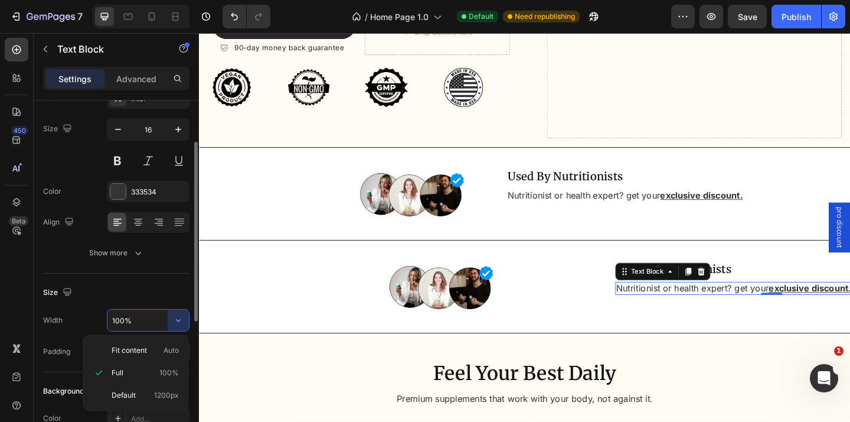
click at [145, 344] on div "Fit content Auto" at bounding box center [135, 350] width 97 height 22
type input "Auto"
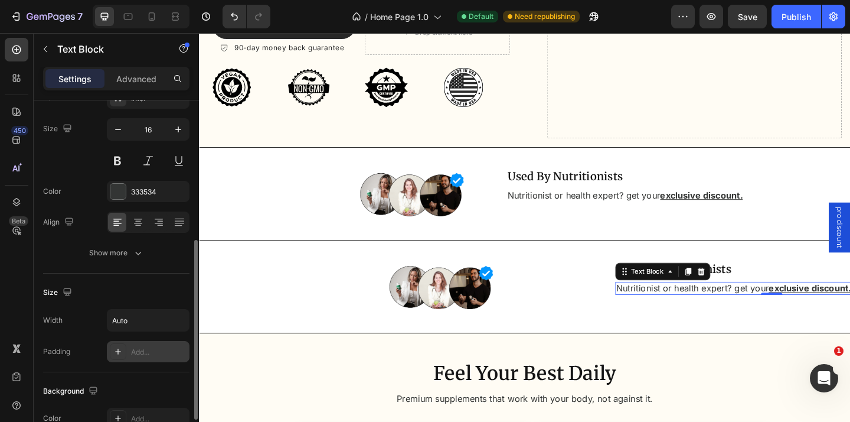
scroll to position [345, 0]
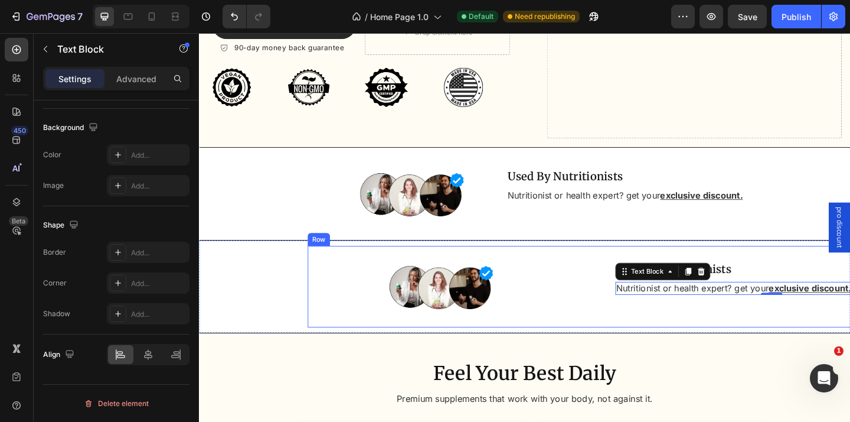
click at [621, 307] on div "Used By Nutritionists Heading Nutritionist or health expert? get your exclusive…" at bounding box center [822, 309] width 408 height 89
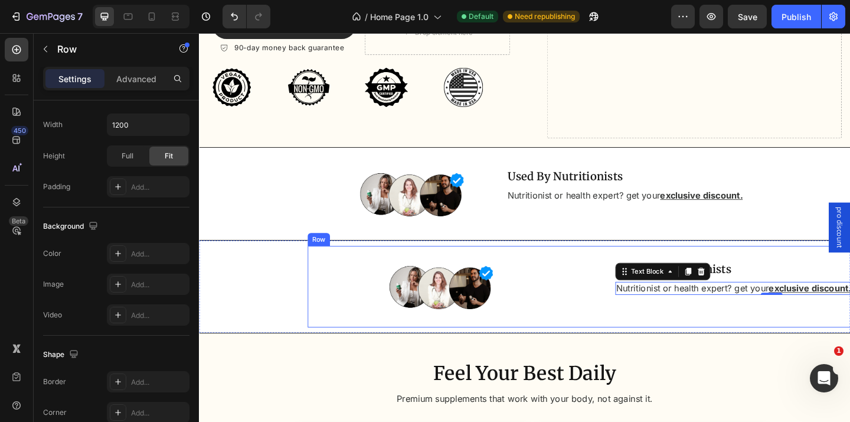
scroll to position [0, 0]
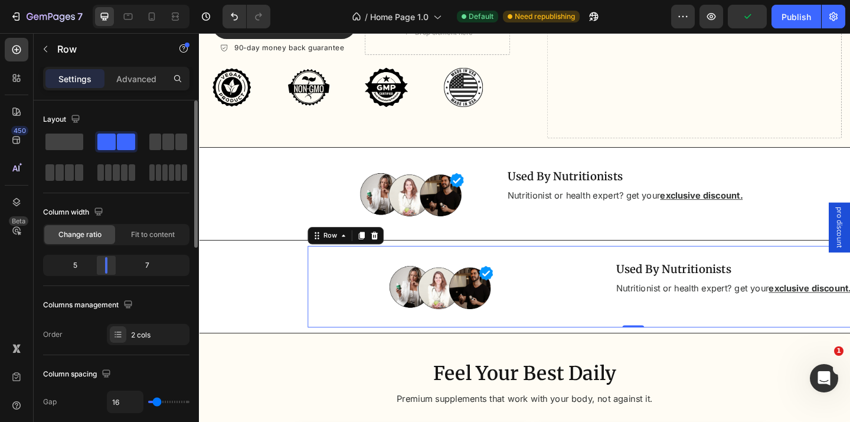
click at [109, 265] on div at bounding box center [106, 265] width 21 height 17
click at [143, 236] on span "Fit to content" at bounding box center [153, 234] width 44 height 11
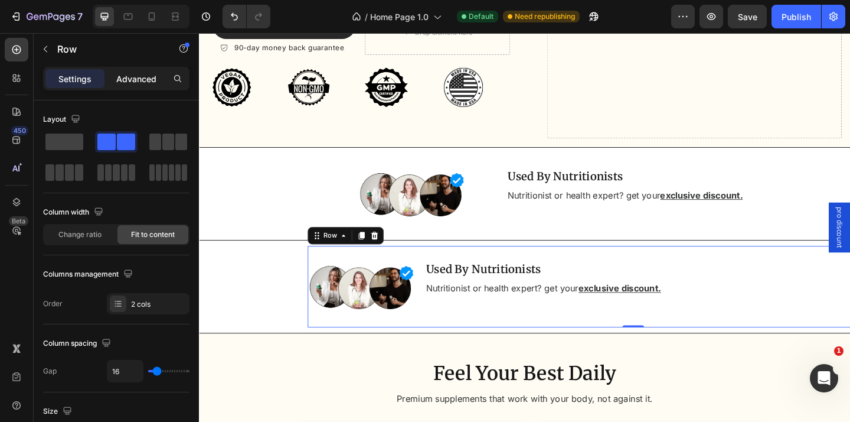
click at [134, 70] on div "Advanced" at bounding box center [136, 78] width 59 height 19
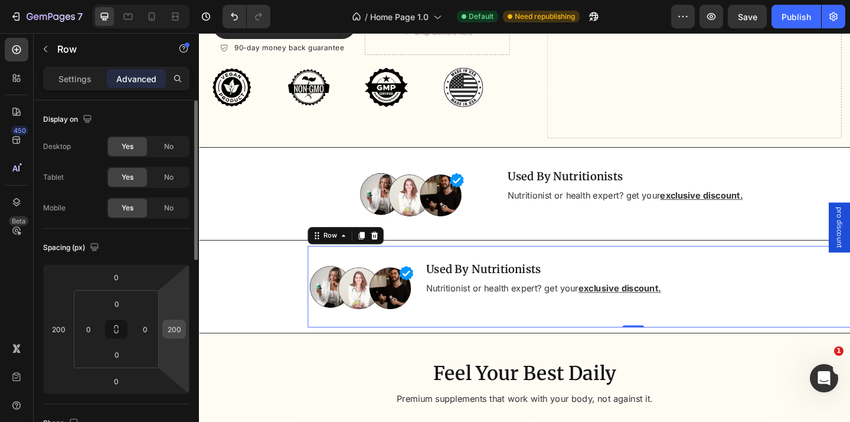
click at [171, 325] on input "200" at bounding box center [174, 329] width 18 height 18
type input "0"
click at [141, 325] on input "0" at bounding box center [145, 329] width 18 height 18
type input "2"
click at [176, 323] on input "0" at bounding box center [174, 329] width 18 height 18
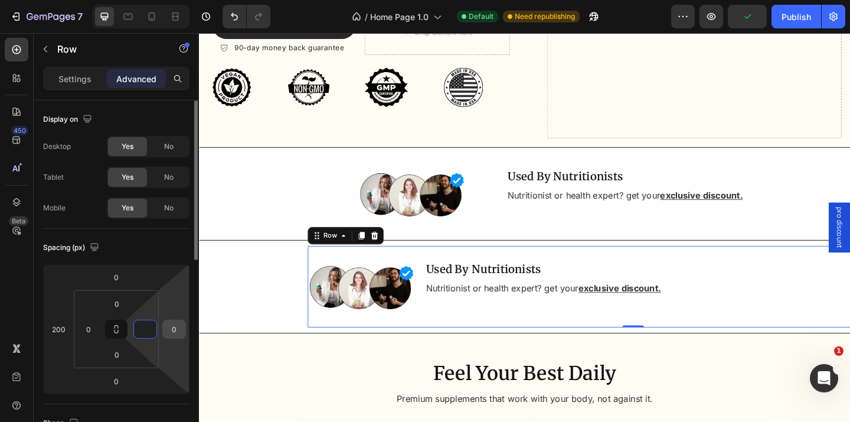
type input "0"
type input "2"
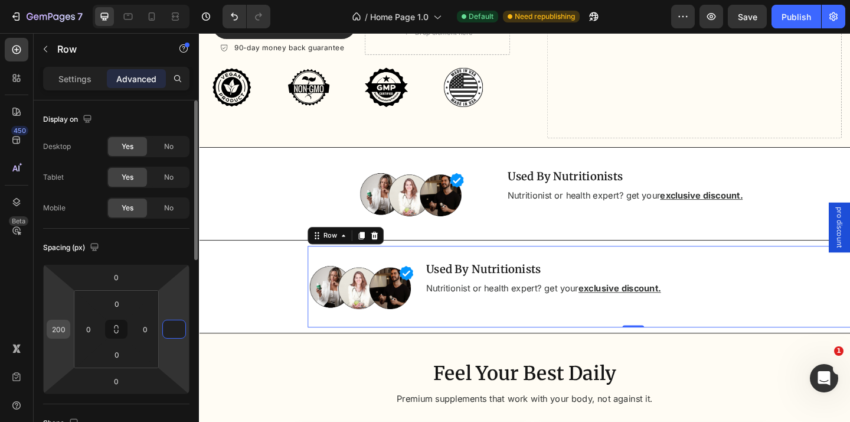
click at [57, 331] on input "200" at bounding box center [59, 329] width 18 height 18
type input "0"
click at [57, 331] on input "200" at bounding box center [59, 329] width 18 height 18
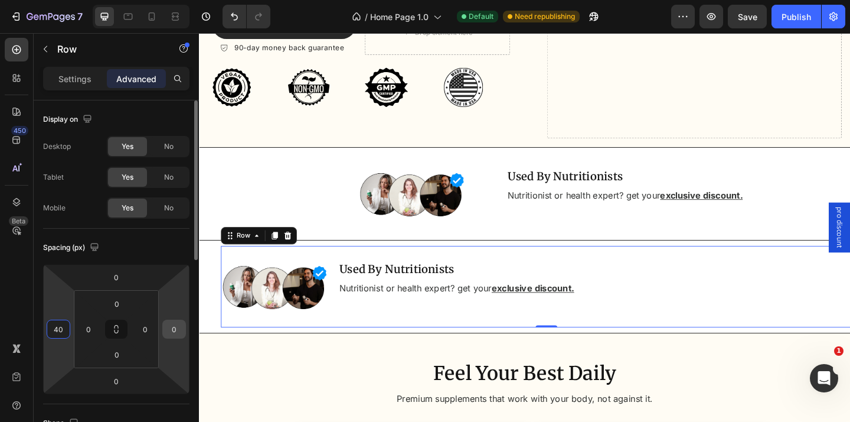
type input "40"
click at [179, 328] on input "0" at bounding box center [174, 329] width 18 height 18
type input "4"
type input "2"
click at [63, 324] on input "40" at bounding box center [59, 329] width 18 height 18
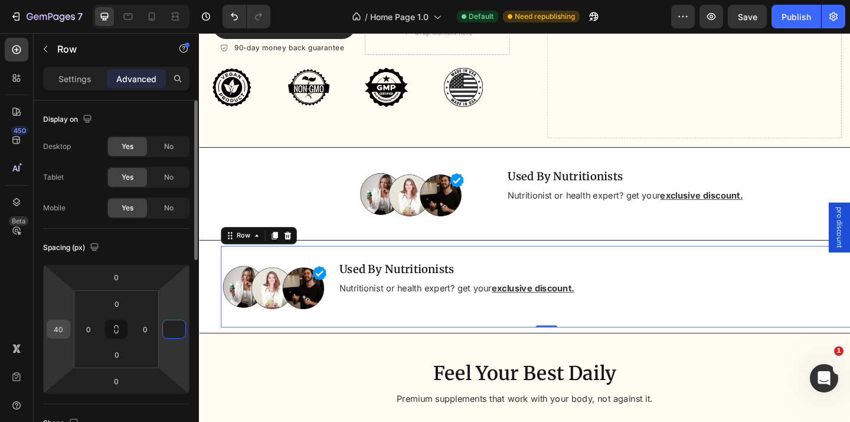
type input "0"
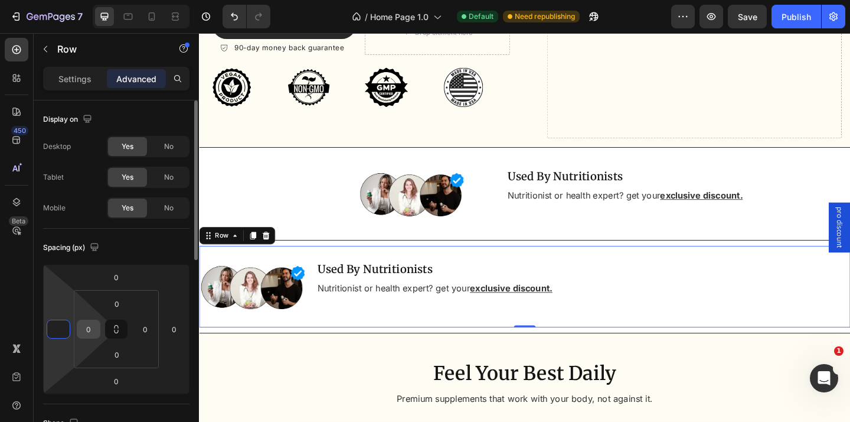
type input "0"
click at [88, 325] on input "0" at bounding box center [89, 329] width 18 height 18
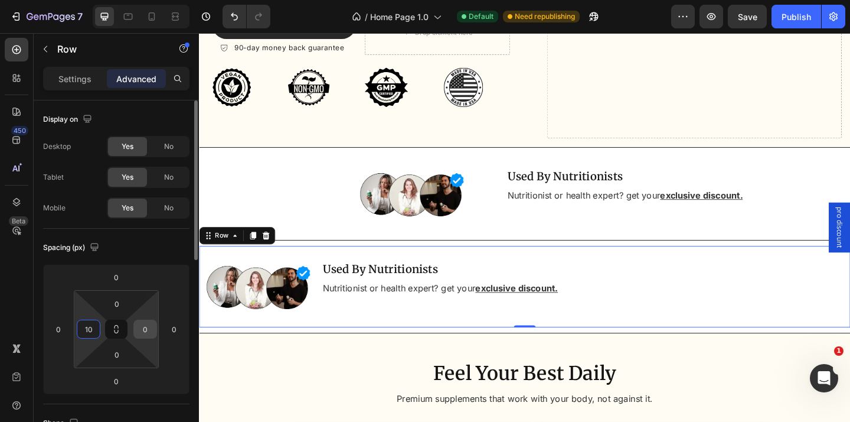
type input "10"
click at [140, 322] on input "0" at bounding box center [145, 329] width 18 height 18
type input "10"
click at [59, 327] on input "0" at bounding box center [59, 329] width 18 height 18
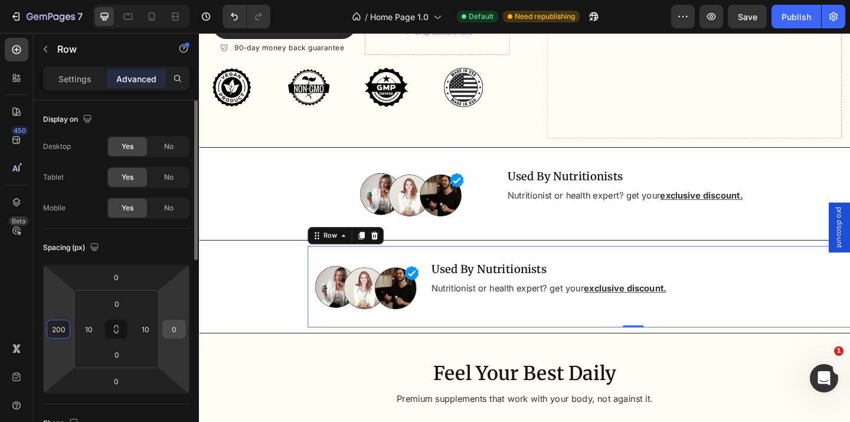
type input "200"
click at [174, 325] on input "0" at bounding box center [174, 329] width 18 height 18
click at [176, 325] on input "200" at bounding box center [174, 329] width 18 height 18
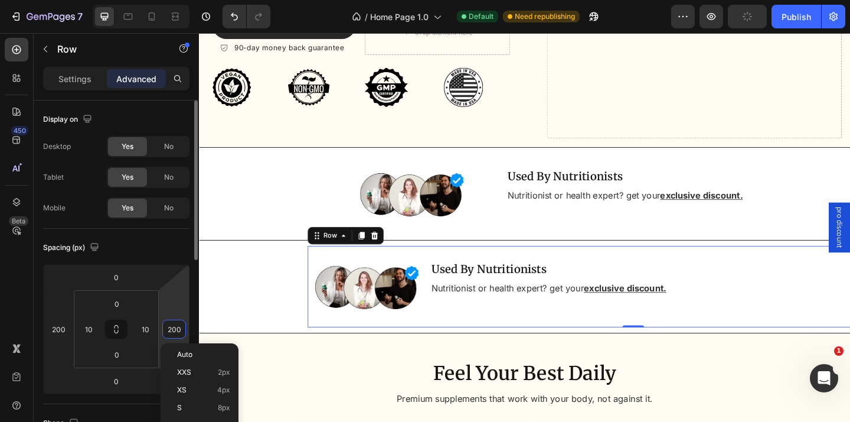
click at [176, 325] on input "200" at bounding box center [174, 329] width 18 height 18
type input "0"
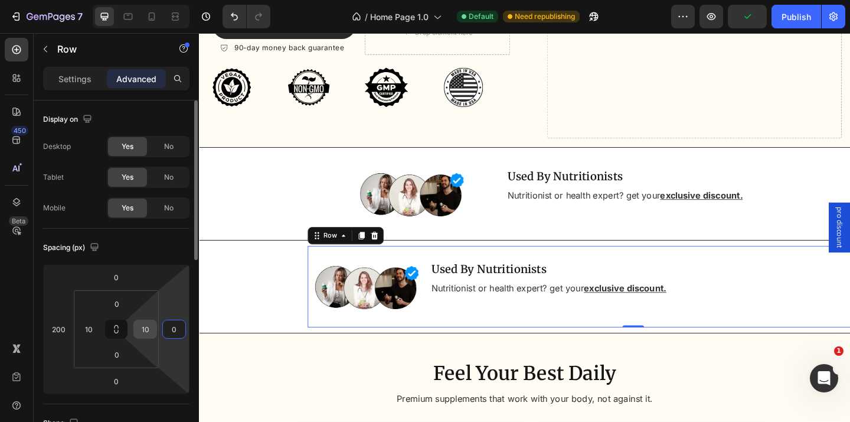
click at [152, 326] on input "10" at bounding box center [145, 329] width 18 height 18
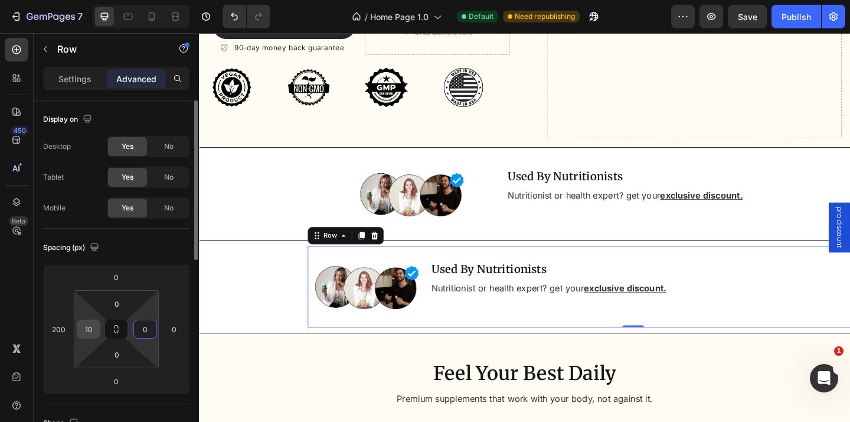
type input "0"
click at [88, 324] on input "10" at bounding box center [89, 329] width 18 height 18
type input "0"
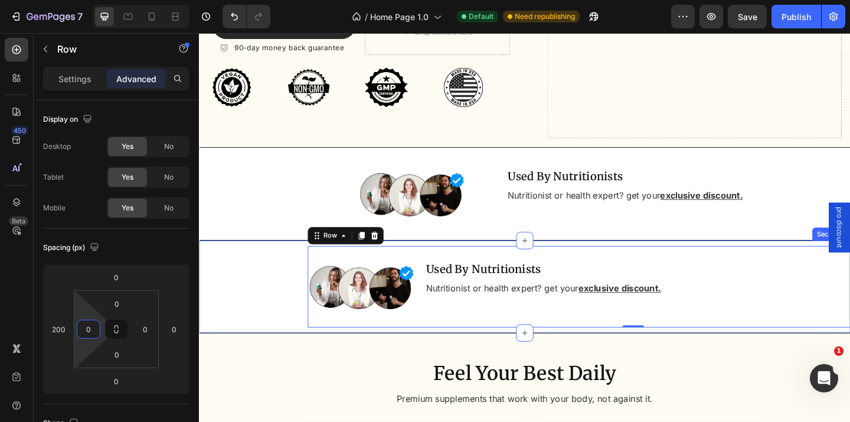
click at [226, 329] on div "Image Used By Nutritionists Heading Nutritionist or health expert? get your exc…" at bounding box center [553, 309] width 709 height 89
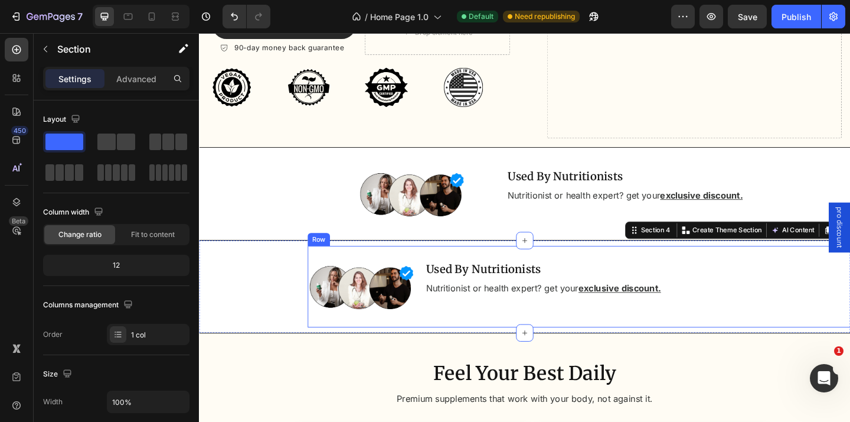
click at [445, 345] on div "Used By Nutritionists Heading Nutritionist or health expert? get your exclusive…" at bounding box center [615, 309] width 340 height 89
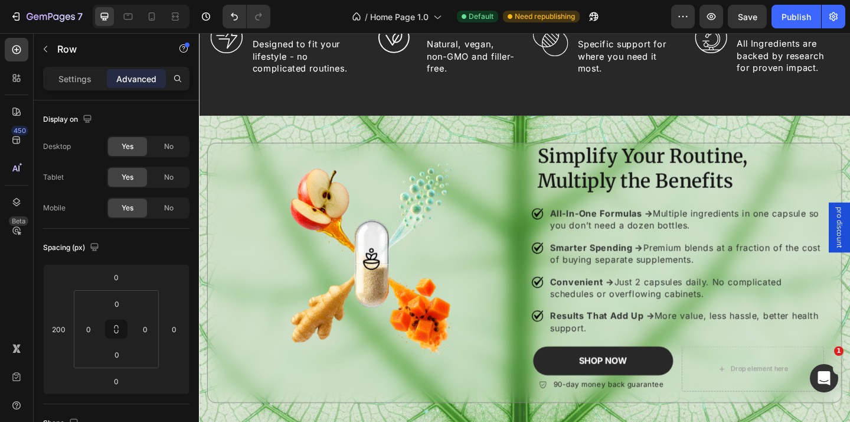
scroll to position [1566, 0]
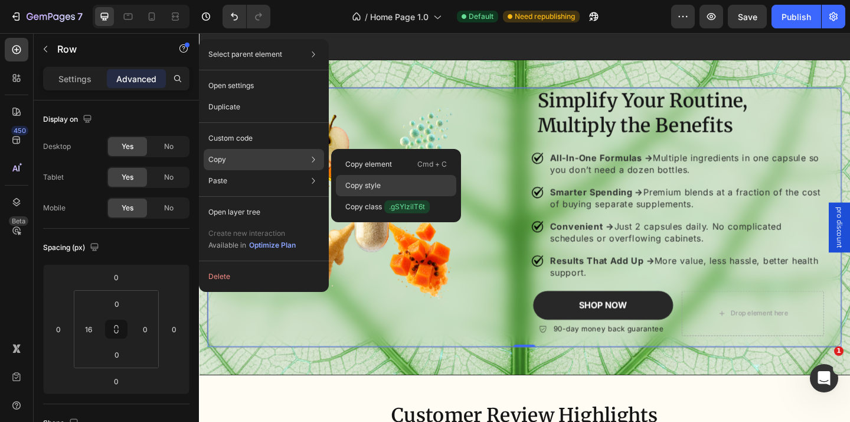
click at [358, 180] on p "Copy style" at bounding box center [362, 185] width 35 height 11
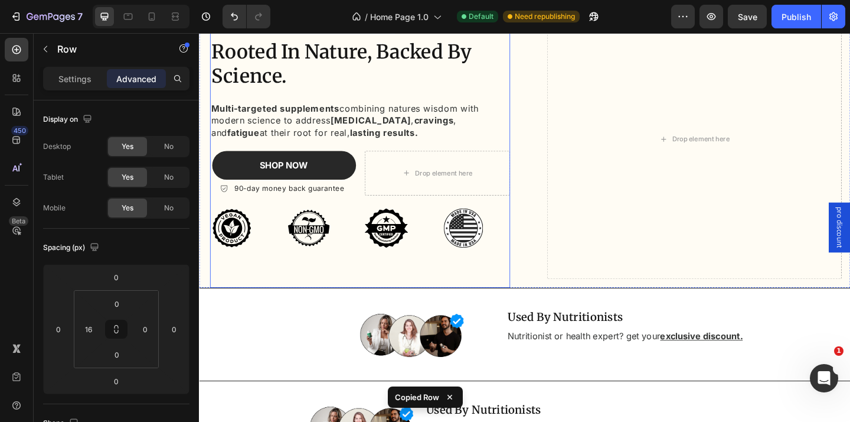
scroll to position [257, 0]
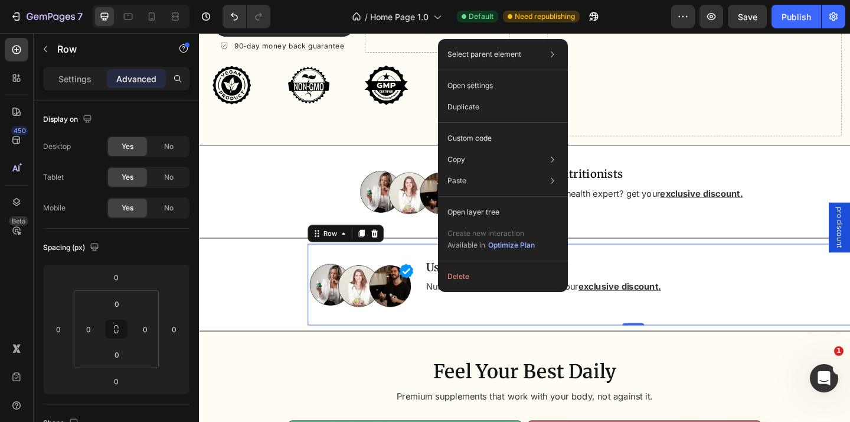
click at [448, 328] on div "Used By Nutritionists Heading Nutritionist or health expert? get your exclusive…" at bounding box center [615, 306] width 340 height 89
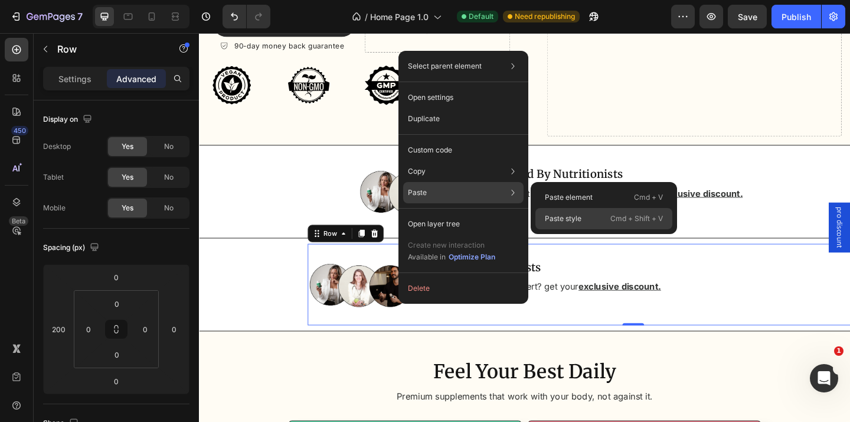
click at [570, 216] on p "Paste style" at bounding box center [563, 218] width 37 height 11
type input "0"
type input "16"
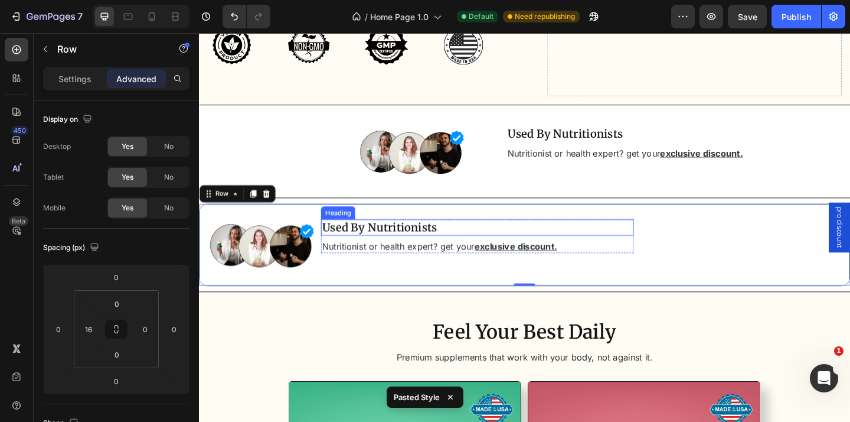
scroll to position [303, 0]
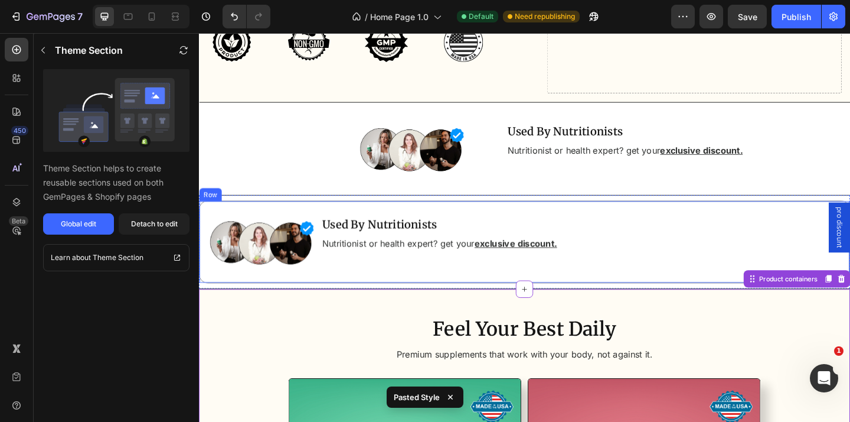
click at [463, 289] on div "Used By Nutritionists Heading Nutritionist or health expert? get your exclusive…" at bounding box center [502, 260] width 340 height 89
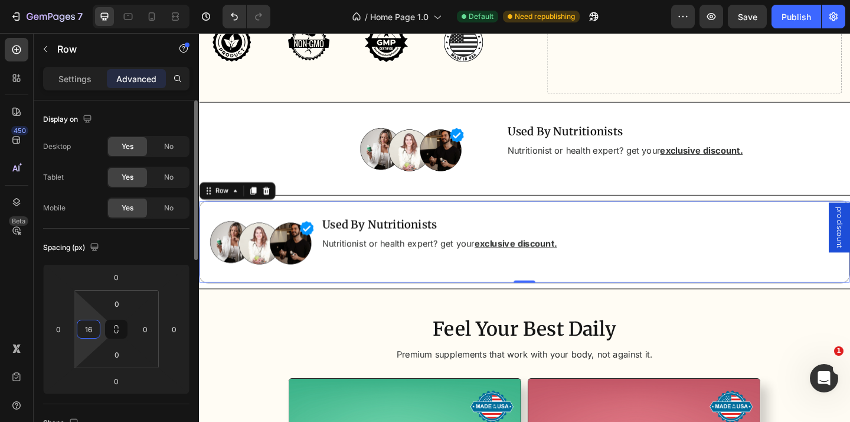
click at [93, 331] on input "16" at bounding box center [89, 329] width 18 height 18
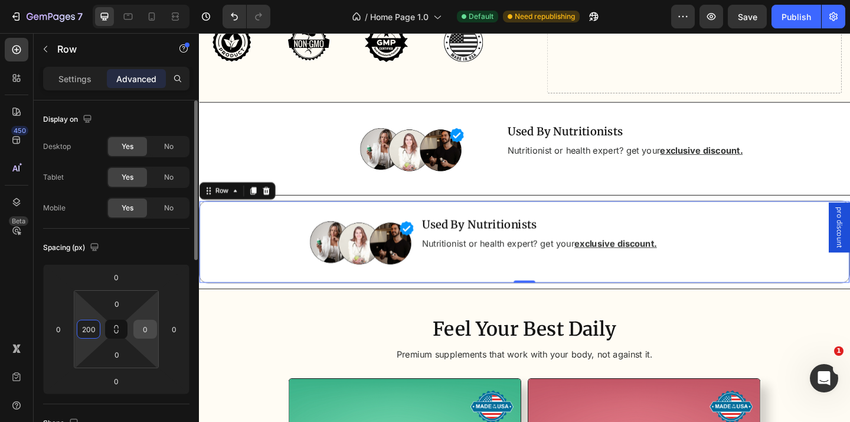
type input "200"
click at [146, 328] on input "0" at bounding box center [145, 329] width 18 height 18
type input "0"
type input "2"
type input "5"
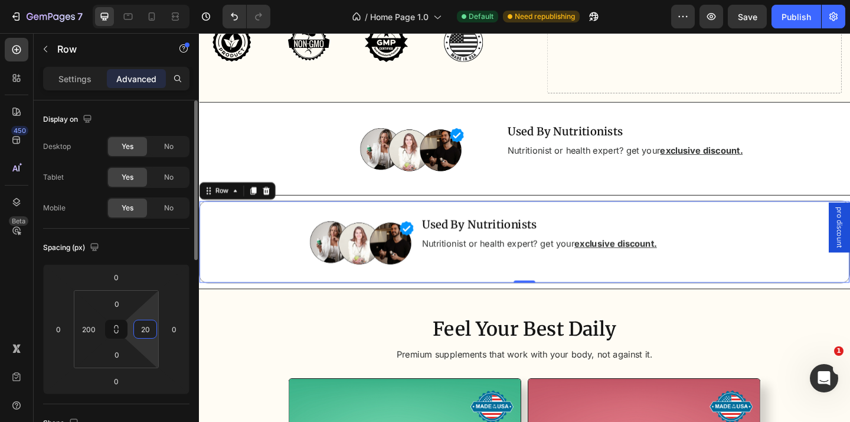
type input "2"
click at [95, 325] on input "200" at bounding box center [89, 329] width 18 height 18
type input "0"
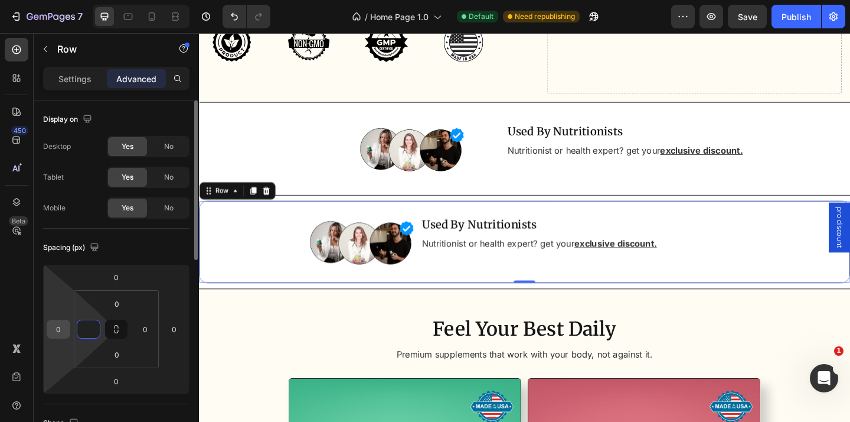
type input "0"
click at [61, 325] on input "0" at bounding box center [59, 329] width 18 height 18
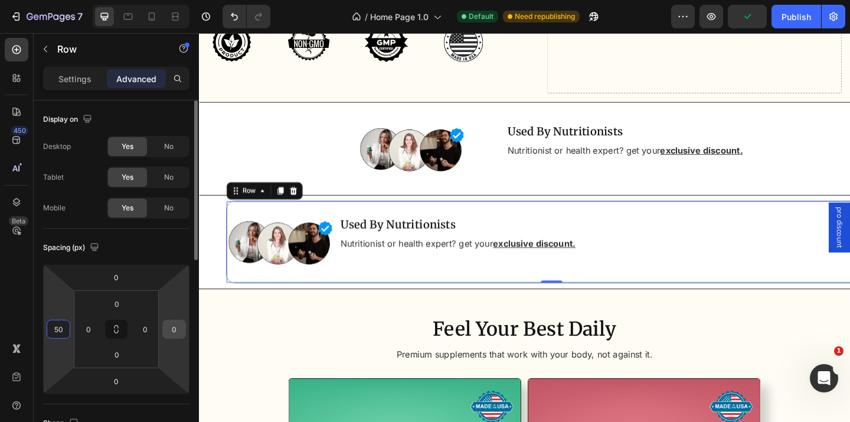
type input "50"
click at [174, 327] on input "0" at bounding box center [174, 329] width 18 height 18
type input "50"
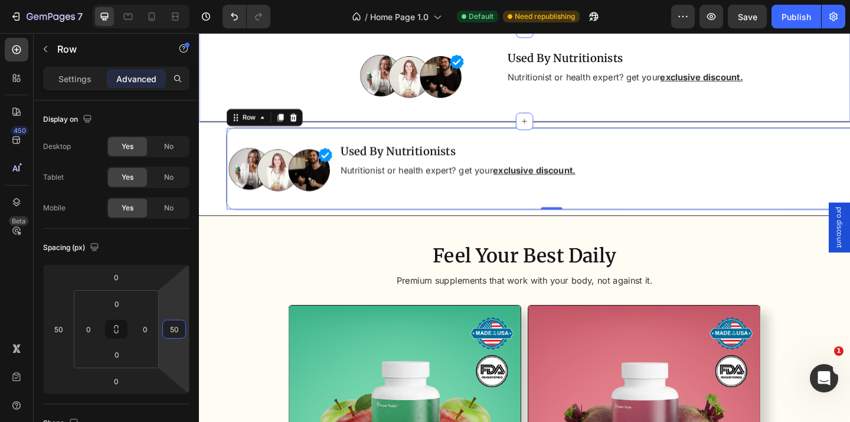
scroll to position [401, 0]
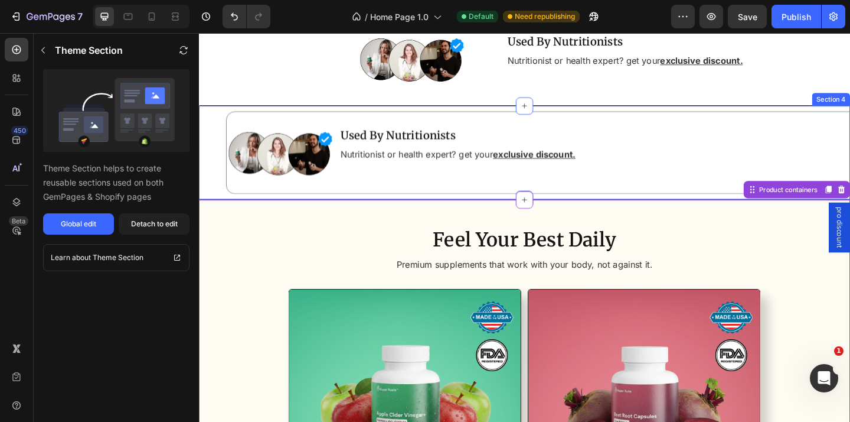
click at [204, 177] on div "Image Used By Nutritionists Heading Nutritionist or health expert? get your exc…" at bounding box center [553, 163] width 709 height 90
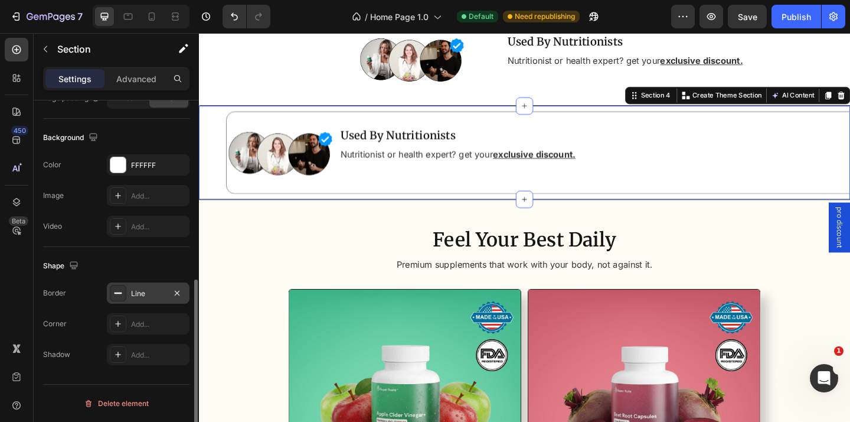
scroll to position [350, 0]
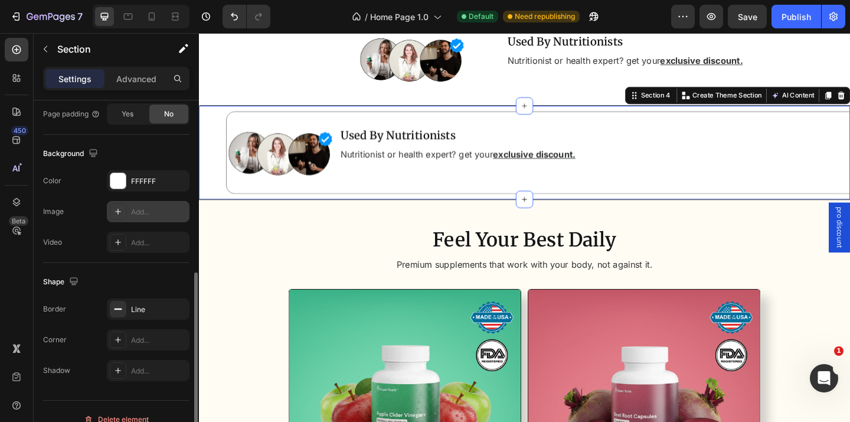
click at [149, 214] on div "Add..." at bounding box center [159, 212] width 56 height 11
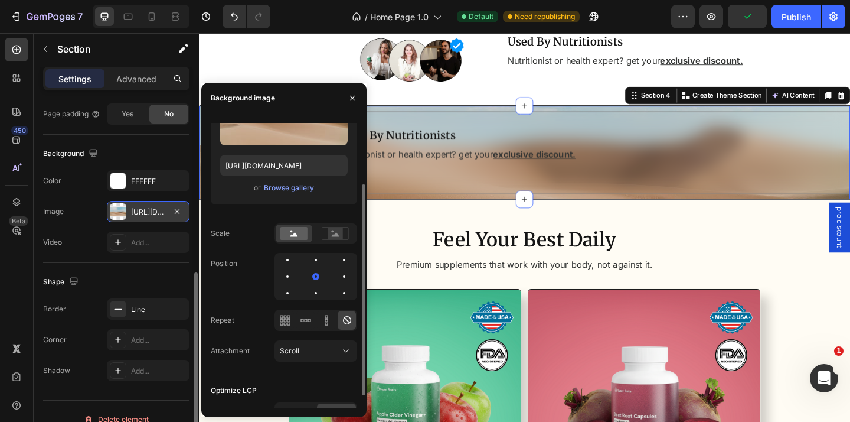
scroll to position [94, 0]
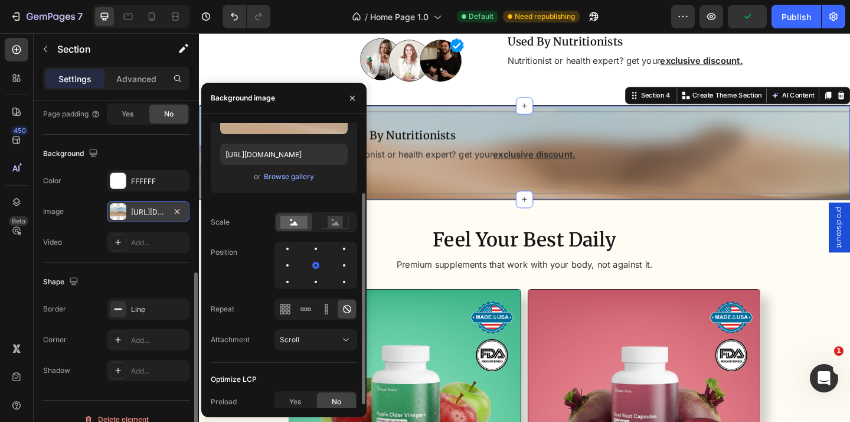
click at [302, 184] on div "Upload Image https://cdn.shopify.com/s/files/1/2005/9307/files/background_setti…" at bounding box center [284, 121] width 146 height 143
click at [302, 181] on div "Browse gallery" at bounding box center [289, 176] width 50 height 11
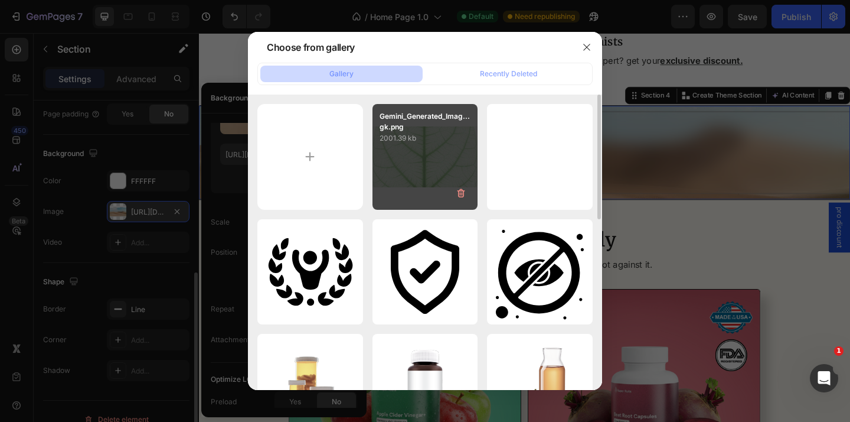
click at [425, 166] on div "Gemini_Generated_Imag...gk.png 2001.39 kb" at bounding box center [426, 157] width 106 height 106
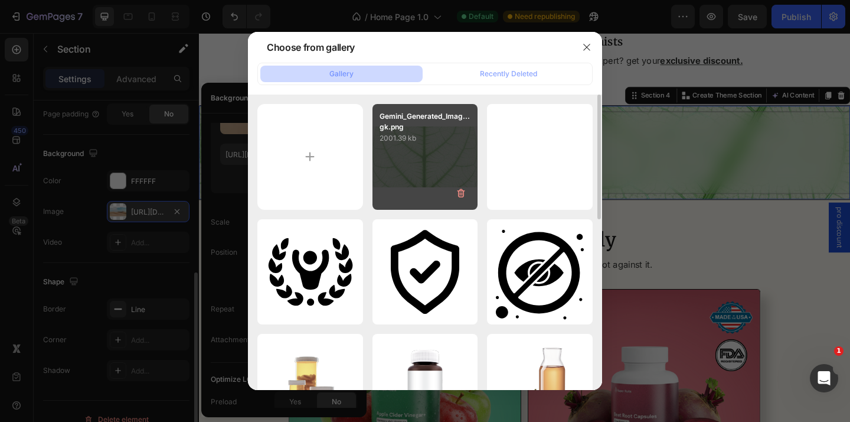
type input "[URL][DOMAIN_NAME]"
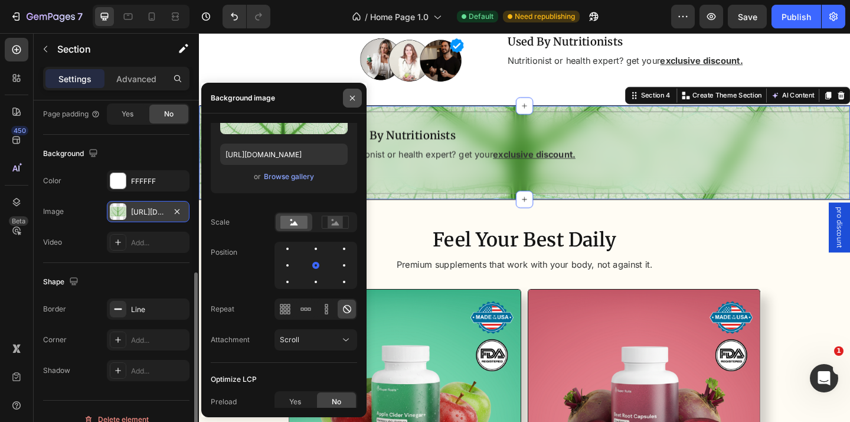
click at [354, 94] on icon "button" at bounding box center [352, 97] width 9 height 9
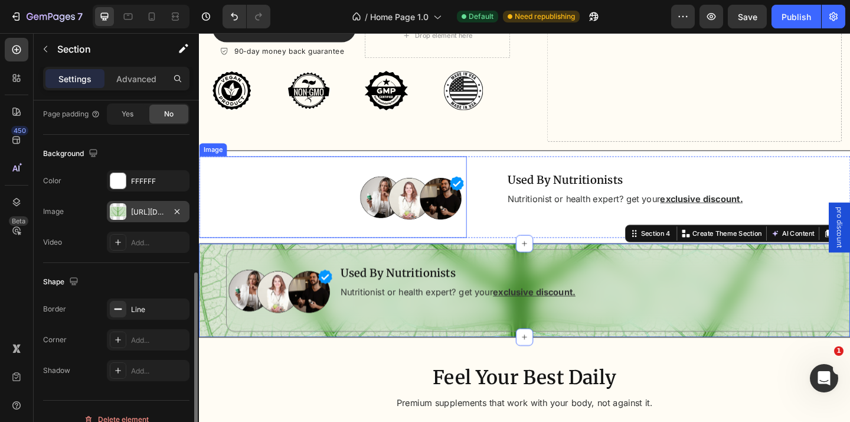
scroll to position [252, 0]
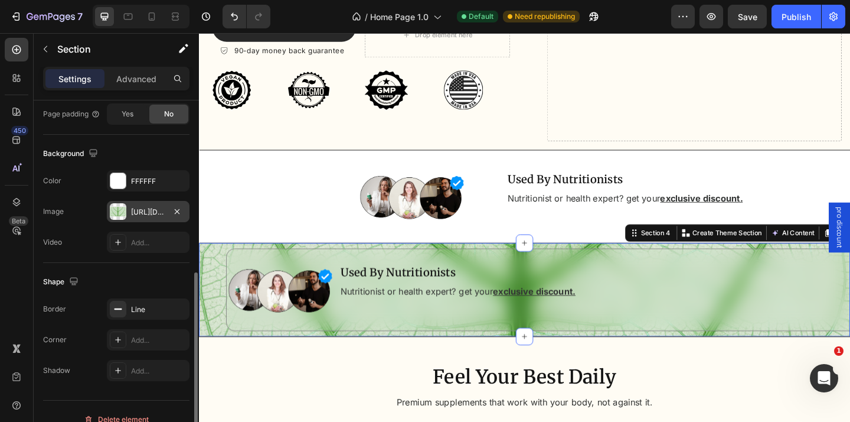
click at [222, 293] on div "Image Used By Nutritionists Heading Nutritionist or health expert? get your exc…" at bounding box center [553, 312] width 709 height 90
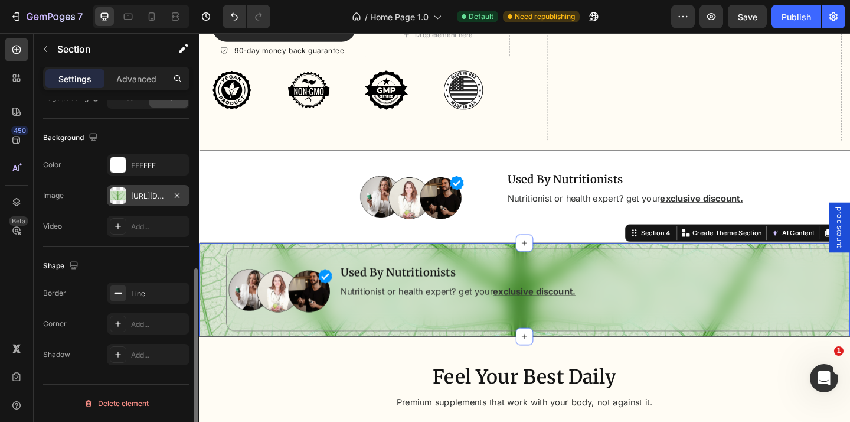
scroll to position [344, 0]
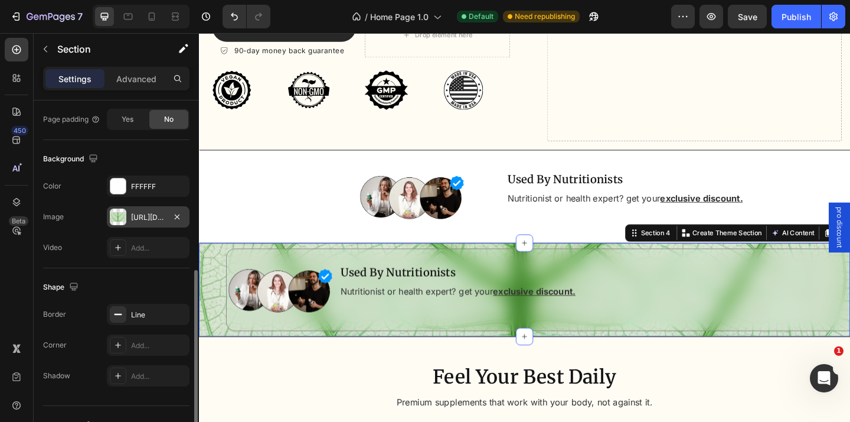
click at [147, 220] on div "[URL][DOMAIN_NAME]" at bounding box center [148, 217] width 34 height 11
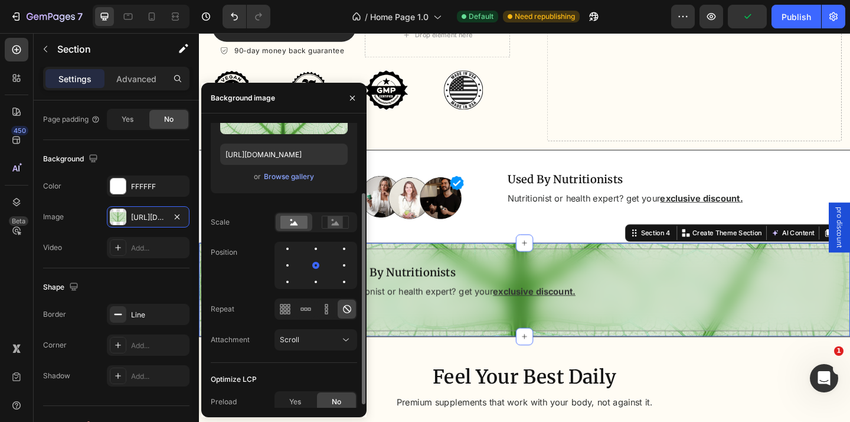
scroll to position [99, 0]
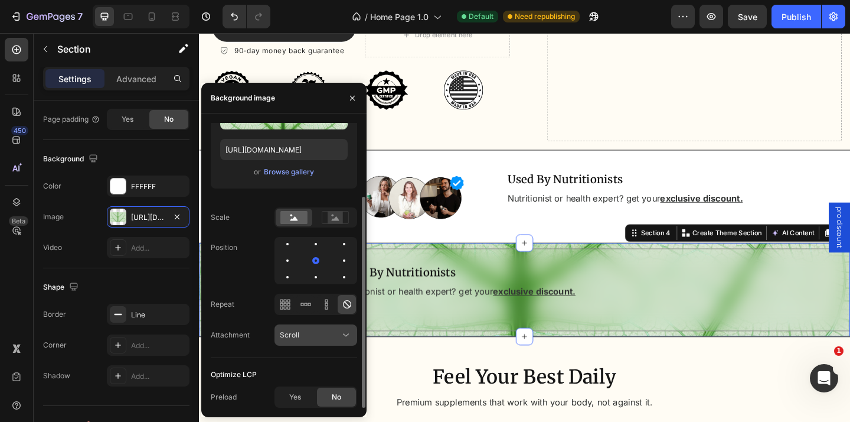
click at [326, 329] on div "Scroll" at bounding box center [316, 335] width 72 height 12
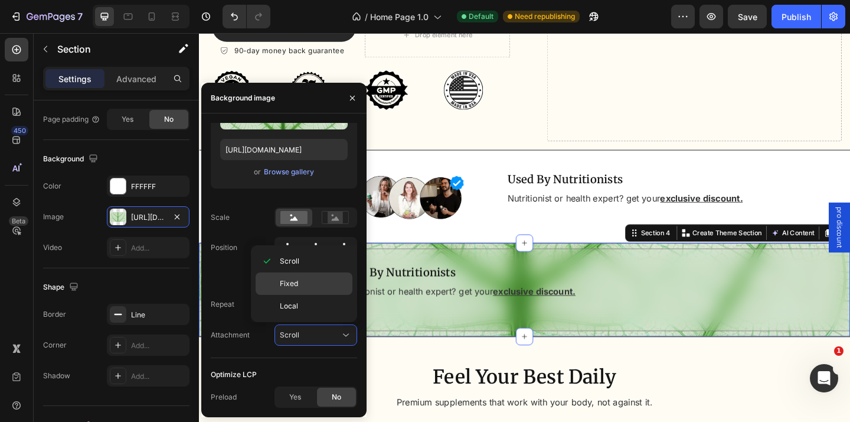
click at [326, 283] on p "Fixed" at bounding box center [313, 283] width 67 height 11
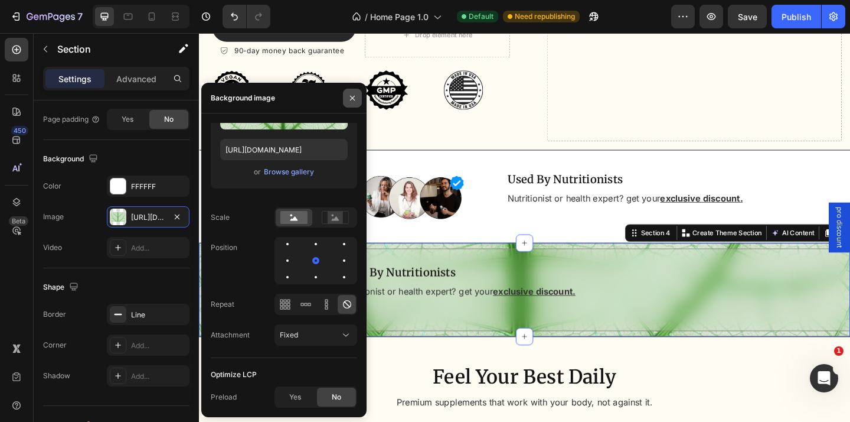
click at [348, 98] on icon "button" at bounding box center [352, 97] width 9 height 9
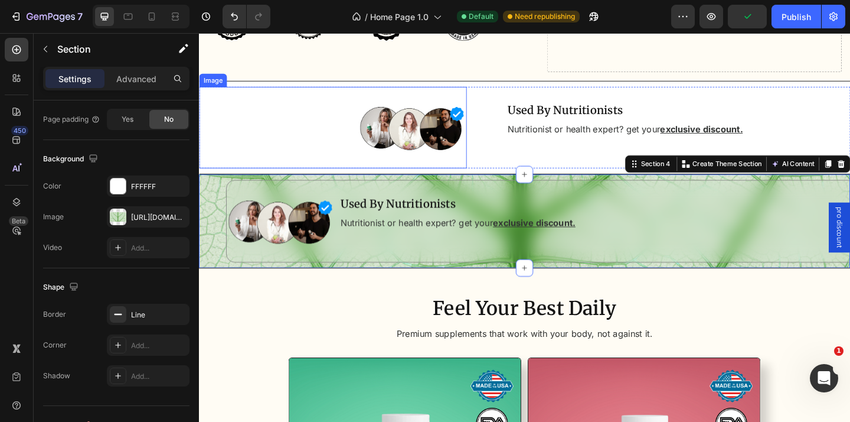
scroll to position [328, 0]
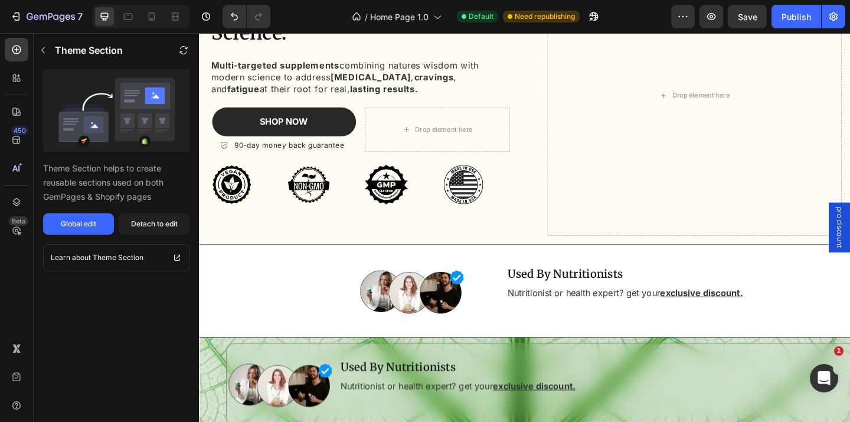
scroll to position [142, 0]
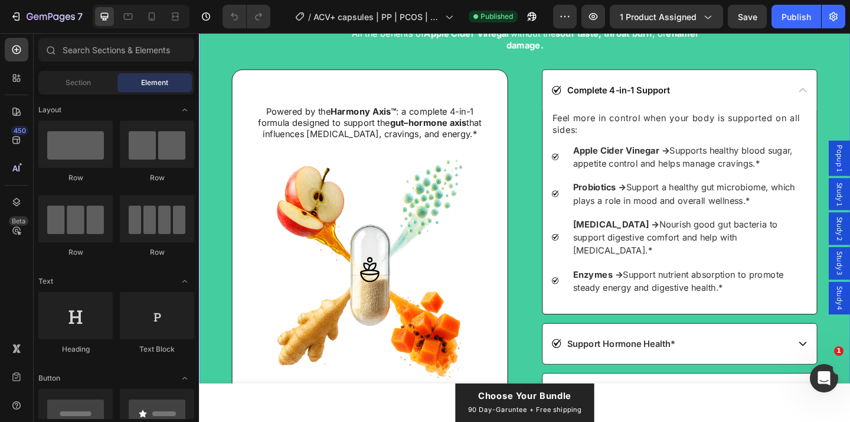
scroll to position [2301, 0]
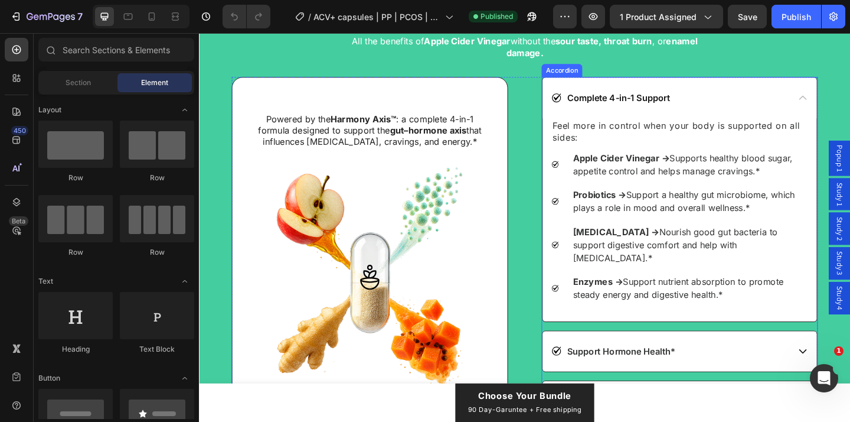
click at [789, 92] on div "Complete 4-in-1 Support" at bounding box center [722, 103] width 298 height 44
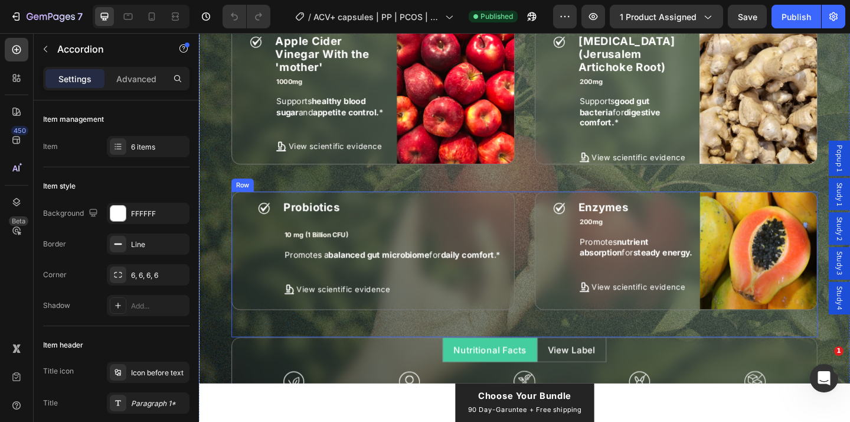
scroll to position [4799, 0]
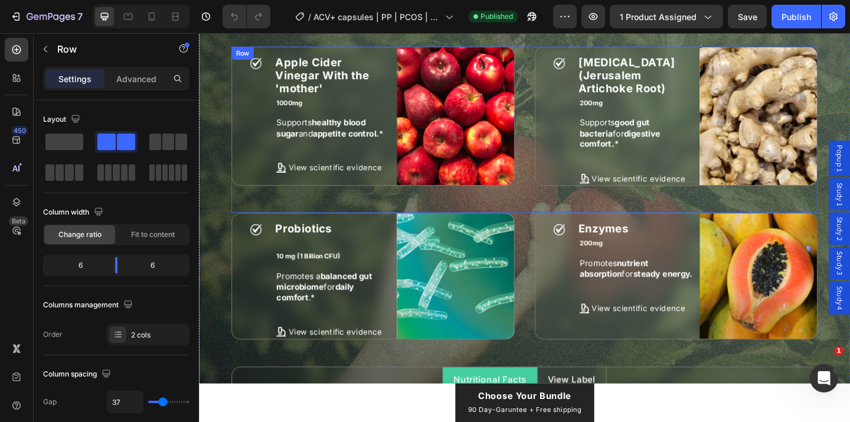
click at [553, 153] on div "Icon Apple Cider Vinegar With the 'mother' Heading 1000mg Text Block Supports h…" at bounding box center [553, 138] width 638 height 181
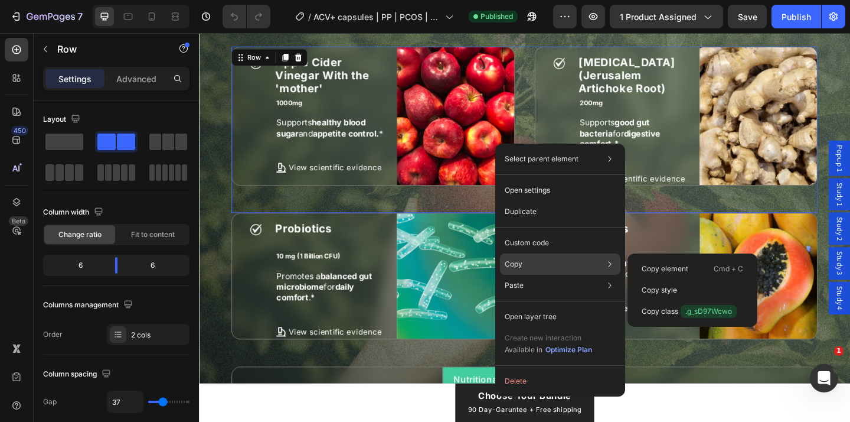
click at [538, 257] on div "Copy Copy element Cmd + C Copy style Copy class .g_sD97Wcwo" at bounding box center [560, 263] width 120 height 21
click at [685, 269] on p "Copy element" at bounding box center [665, 268] width 47 height 11
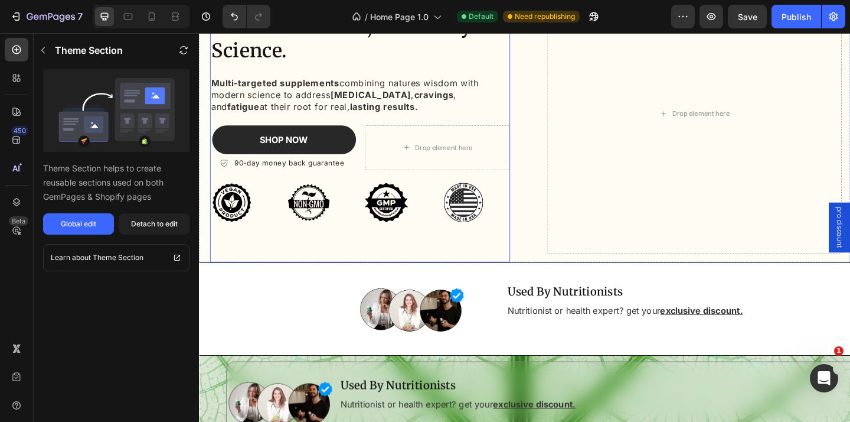
click at [455, 184] on div "Icon Icon Icon Icon Icon Icon List Hoz Rated 4.7/5 Based on 959 Reviews Text bl…" at bounding box center [374, 129] width 327 height 282
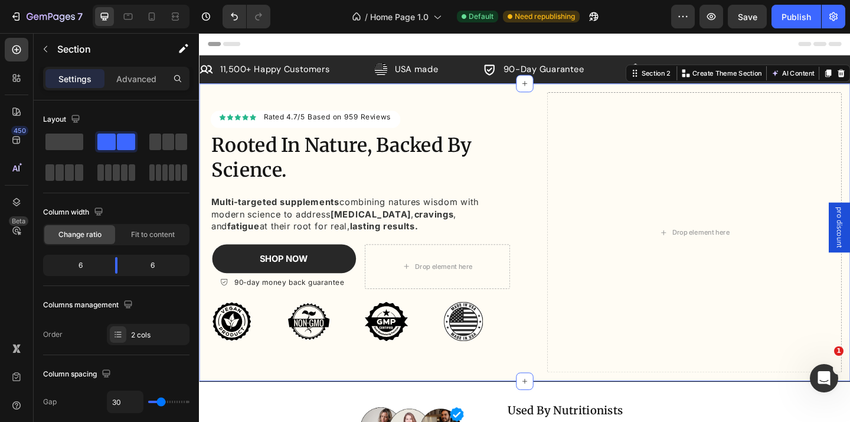
click at [551, 235] on div "Icon Icon Icon Icon Icon Icon List Hoz Rated 4.7/5 Based on 959 Reviews Text bl…" at bounding box center [553, 250] width 709 height 324
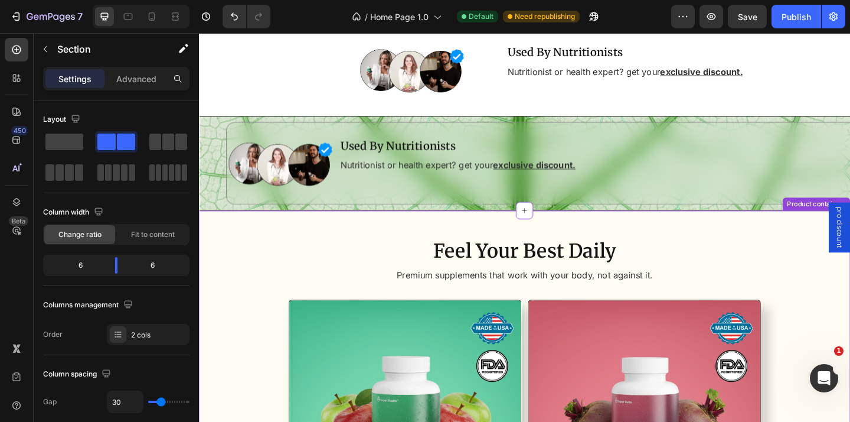
scroll to position [372, 0]
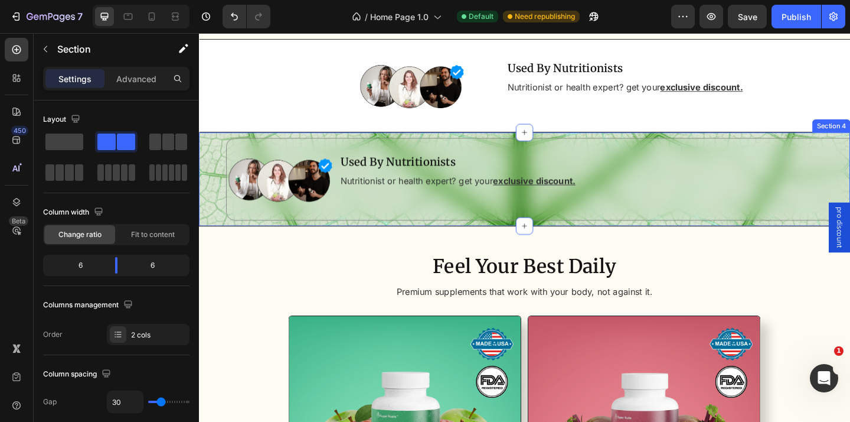
click at [227, 174] on div "Image Used By Nutritionists Heading Nutritionist or health expert? get your exc…" at bounding box center [553, 192] width 709 height 90
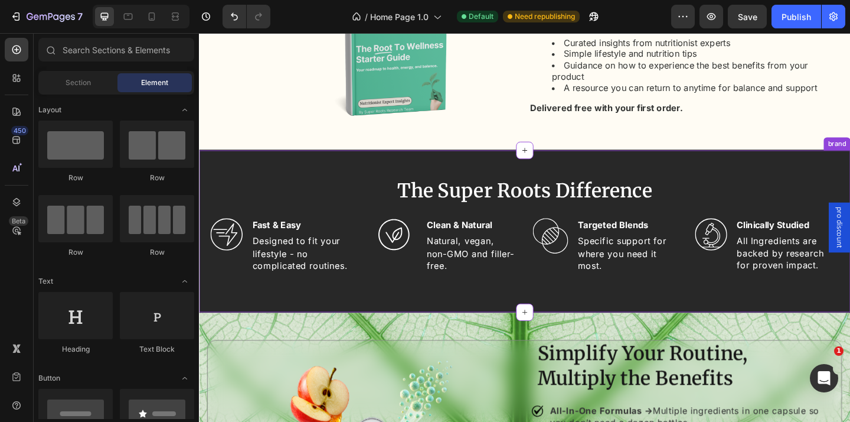
scroll to position [1194, 0]
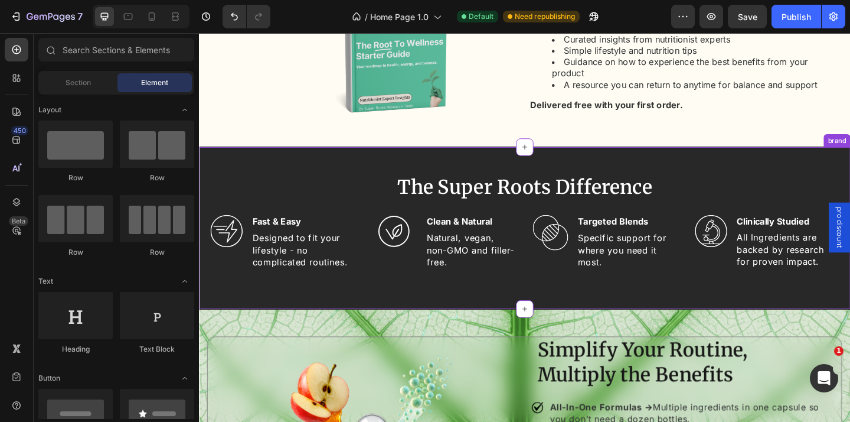
click at [521, 177] on div "The Super Roots Difference Heading Image Fast & Easy Heading Designed to fit yo…" at bounding box center [553, 244] width 709 height 177
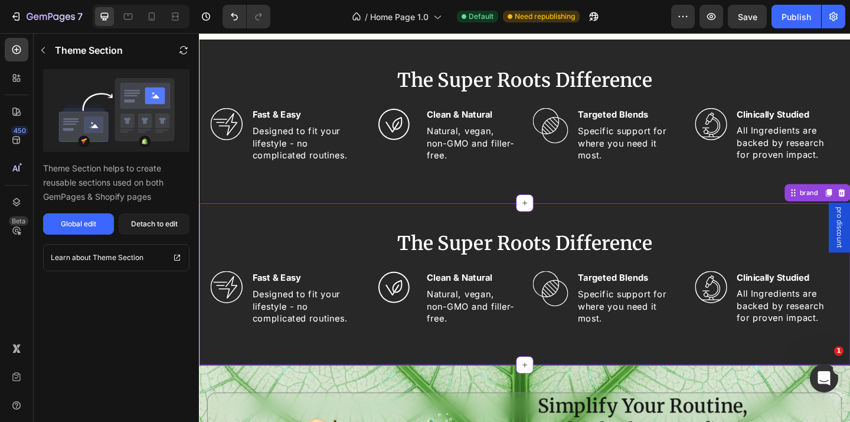
scroll to position [1297, 0]
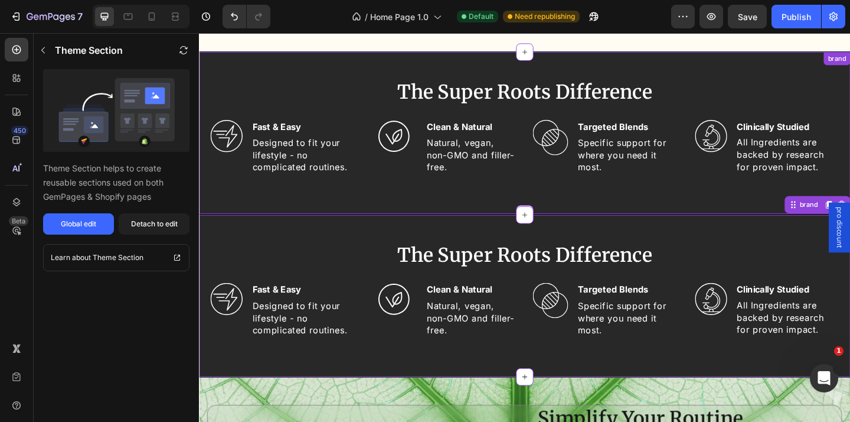
click at [775, 212] on div "The Super Roots Difference Heading Image Fast & Easy Heading Designed to fit yo…" at bounding box center [553, 141] width 709 height 177
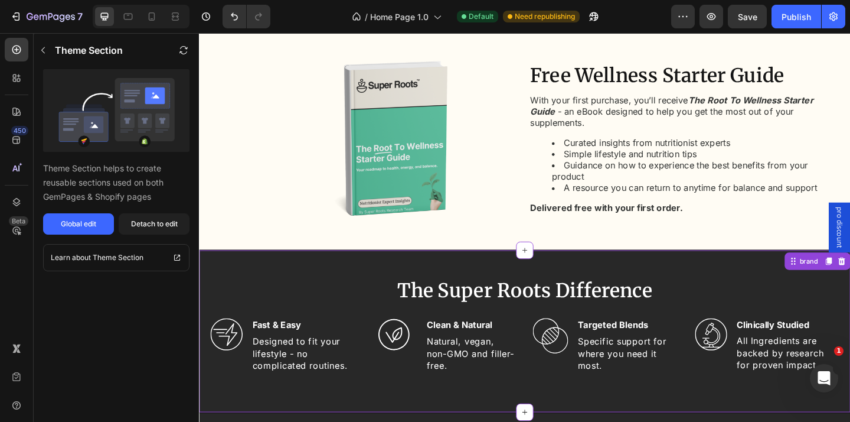
scroll to position [1043, 0]
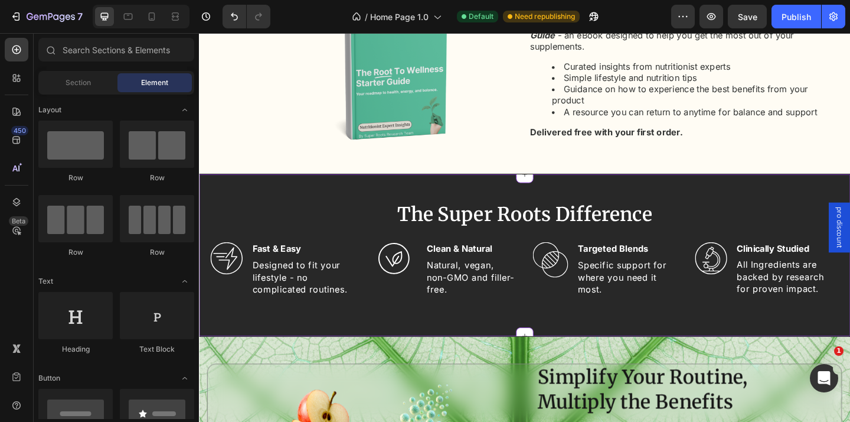
scroll to position [1268, 0]
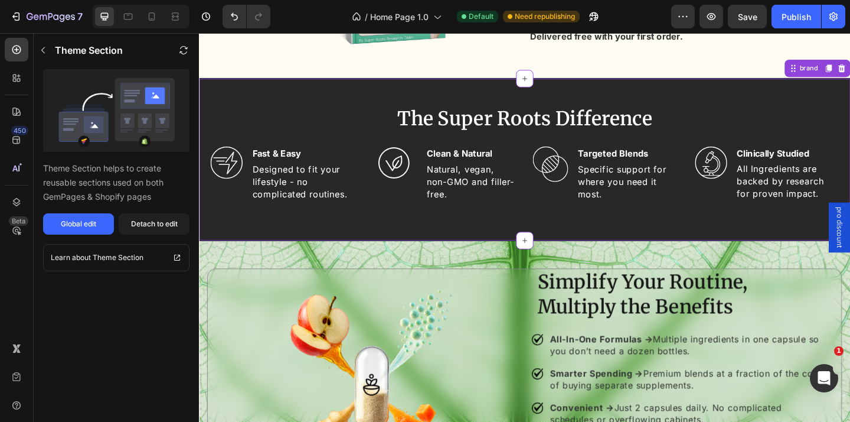
click at [689, 227] on div "Targeted Blends Heading Specific support for where you need it most. Text Block" at bounding box center [665, 191] width 110 height 71
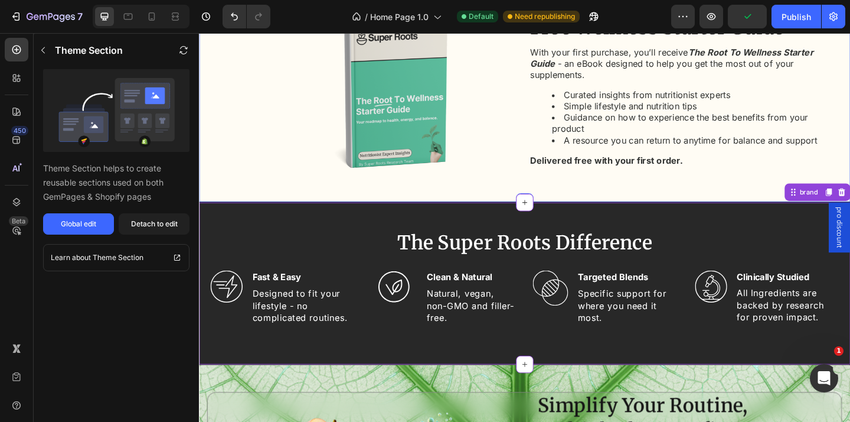
scroll to position [1168, 0]
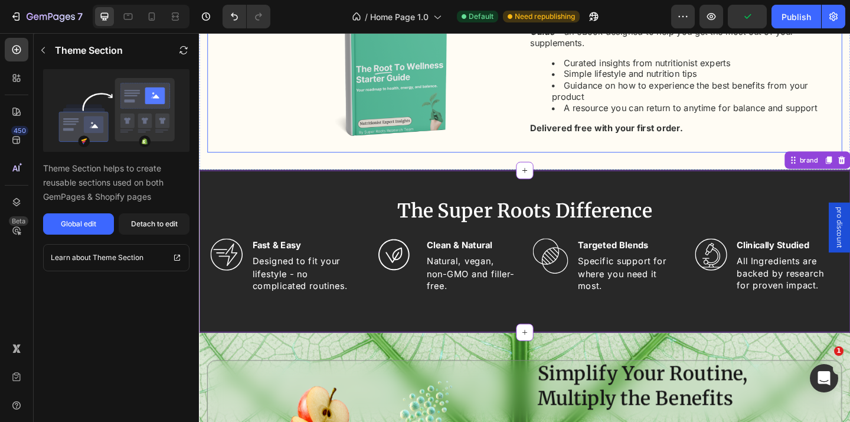
click at [648, 158] on div "Free Wellness Starter Guide Heading With your first purchase, you’ll receive Th…" at bounding box center [728, 61] width 341 height 204
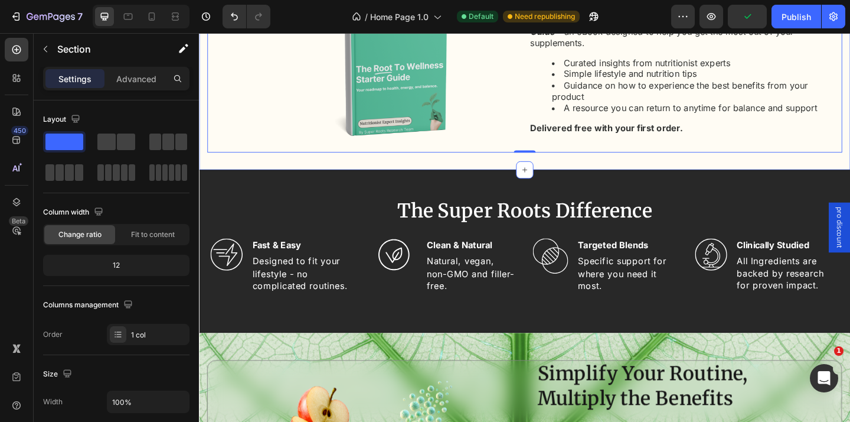
click at [641, 165] on div "Image Free Wellness Starter Guide Heading With your first purchase, you’ll rece…" at bounding box center [553, 61] width 709 height 242
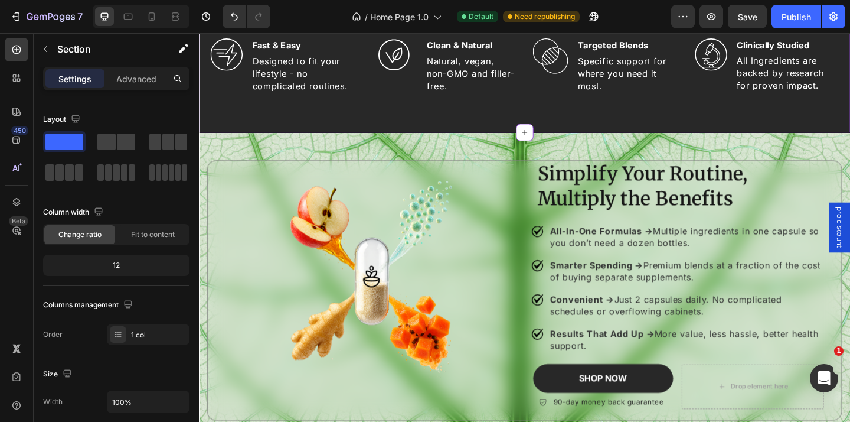
scroll to position [1434, 0]
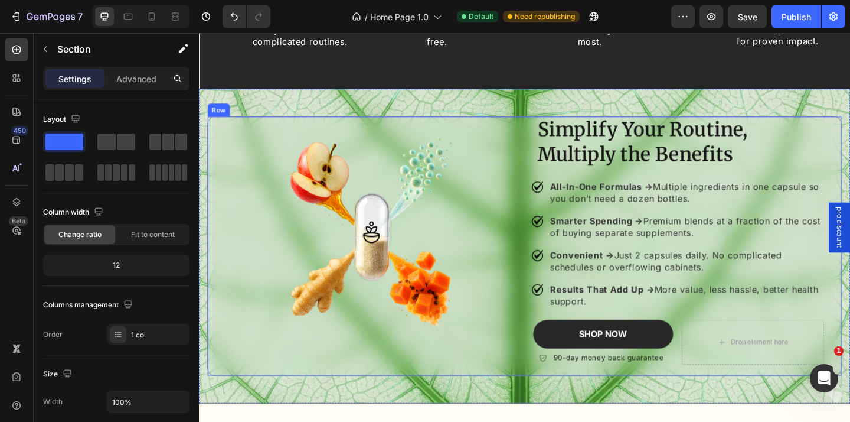
click at [557, 183] on div "Simplify Your Routine, Multiply the Benefits Heading All-In-One Formulas → Mult…" at bounding box center [553, 264] width 691 height 283
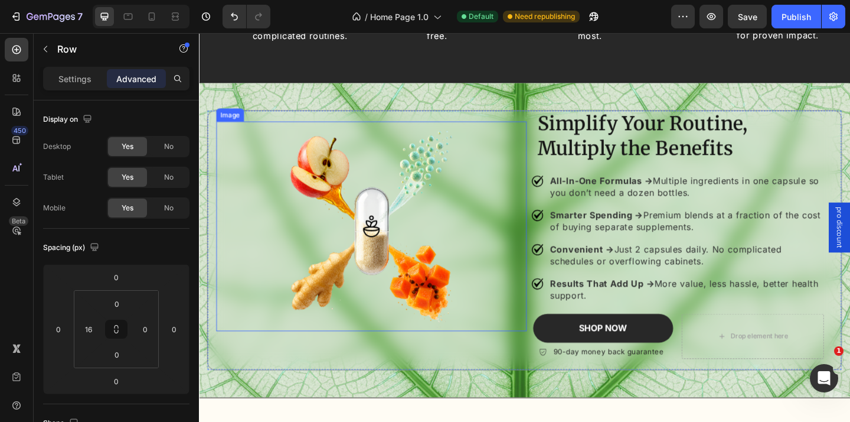
scroll to position [1448, 0]
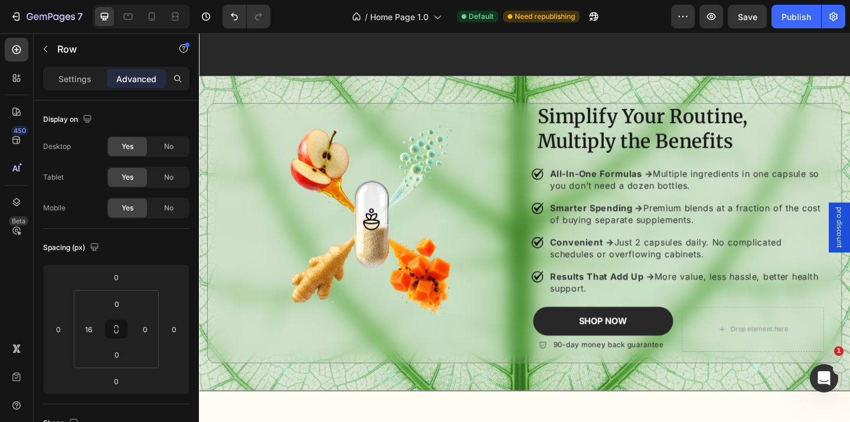
click at [549, 373] on div "Image" at bounding box center [387, 251] width 338 height 282
click at [228, 119] on div "Image" at bounding box center [387, 251] width 338 height 282
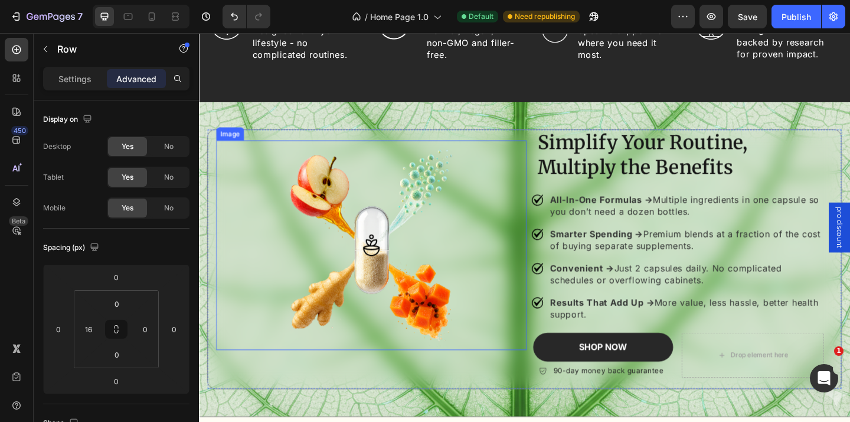
scroll to position [1378, 0]
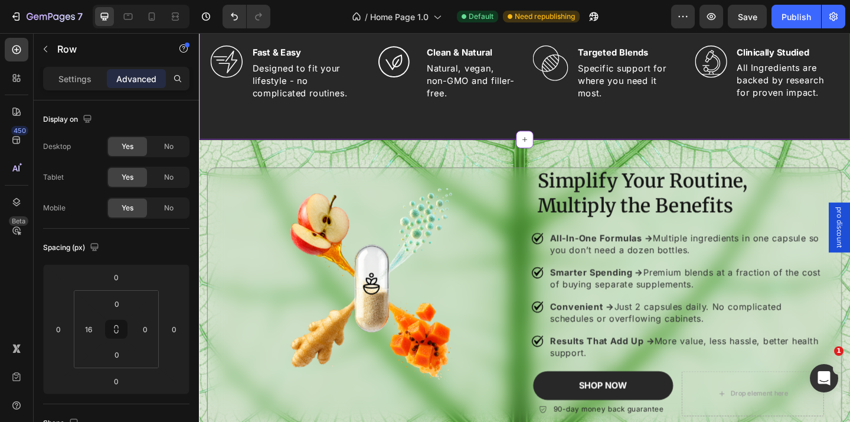
click at [397, 120] on div "The Super Roots Difference Heading Image Fast & Easy Heading Designed to fit yo…" at bounding box center [553, 60] width 709 height 177
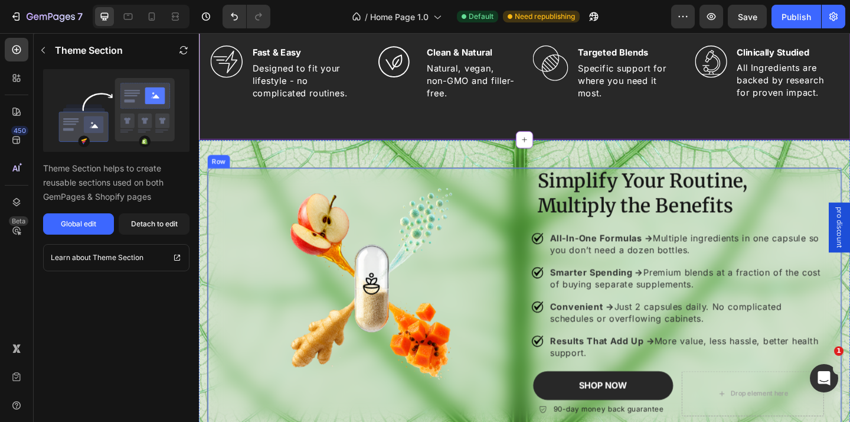
click at [286, 203] on img at bounding box center [387, 305] width 304 height 228
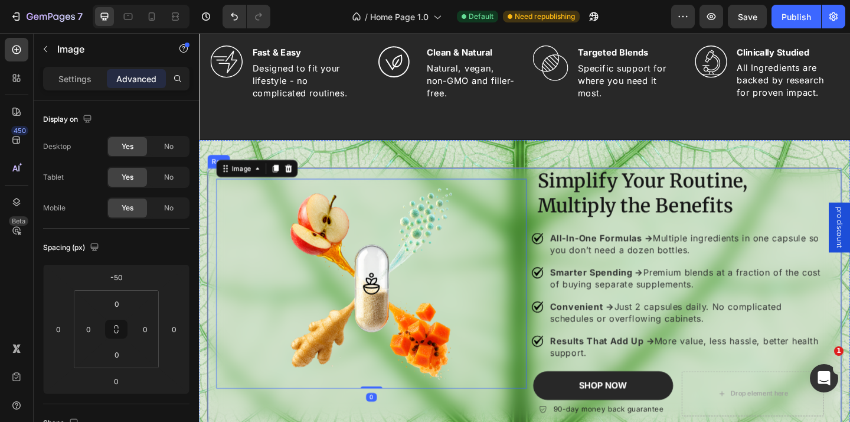
click at [216, 190] on div "Simplify Your Routine, Multiply the Benefits Heading All-In-One Formulas → Mult…" at bounding box center [553, 320] width 691 height 283
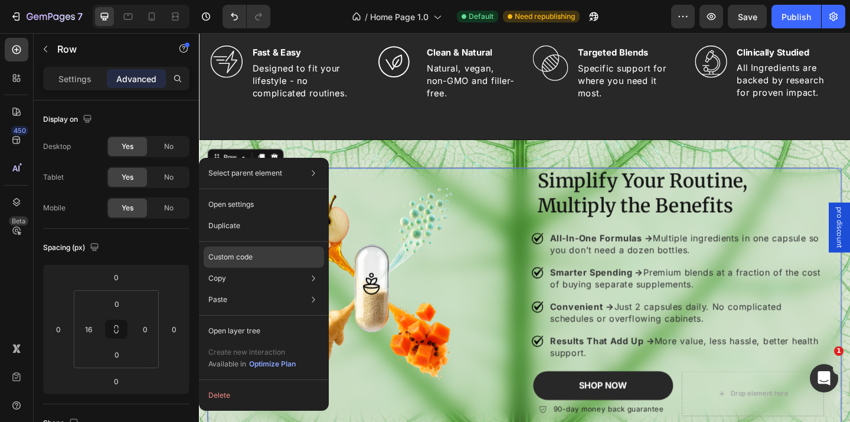
click at [264, 257] on div "Custom code" at bounding box center [264, 256] width 120 height 21
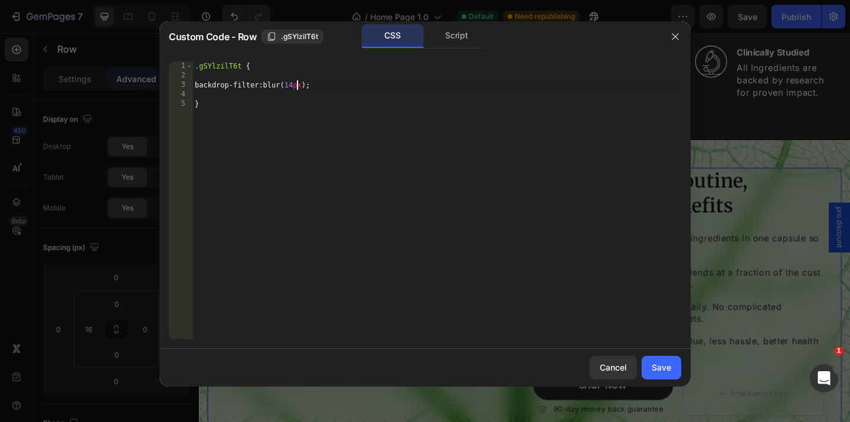
click at [295, 82] on div ".gSYlzilT6t { backdrop-filter : blur( 14 px ) ; }" at bounding box center [436, 209] width 489 height 296
type textarea "backdrop-filter: blur(16px);"
click at [667, 367] on div "Save" at bounding box center [661, 367] width 19 height 12
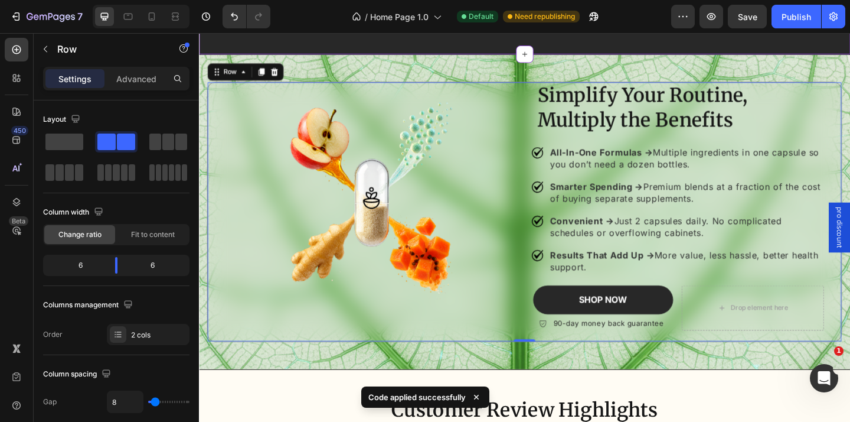
scroll to position [1471, 0]
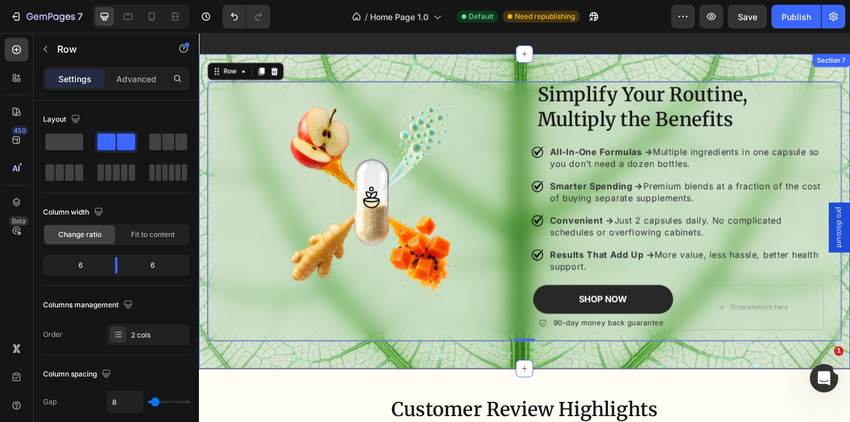
click at [490, 72] on div "Simplify Your Routine, Multiply the Benefits Heading All-In-One Formulas → Mult…" at bounding box center [553, 227] width 709 height 342
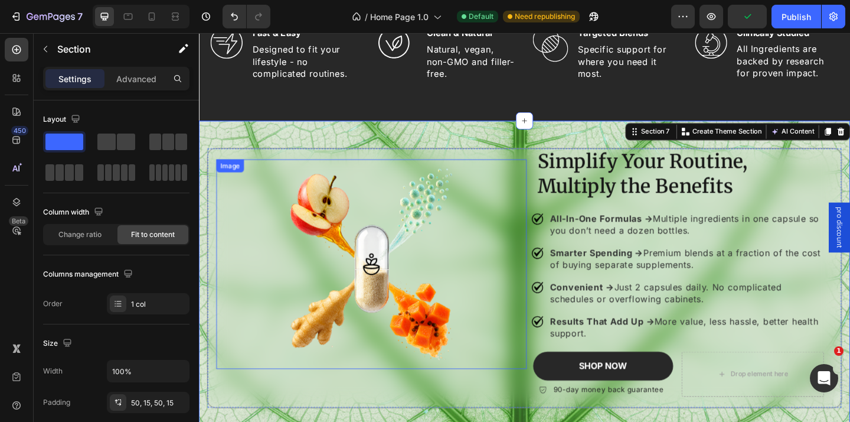
scroll to position [1413, 0]
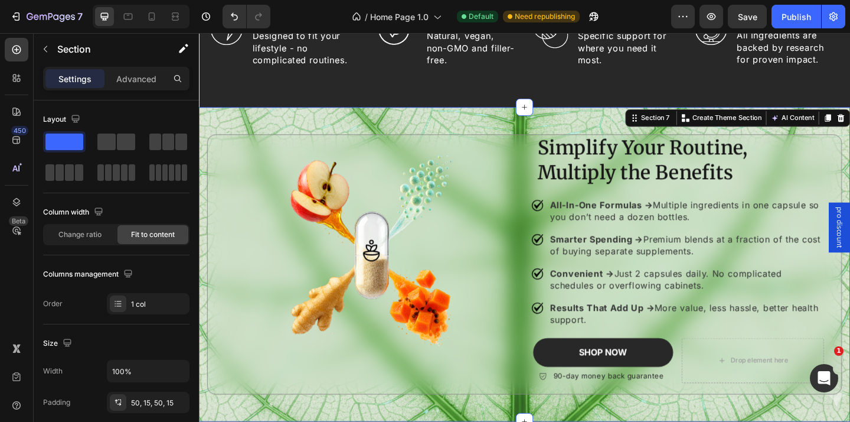
click at [498, 119] on div "Simplify Your Routine, Multiply the Benefits Heading All-In-One Formulas → Mult…" at bounding box center [553, 285] width 709 height 342
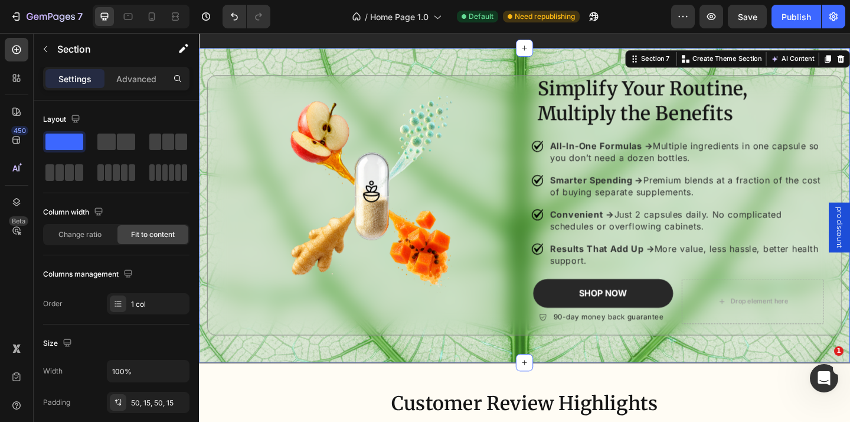
scroll to position [1494, 0]
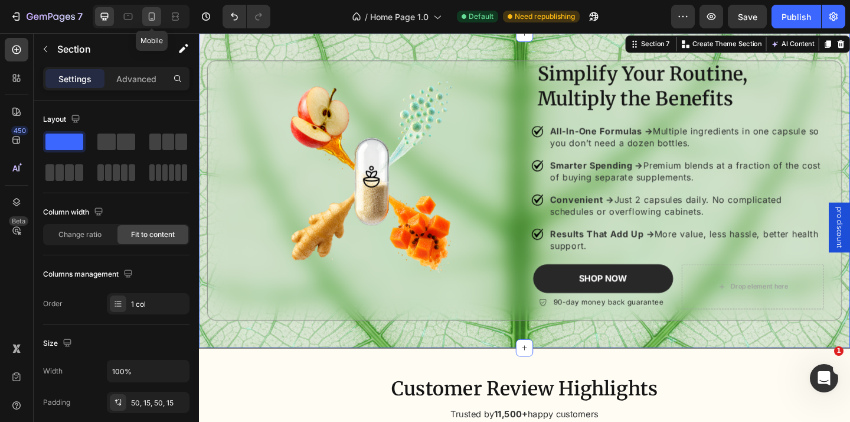
click at [149, 15] on icon at bounding box center [152, 16] width 6 height 8
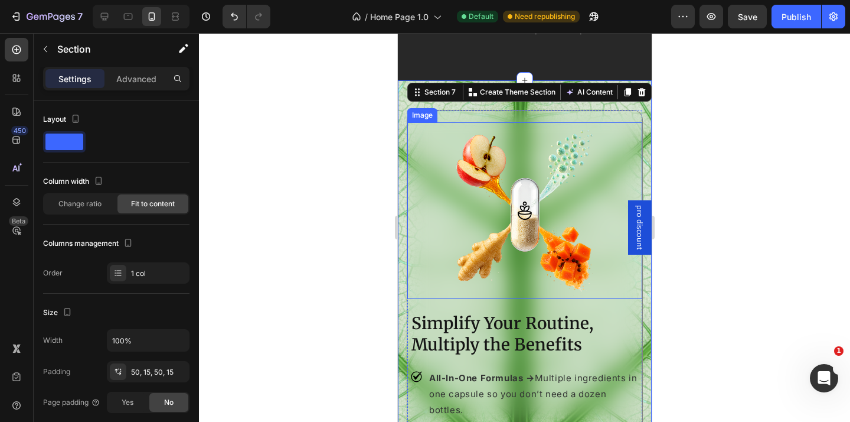
scroll to position [1596, 0]
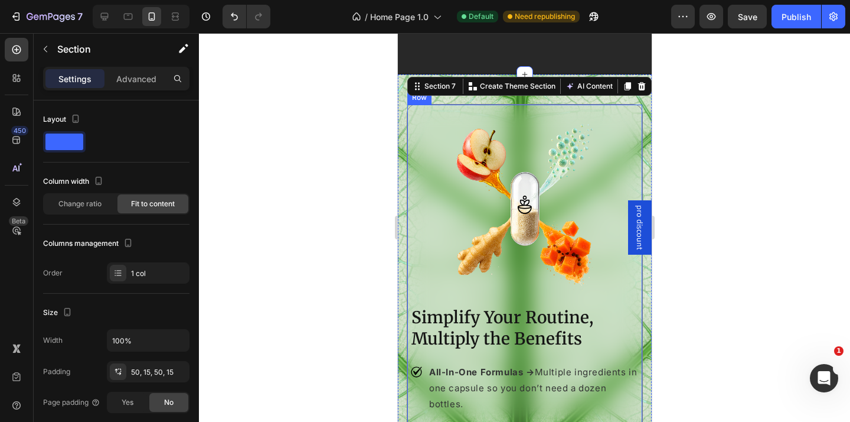
click at [448, 107] on div "Image" at bounding box center [524, 199] width 235 height 188
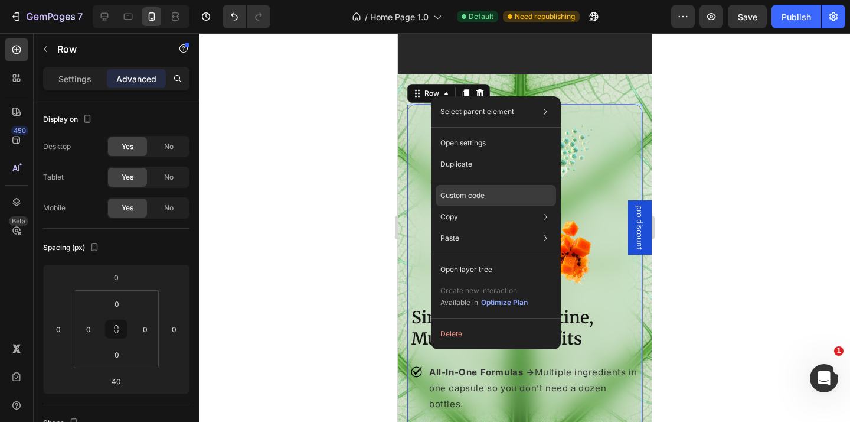
click at [520, 194] on div "Custom code" at bounding box center [496, 195] width 120 height 21
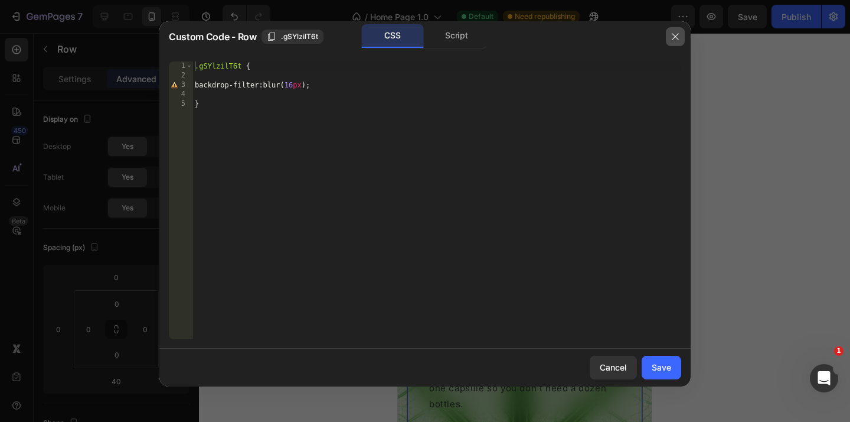
click at [679, 34] on icon "button" at bounding box center [675, 36] width 9 height 9
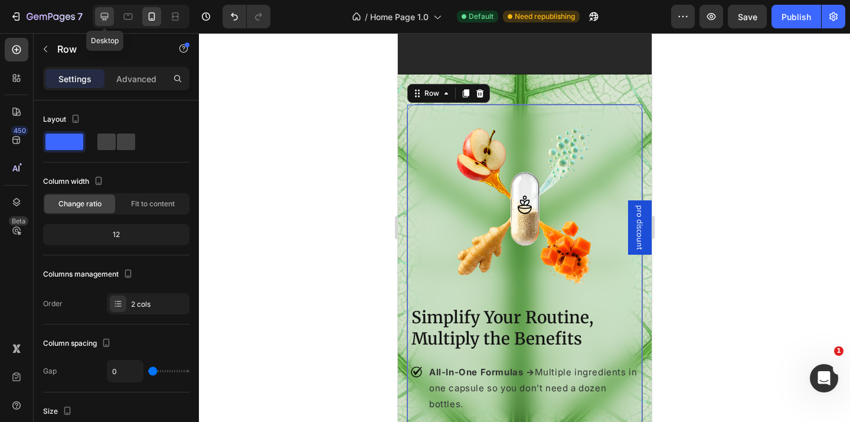
click at [103, 11] on icon at bounding box center [105, 17] width 12 height 12
type input "8"
type input "1200"
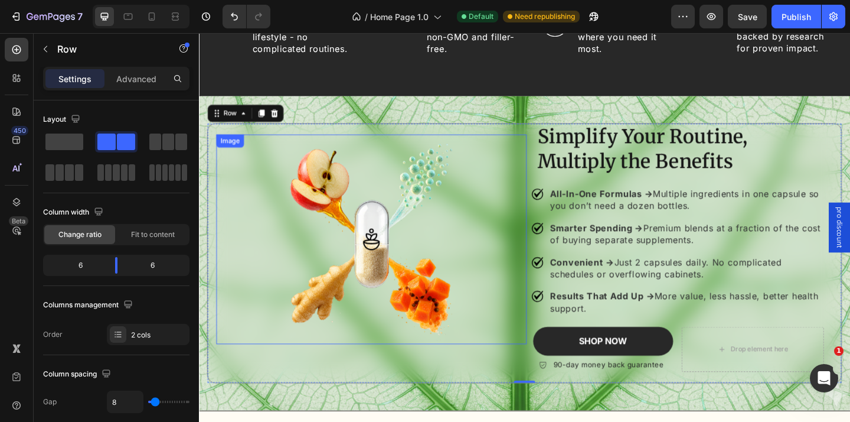
scroll to position [1333, 0]
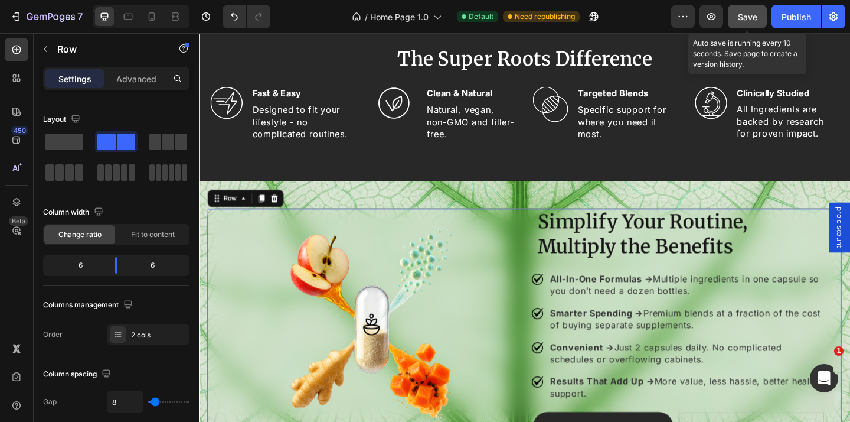
click at [744, 18] on span "Save" at bounding box center [747, 17] width 19 height 10
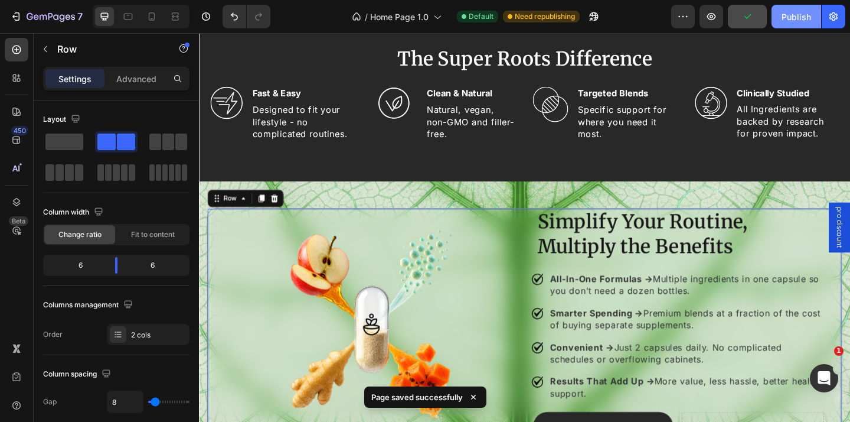
click at [797, 18] on div "Publish" at bounding box center [797, 17] width 30 height 12
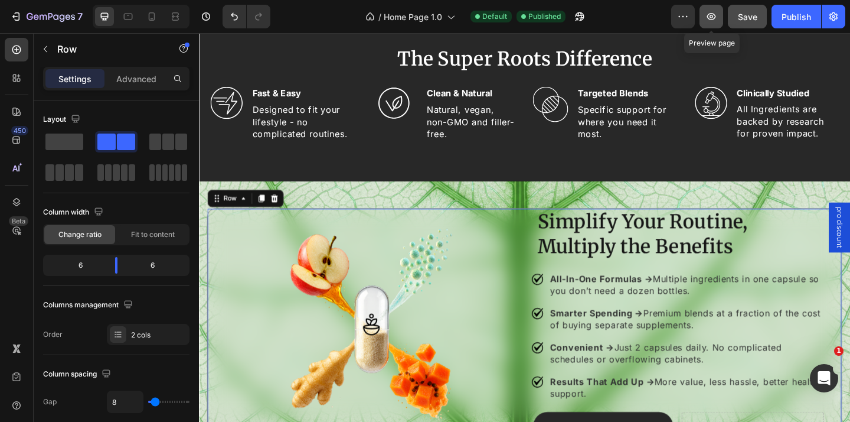
click at [713, 14] on icon "button" at bounding box center [712, 17] width 12 height 12
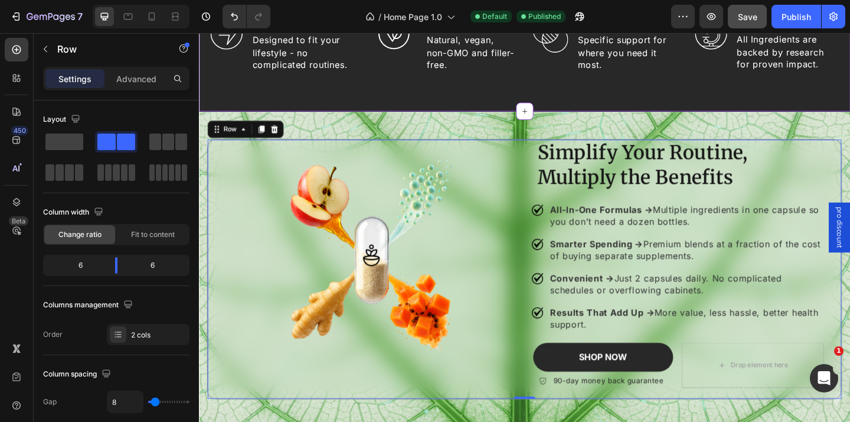
scroll to position [1432, 0]
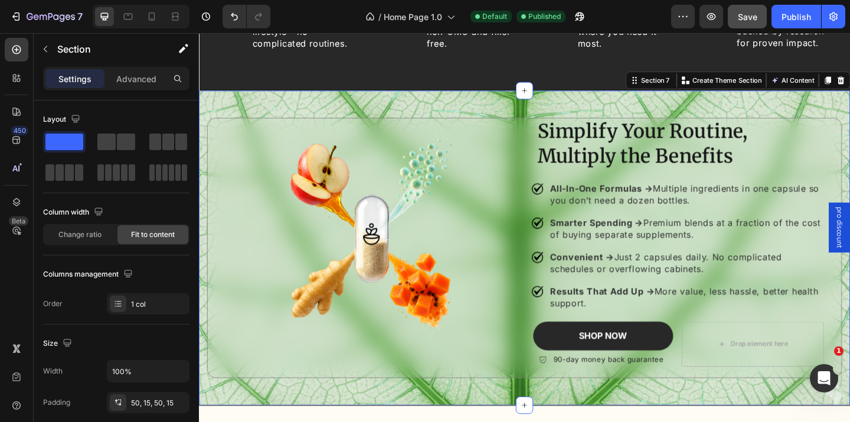
click at [201, 135] on div "Simplify Your Routine, Multiply the Benefits Heading All-In-One Formulas → Mult…" at bounding box center [553, 267] width 709 height 342
click at [149, 18] on icon at bounding box center [152, 16] width 6 height 8
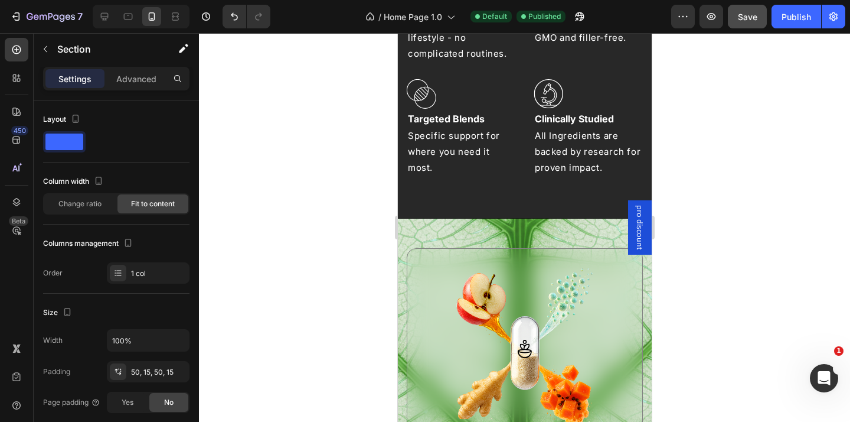
scroll to position [1448, 0]
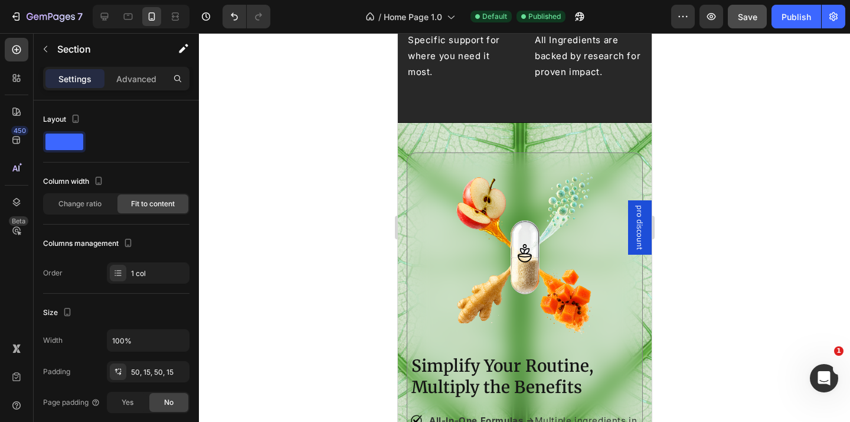
scroll to position [1575, 0]
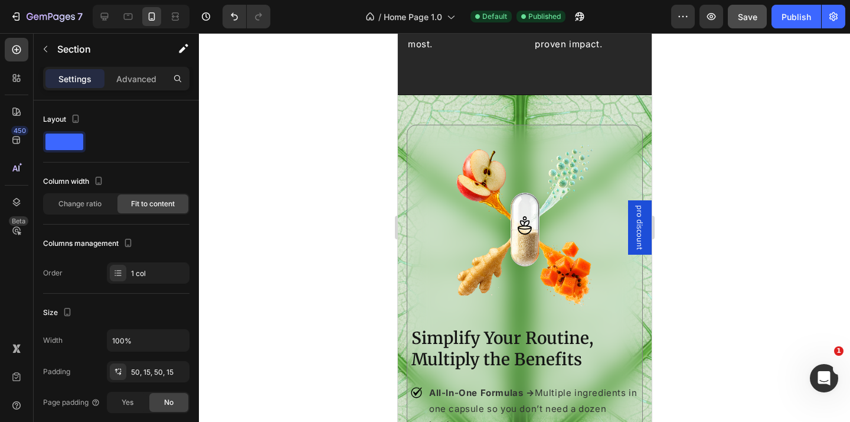
click at [405, 241] on div "Simplify Your Routine, Multiply the Benefits Heading All-In-One Formulas → Mult…" at bounding box center [524, 427] width 254 height 665
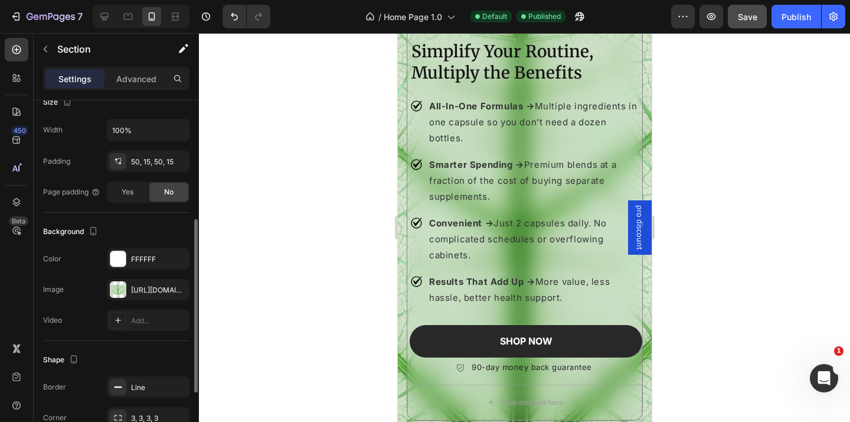
scroll to position [221, 0]
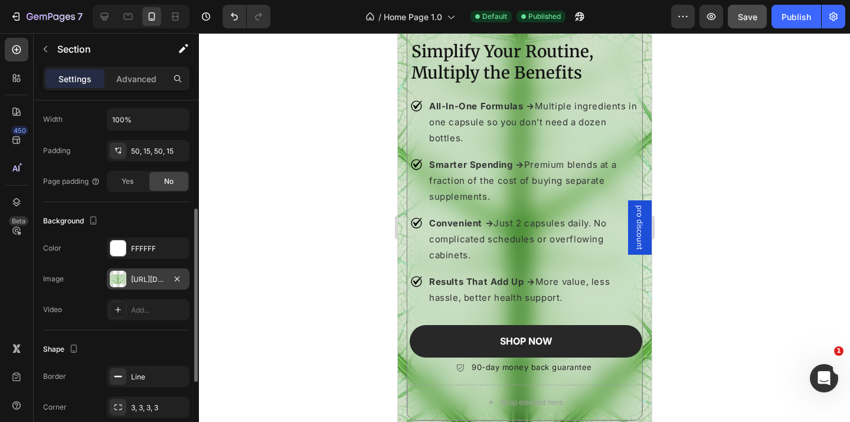
click at [147, 273] on div "[URL][DOMAIN_NAME]" at bounding box center [148, 278] width 83 height 21
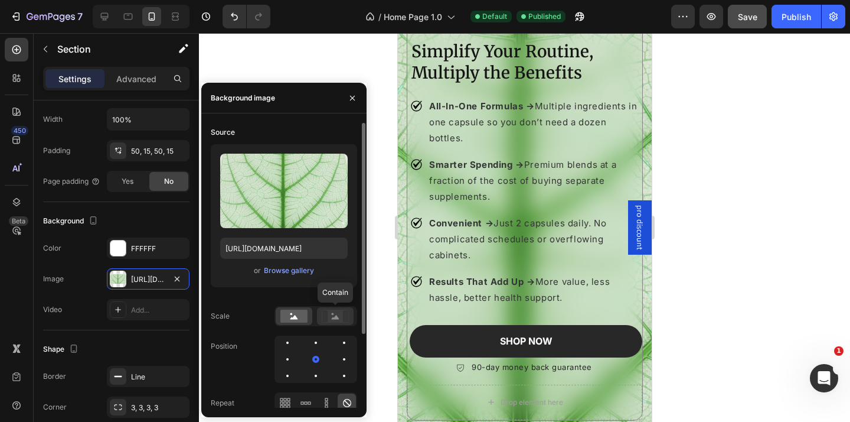
click at [329, 314] on rect at bounding box center [335, 316] width 15 height 12
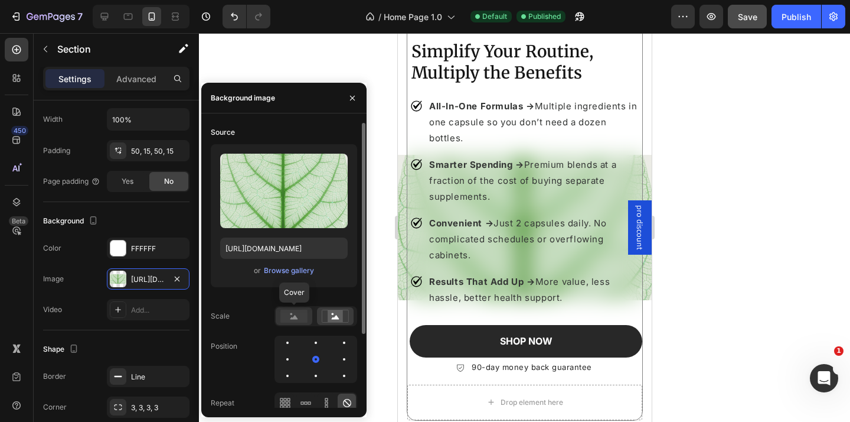
click at [290, 314] on circle at bounding box center [291, 314] width 2 height 2
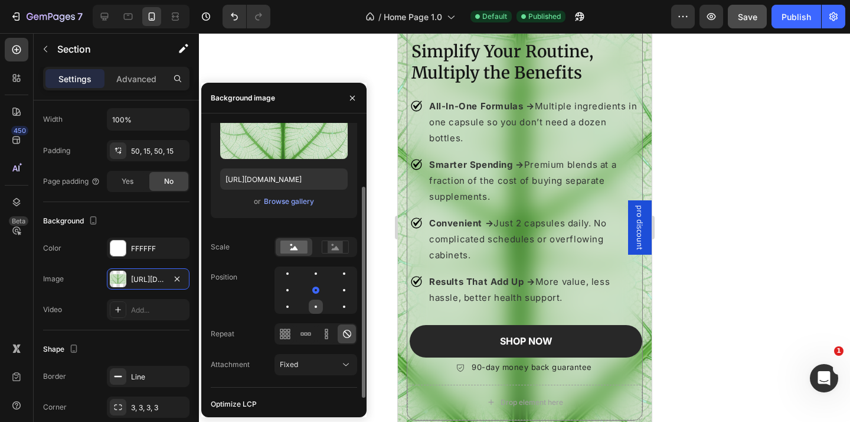
scroll to position [99, 0]
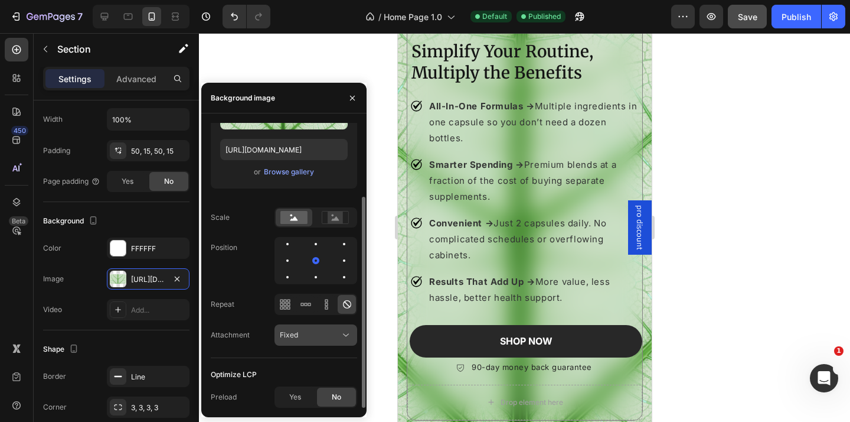
click at [343, 337] on icon at bounding box center [346, 335] width 12 height 12
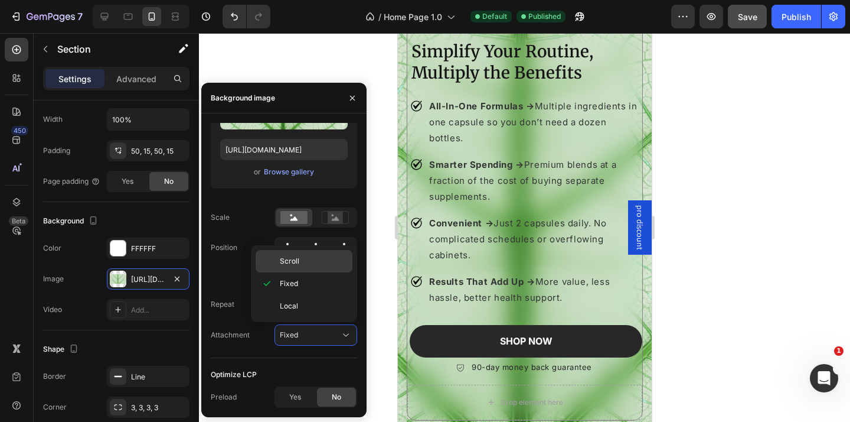
click at [320, 266] on p "Scroll" at bounding box center [313, 261] width 67 height 11
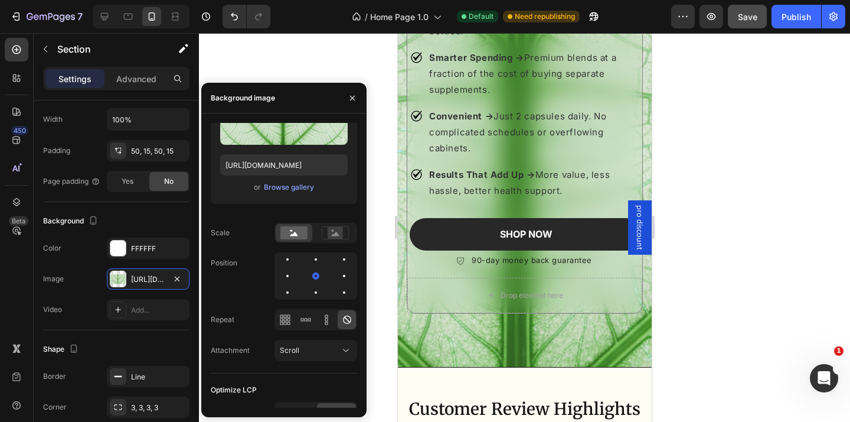
scroll to position [1974, 0]
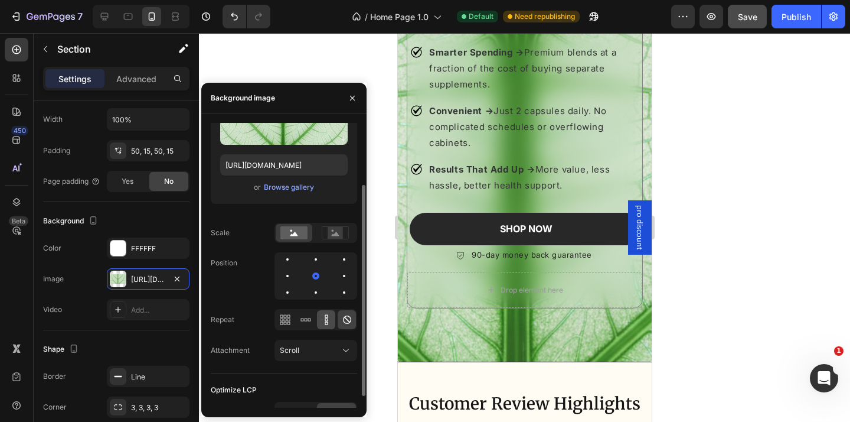
click at [328, 317] on icon at bounding box center [327, 320] width 12 height 12
click at [309, 318] on icon at bounding box center [306, 320] width 12 height 12
click at [291, 317] on div at bounding box center [285, 319] width 18 height 19
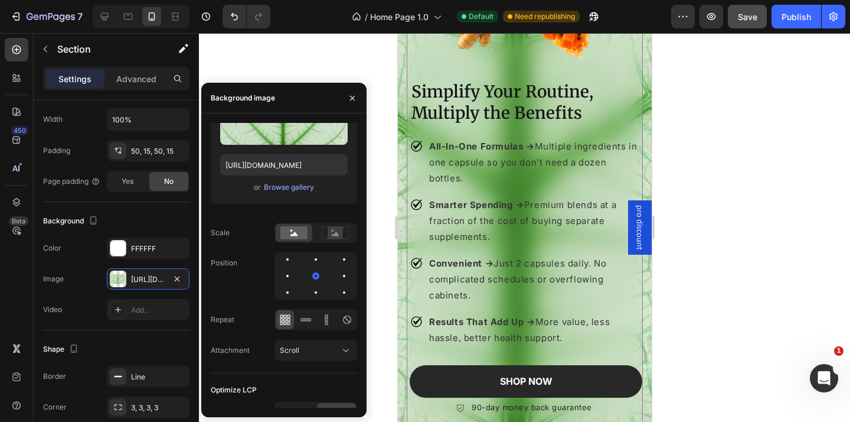
scroll to position [1827, 0]
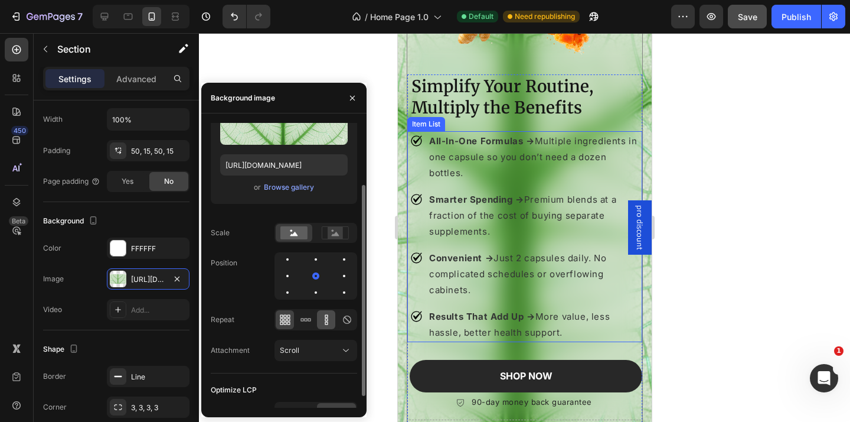
click at [328, 321] on icon at bounding box center [327, 320] width 12 height 12
click at [310, 325] on icon at bounding box center [306, 320] width 12 height 12
click at [318, 319] on div at bounding box center [326, 319] width 18 height 19
click at [334, 319] on div at bounding box center [326, 319] width 18 height 19
click at [343, 322] on icon at bounding box center [347, 319] width 8 height 8
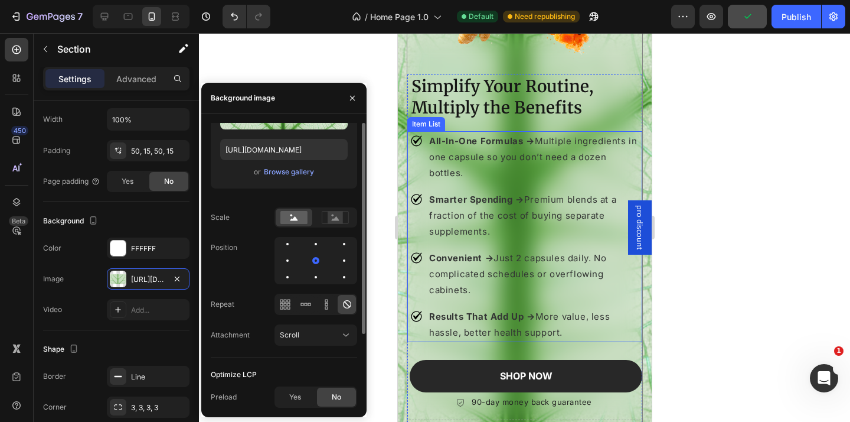
scroll to position [0, 0]
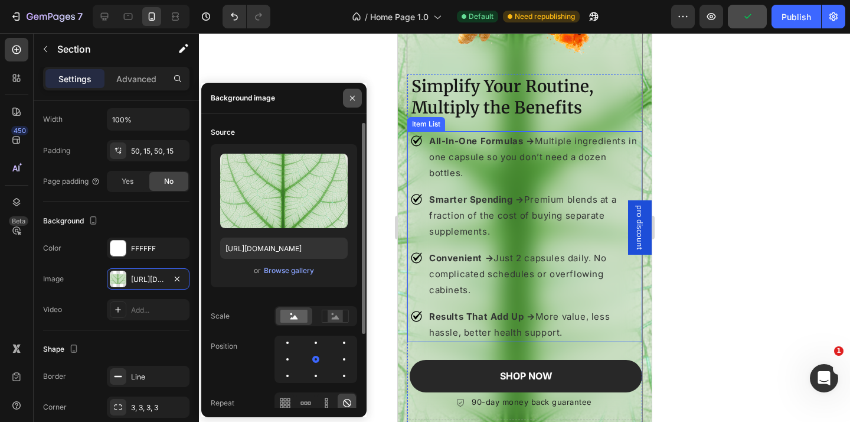
click at [352, 92] on button "button" at bounding box center [352, 98] width 19 height 19
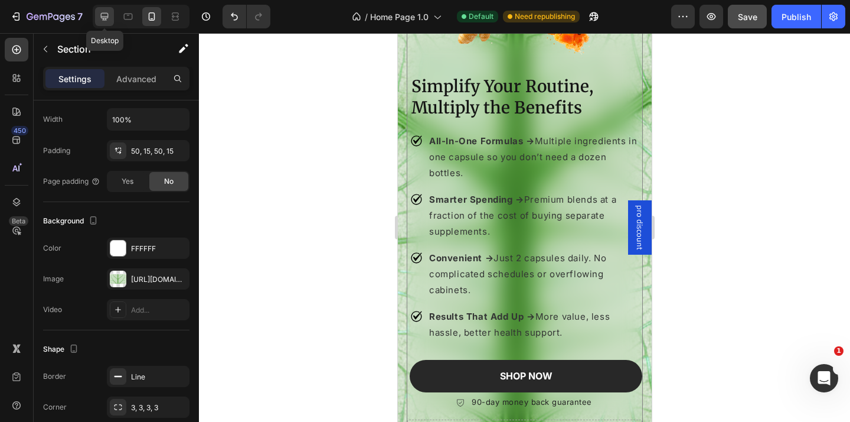
click at [99, 15] on icon at bounding box center [105, 17] width 12 height 12
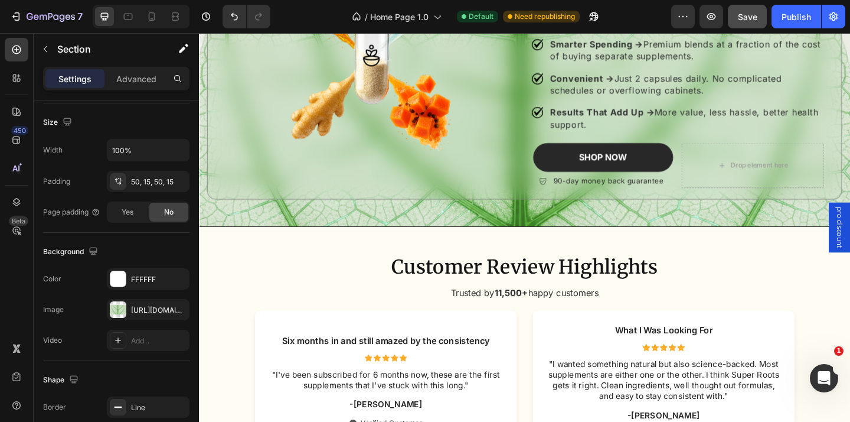
scroll to position [1629, 0]
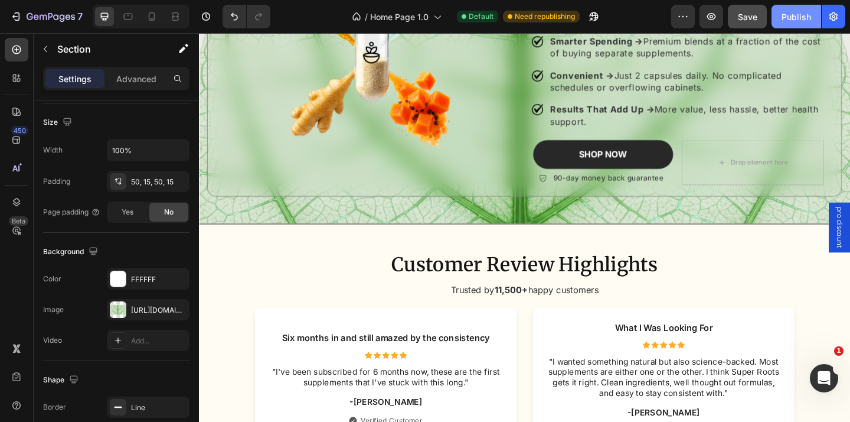
click at [791, 17] on div "Publish" at bounding box center [797, 17] width 30 height 12
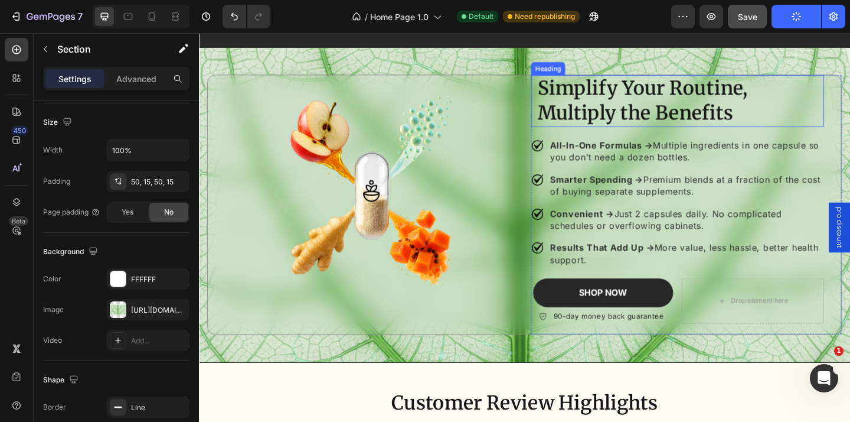
scroll to position [1470, 0]
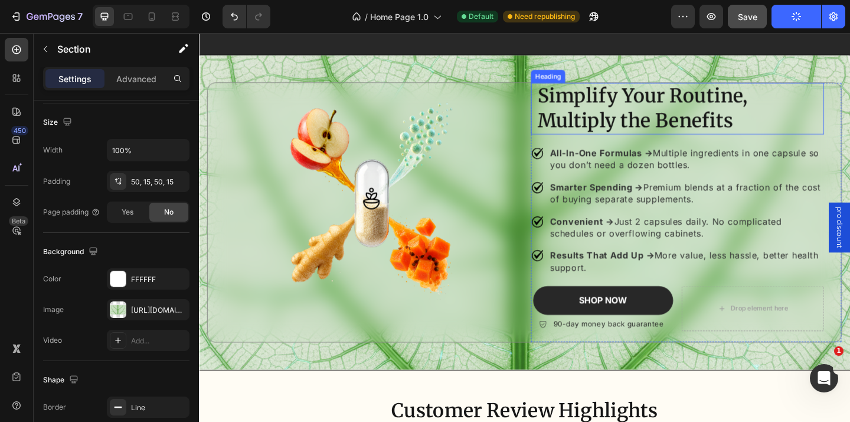
click at [570, 130] on strong "Simplify Your Routine, Multiply the Benefits" at bounding box center [681, 115] width 228 height 53
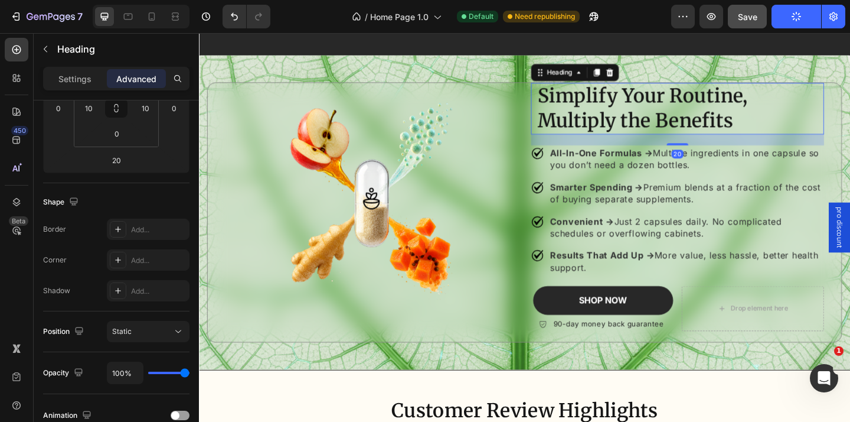
scroll to position [0, 0]
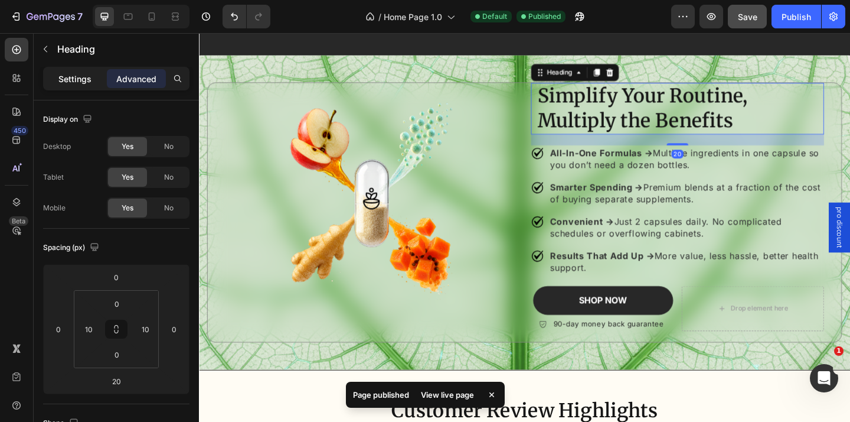
click at [92, 86] on div "Settings" at bounding box center [74, 78] width 59 height 19
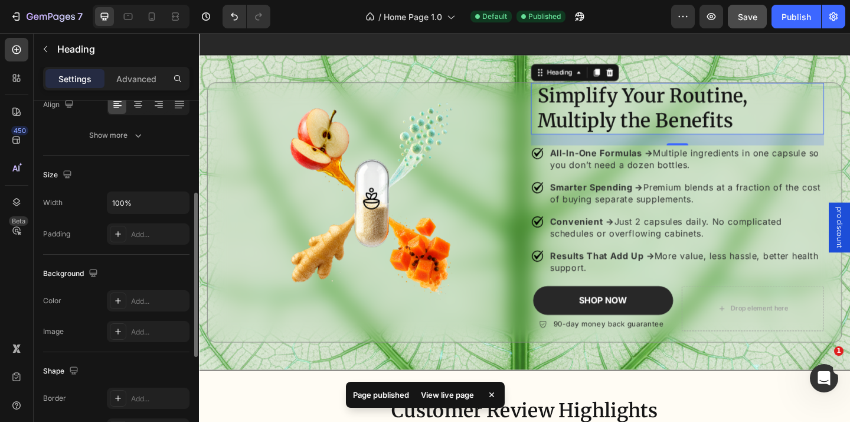
scroll to position [229, 0]
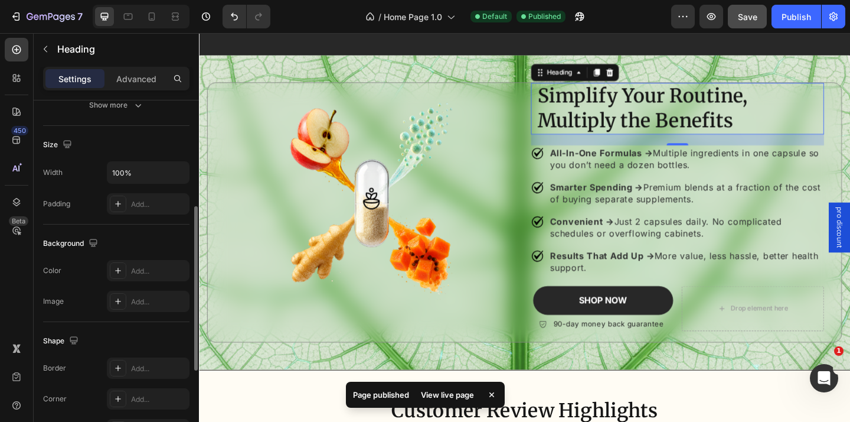
click at [134, 190] on div "Width 100% Padding Add..." at bounding box center [116, 187] width 146 height 53
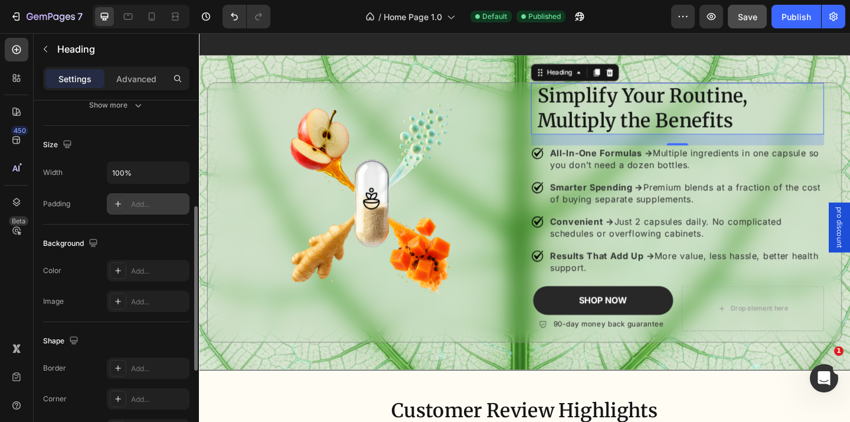
click at [151, 203] on div "Add..." at bounding box center [159, 204] width 56 height 11
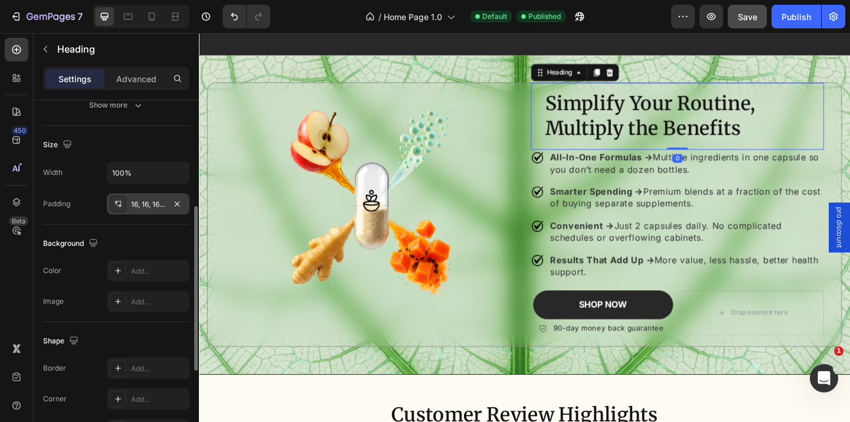
drag, startPoint x: 727, startPoint y: 170, endPoint x: 727, endPoint y: 149, distance: 20.7
click at [727, 149] on div "Simplify Your Routine, Multiply the Benefits Heading 0" at bounding box center [719, 123] width 319 height 73
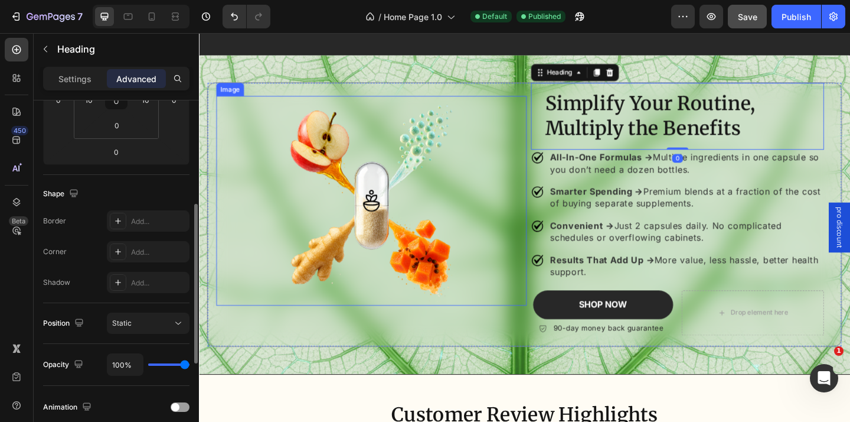
click at [553, 204] on div at bounding box center [387, 216] width 338 height 228
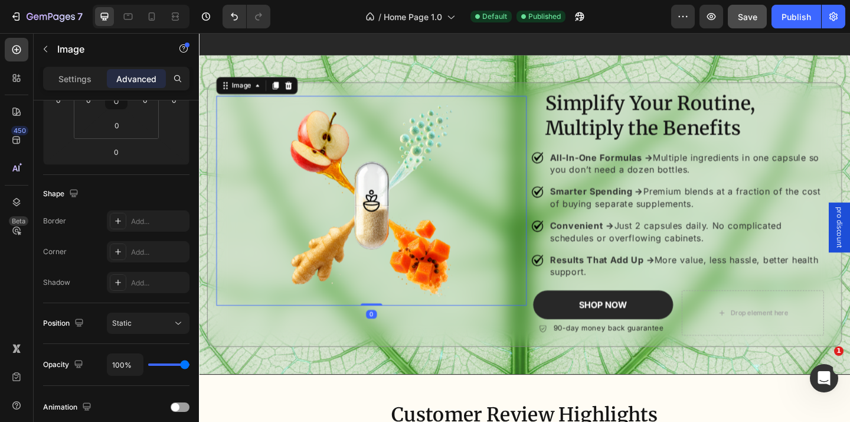
scroll to position [0, 0]
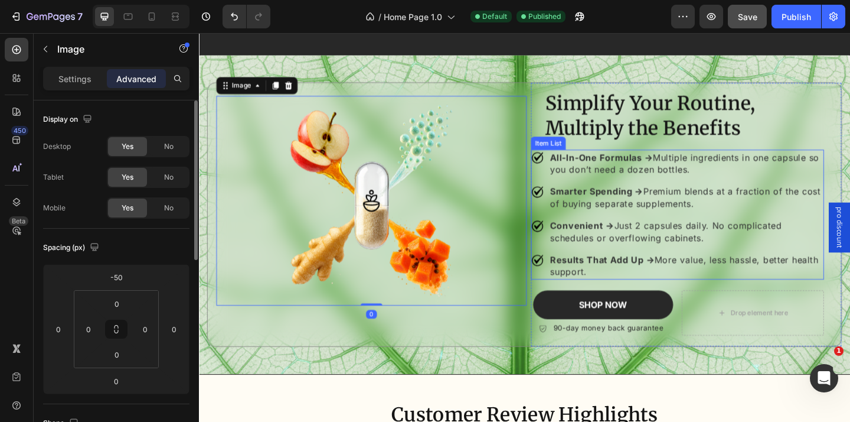
click at [573, 225] on div "Smarter Spending → Premium blends at a fraction of the cost of buying separate …" at bounding box center [719, 212] width 319 height 30
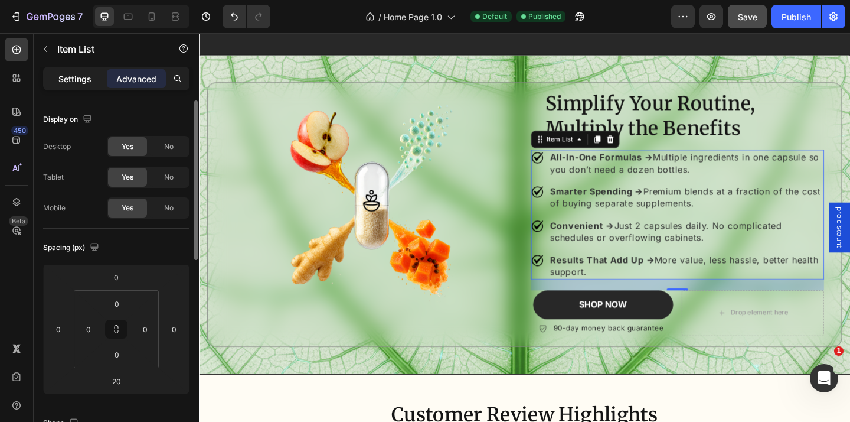
click at [84, 79] on p "Settings" at bounding box center [74, 79] width 33 height 12
type input "8"
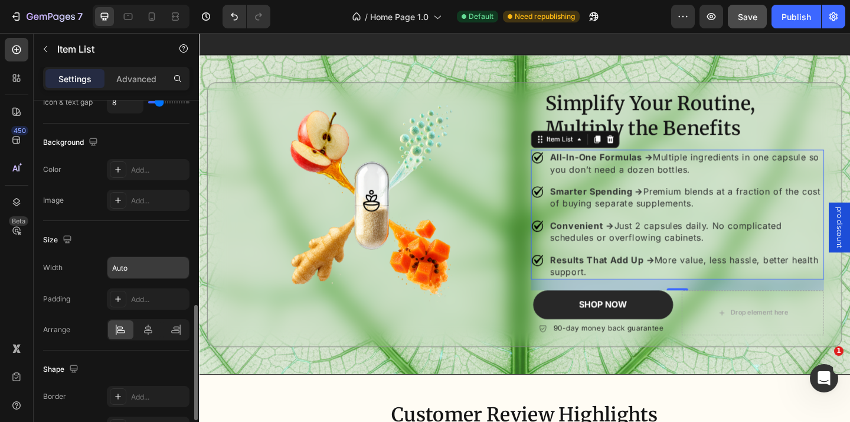
scroll to position [600, 0]
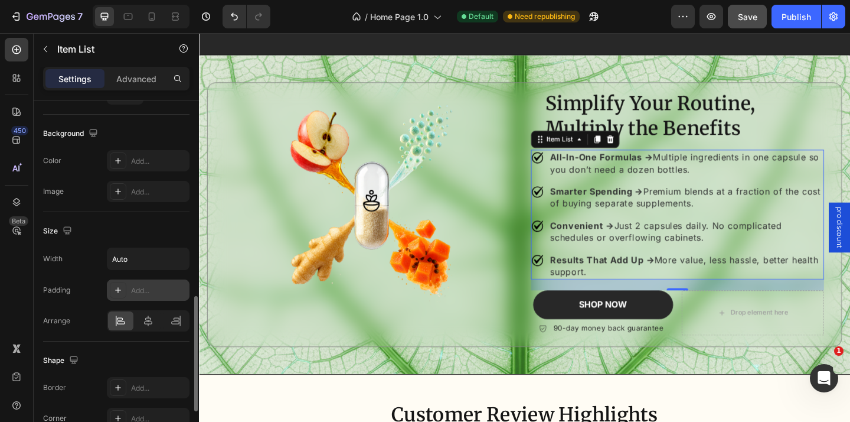
click at [142, 290] on div "Add..." at bounding box center [159, 290] width 56 height 11
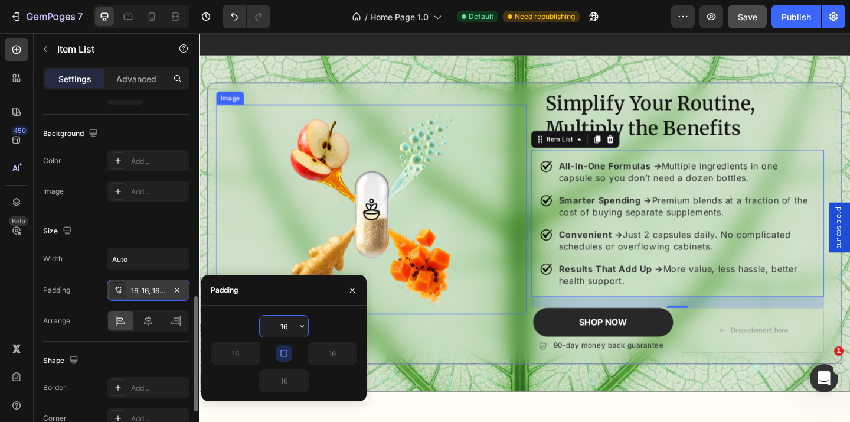
click at [540, 295] on div at bounding box center [387, 225] width 338 height 228
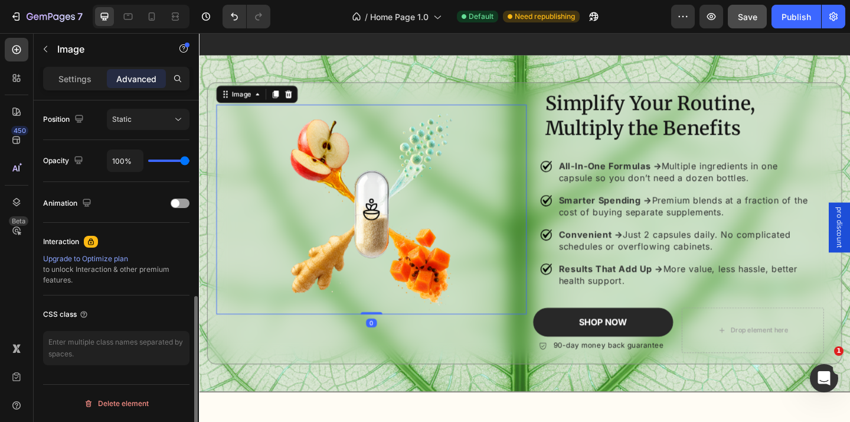
scroll to position [0, 0]
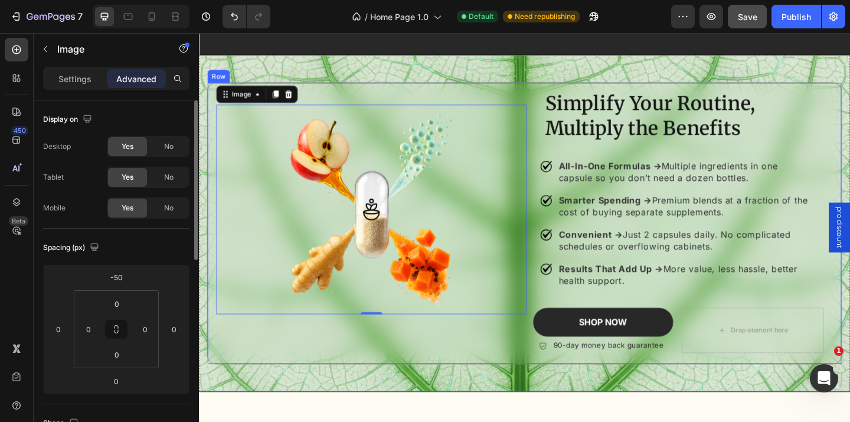
click at [556, 102] on div "Simplify Your Routine, Multiply the Benefits Heading All-In-One Formulas → Mult…" at bounding box center [553, 240] width 691 height 306
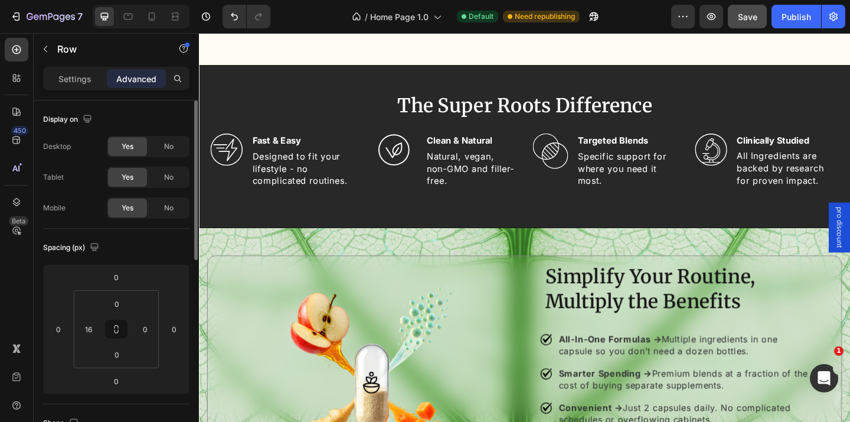
scroll to position [1356, 0]
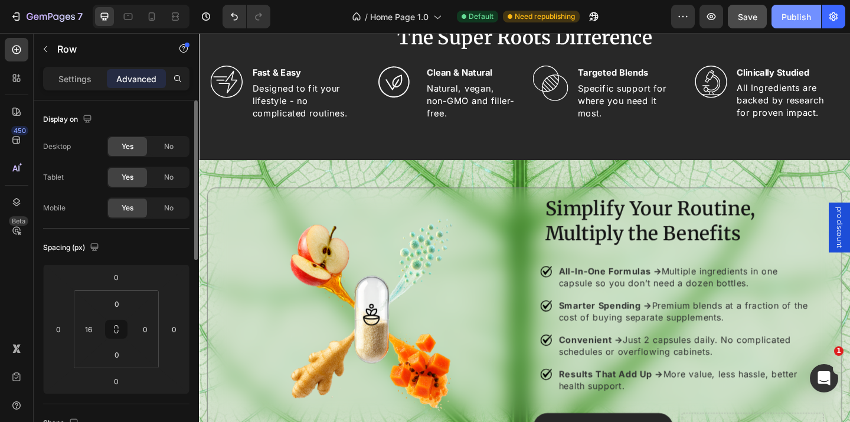
click at [792, 11] on div "Publish" at bounding box center [797, 17] width 30 height 12
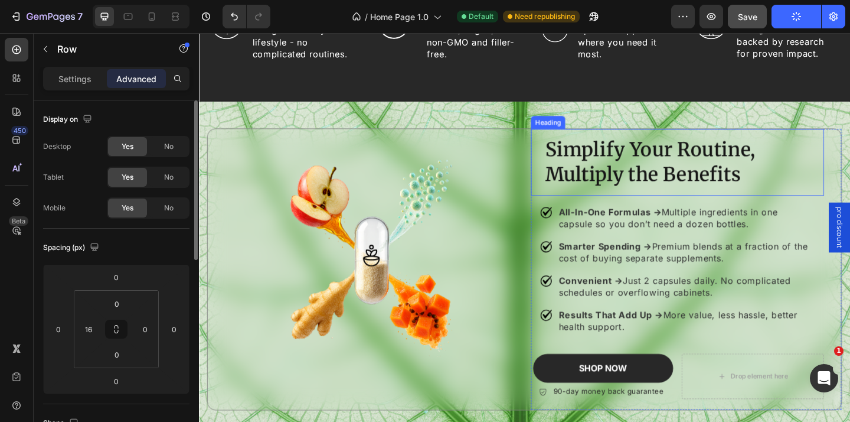
scroll to position [1449, 0]
